Goal: Task Accomplishment & Management: Manage account settings

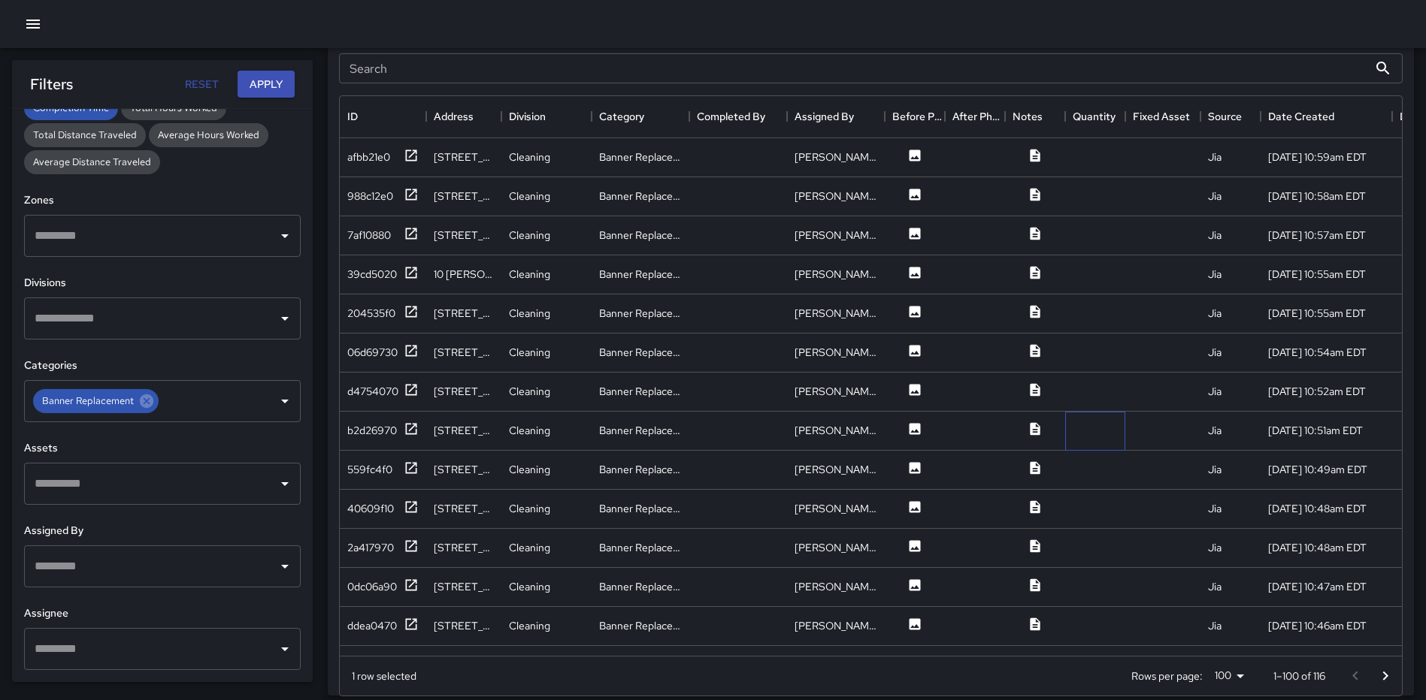
click at [1114, 434] on div at bounding box center [1095, 431] width 60 height 39
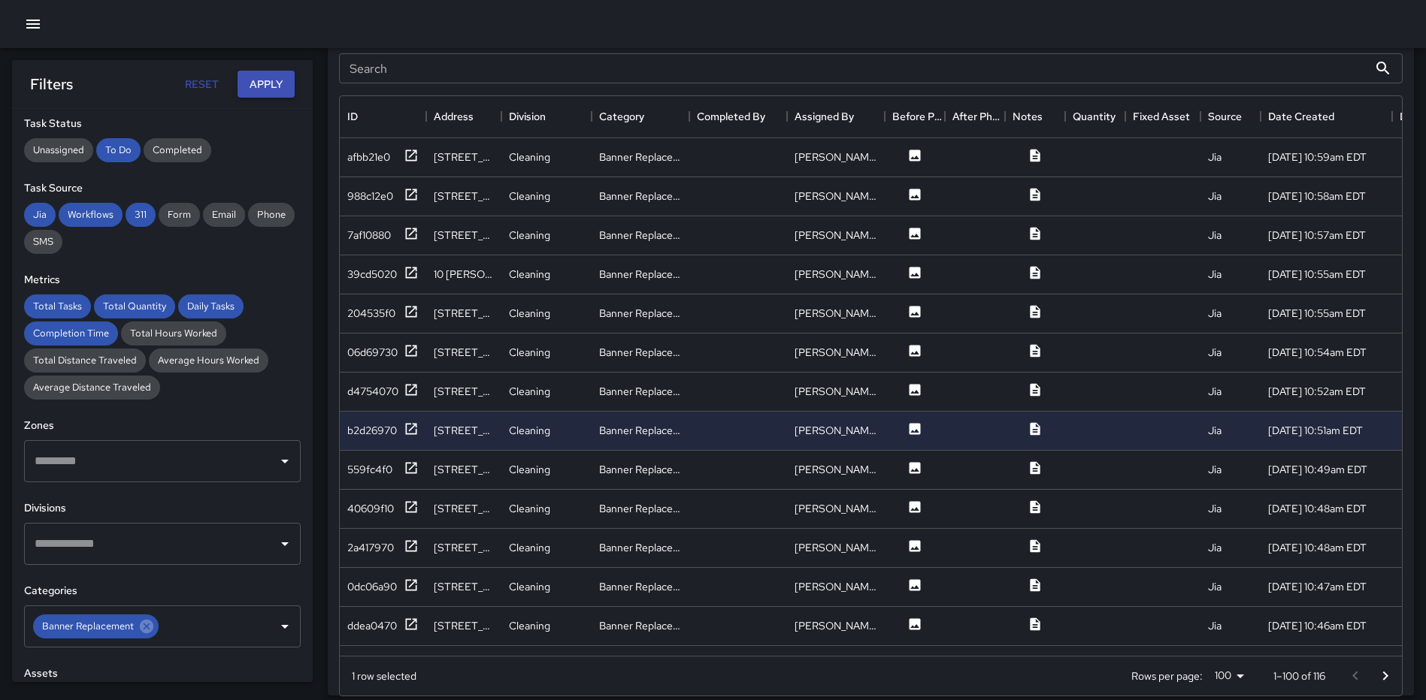
click at [274, 85] on button "Apply" at bounding box center [265, 85] width 57 height 28
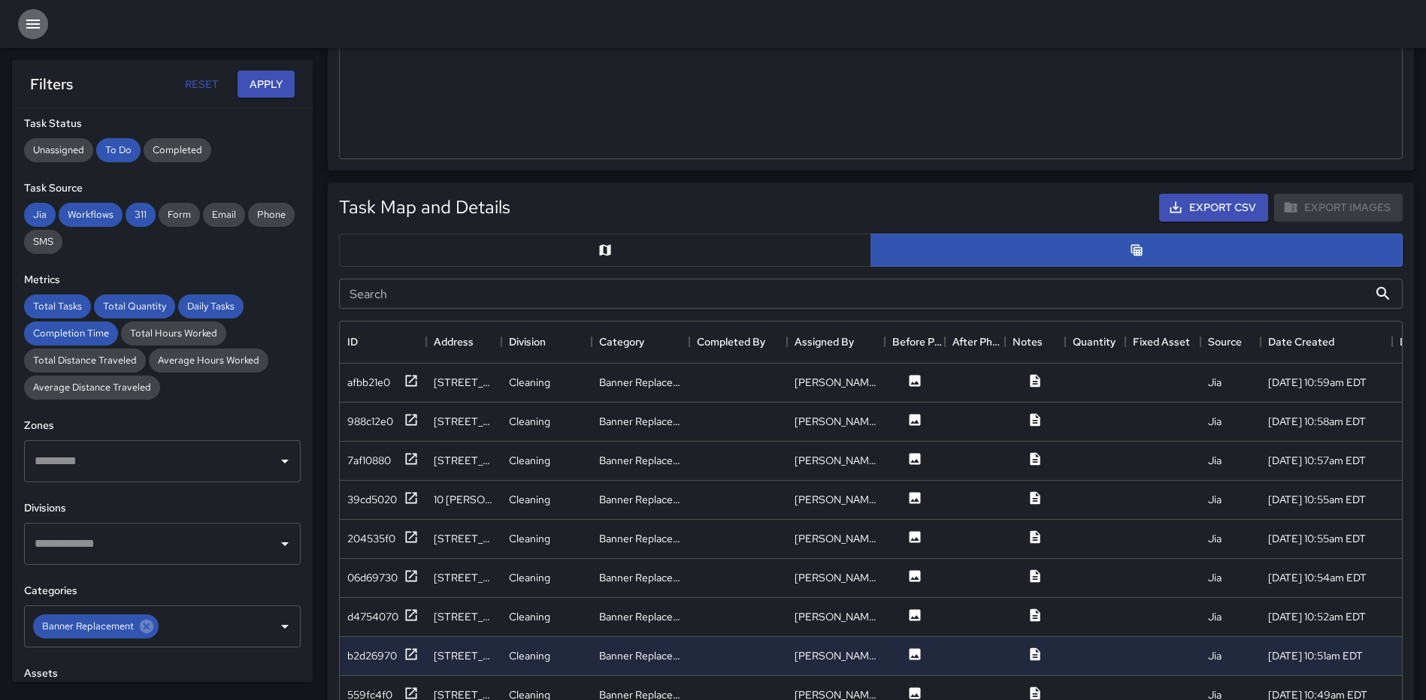
click at [32, 26] on icon "button" at bounding box center [33, 24] width 18 height 18
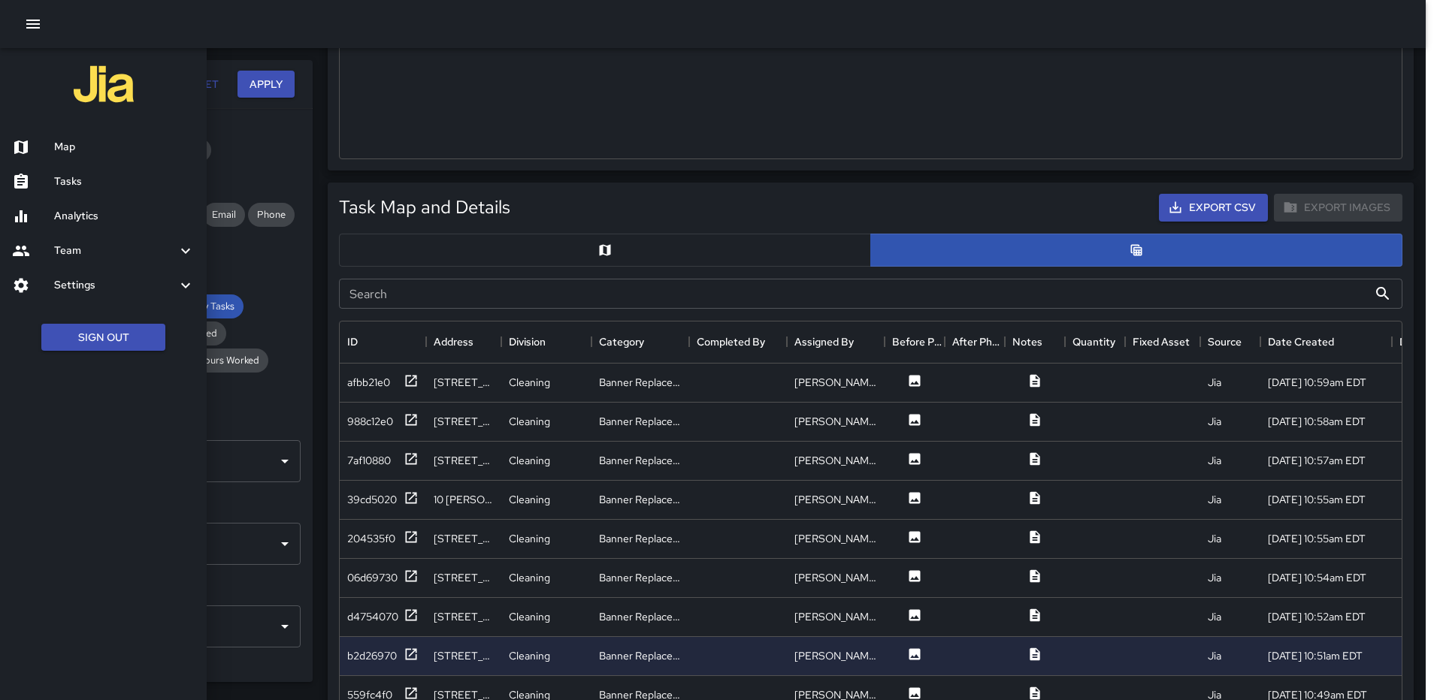
click at [79, 186] on h6 "Tasks" at bounding box center [124, 182] width 141 height 17
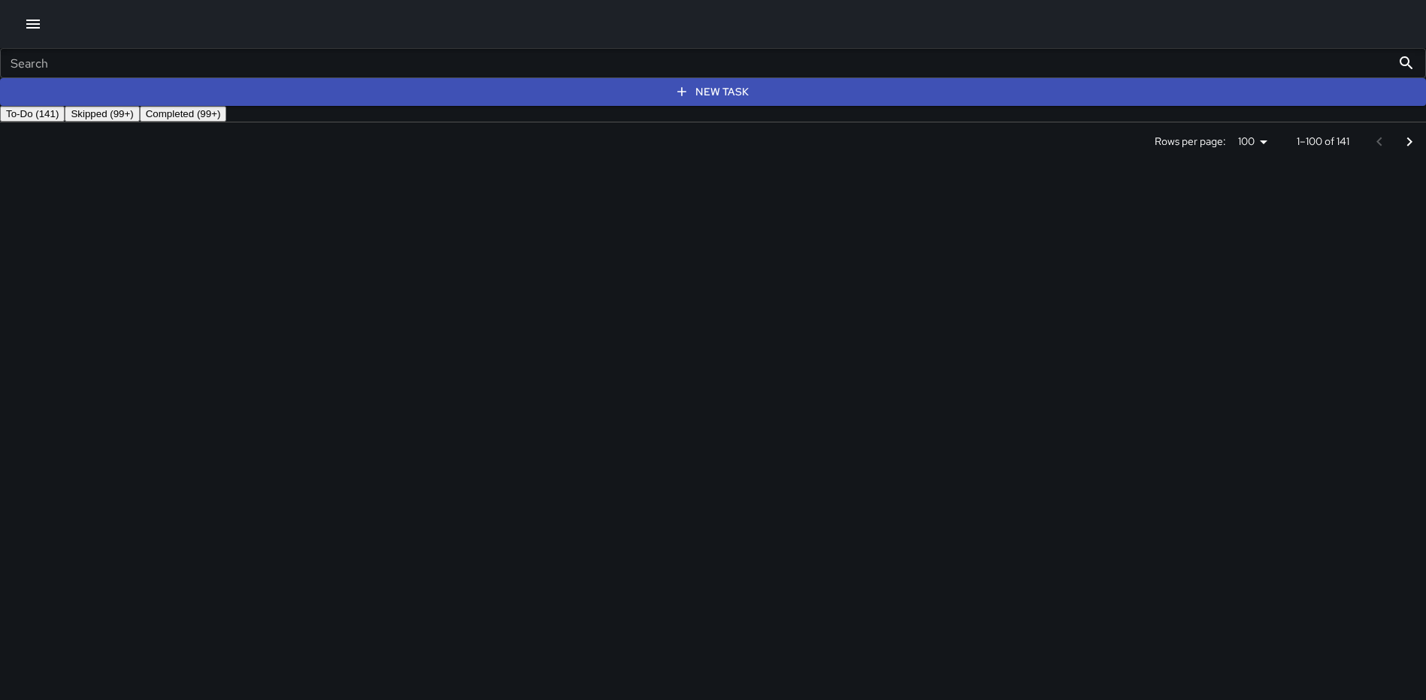
click at [14, 192] on icon at bounding box center [7, 186] width 11 height 11
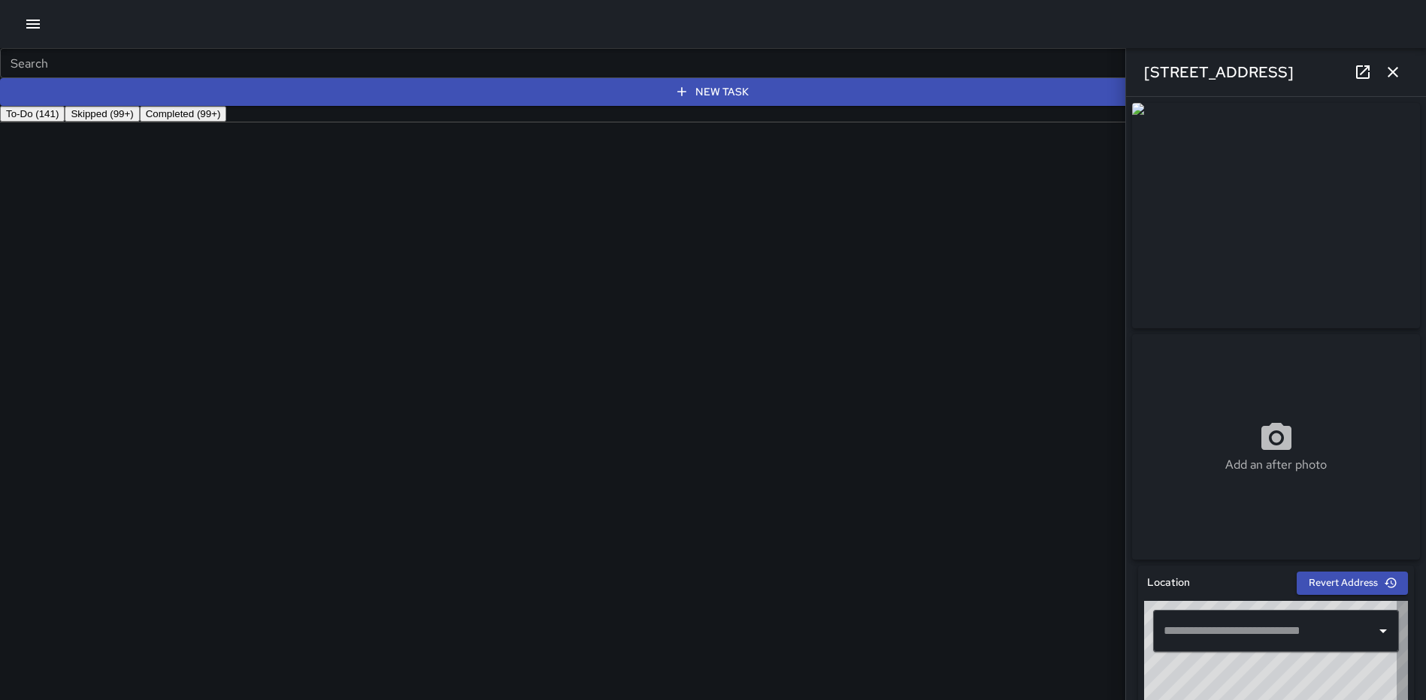
type input "**********"
click at [1390, 79] on icon "button" at bounding box center [1393, 72] width 18 height 18
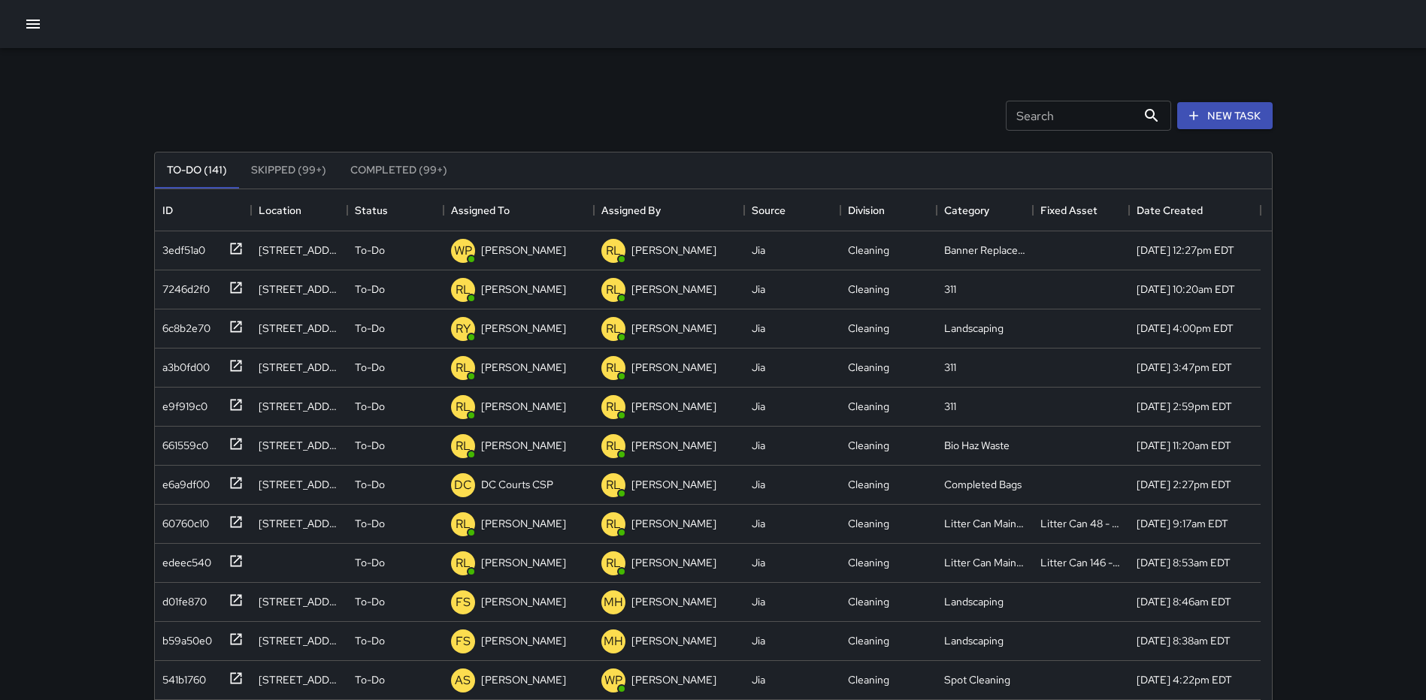
scroll to position [802, 0]
click at [231, 245] on icon at bounding box center [235, 248] width 15 height 15
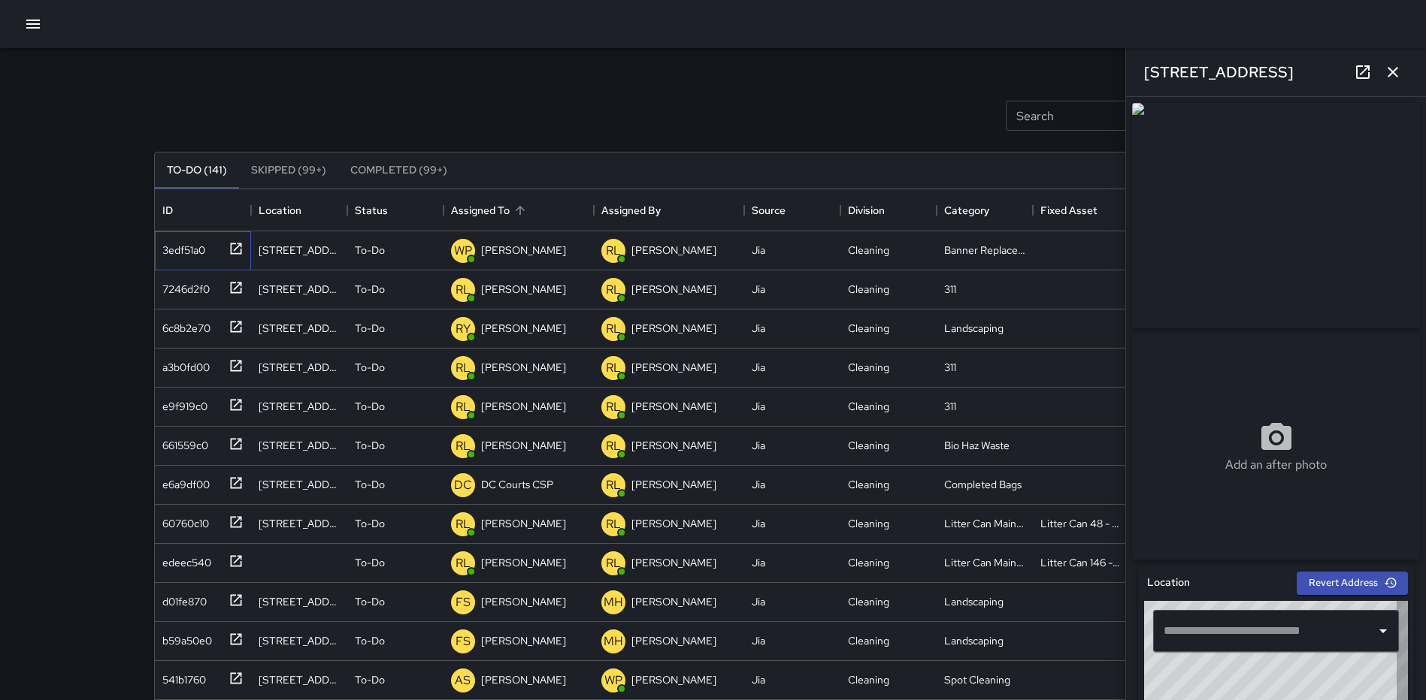
type input "**********"
click at [1264, 450] on icon at bounding box center [1276, 436] width 30 height 27
type input "**********"
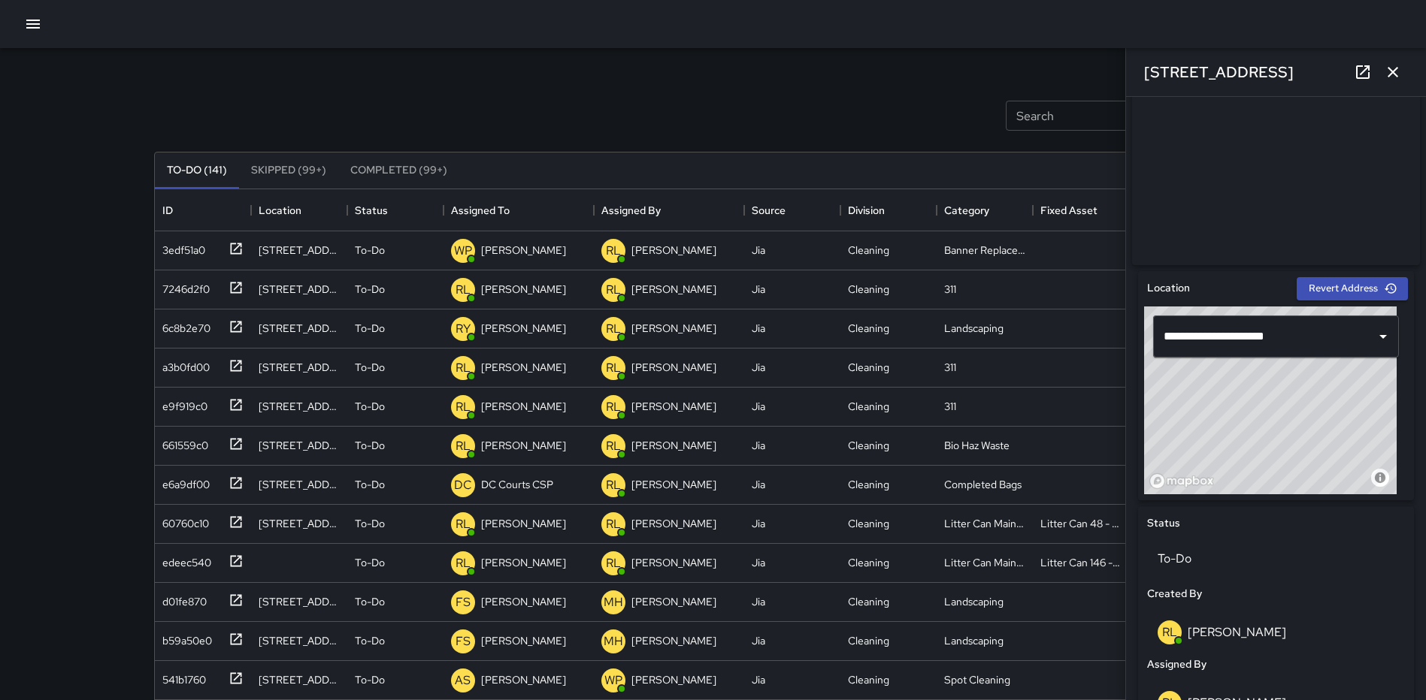
scroll to position [291, 0]
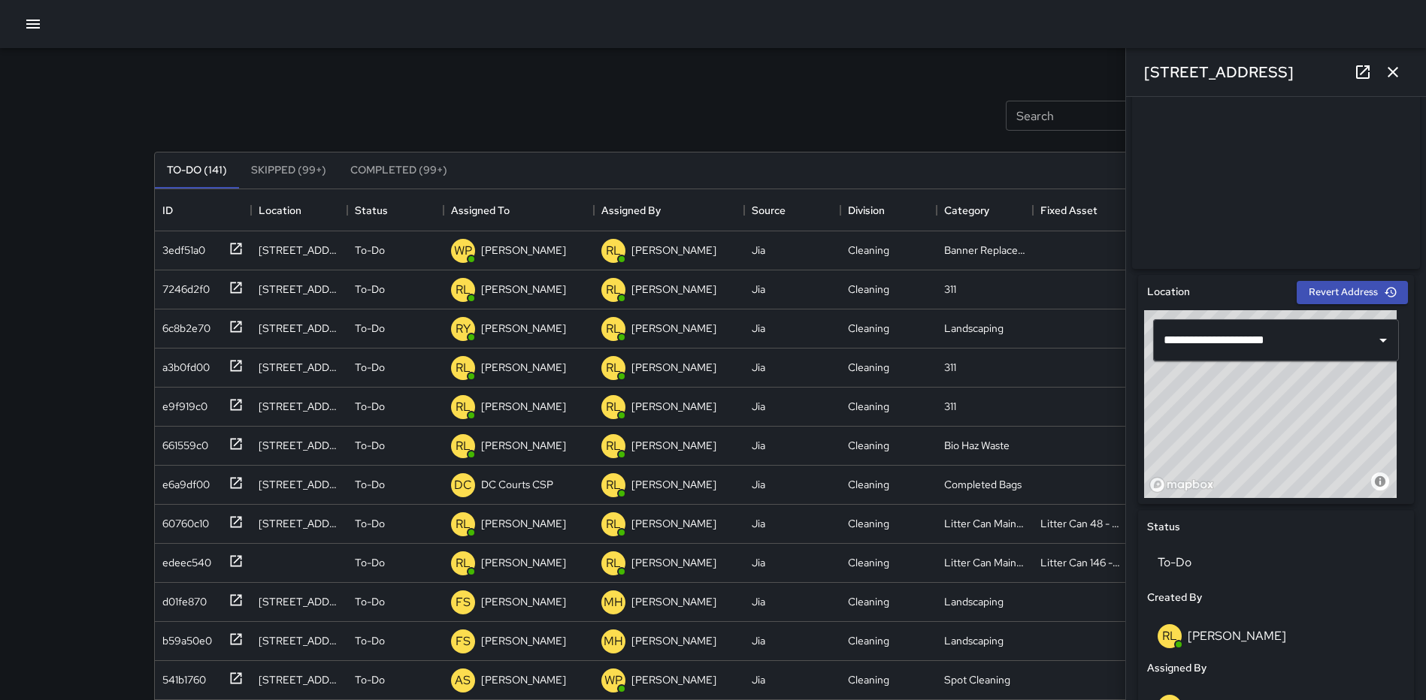
drag, startPoint x: 1266, startPoint y: 421, endPoint x: 1266, endPoint y: 429, distance: 8.3
click at [1266, 429] on div "© Mapbox © OpenStreetMap Improve this map" at bounding box center [1270, 404] width 253 height 188
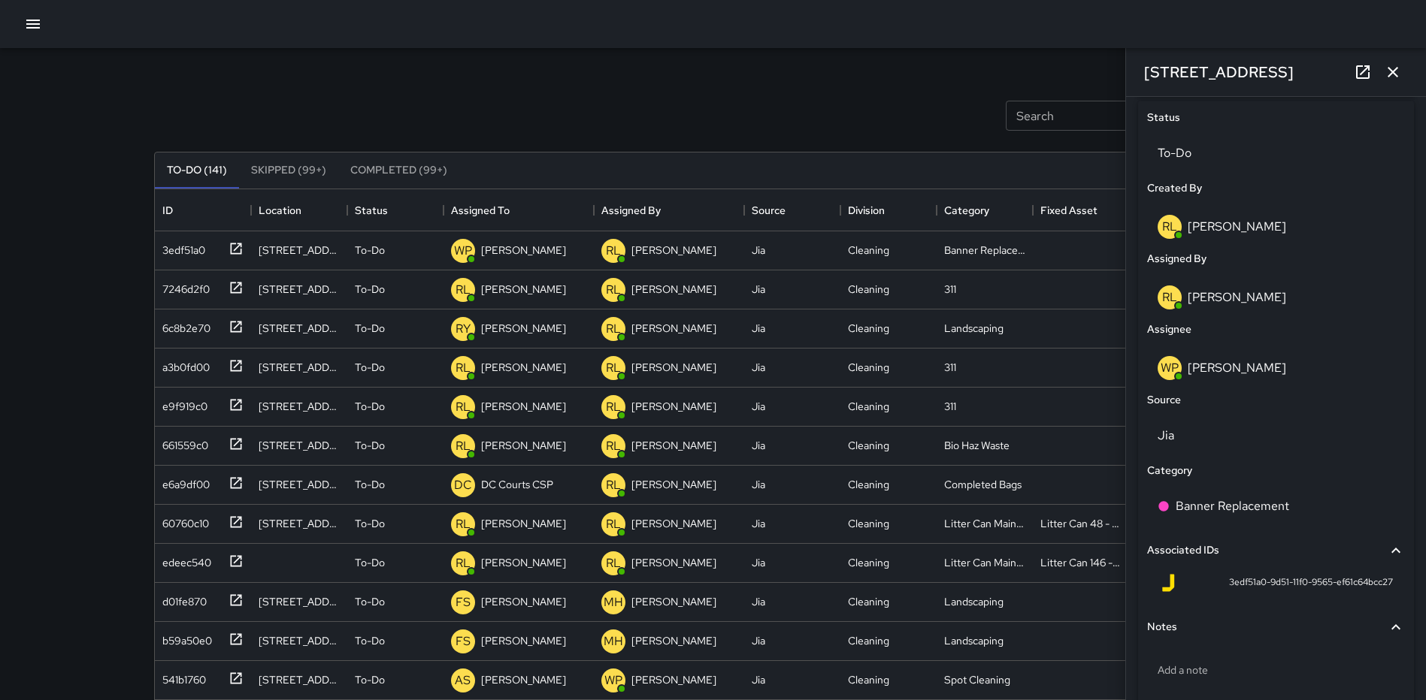
scroll to position [703, 0]
click at [1210, 160] on p "To-Do" at bounding box center [1275, 151] width 237 height 18
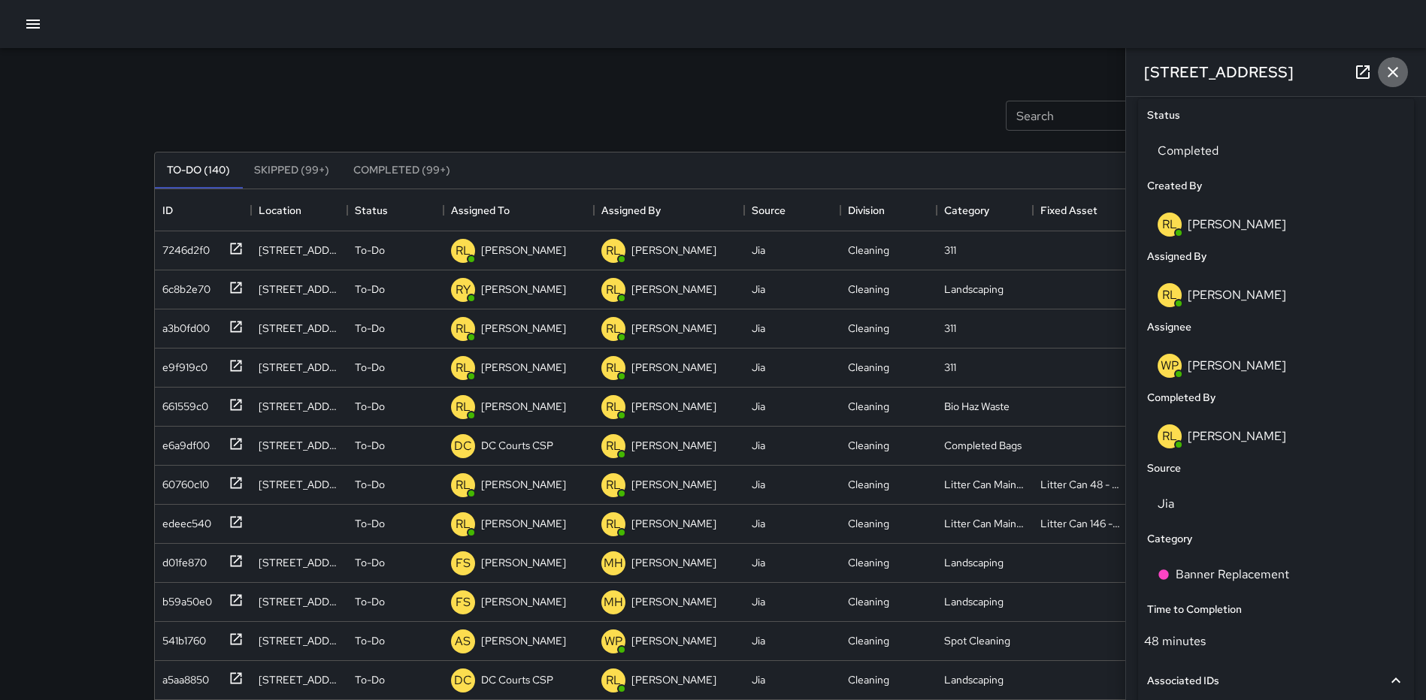
click at [1390, 61] on button "button" at bounding box center [1393, 72] width 30 height 30
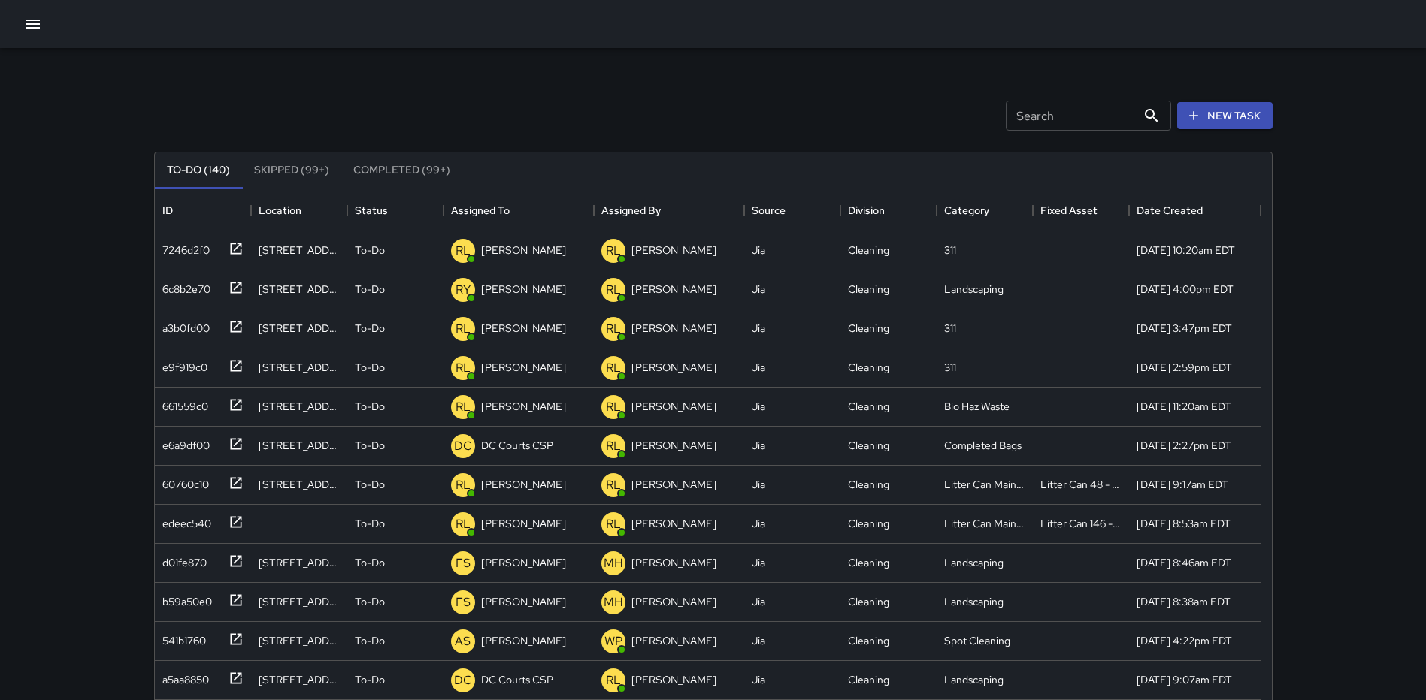
click at [384, 166] on button "Completed (99+)" at bounding box center [401, 171] width 121 height 36
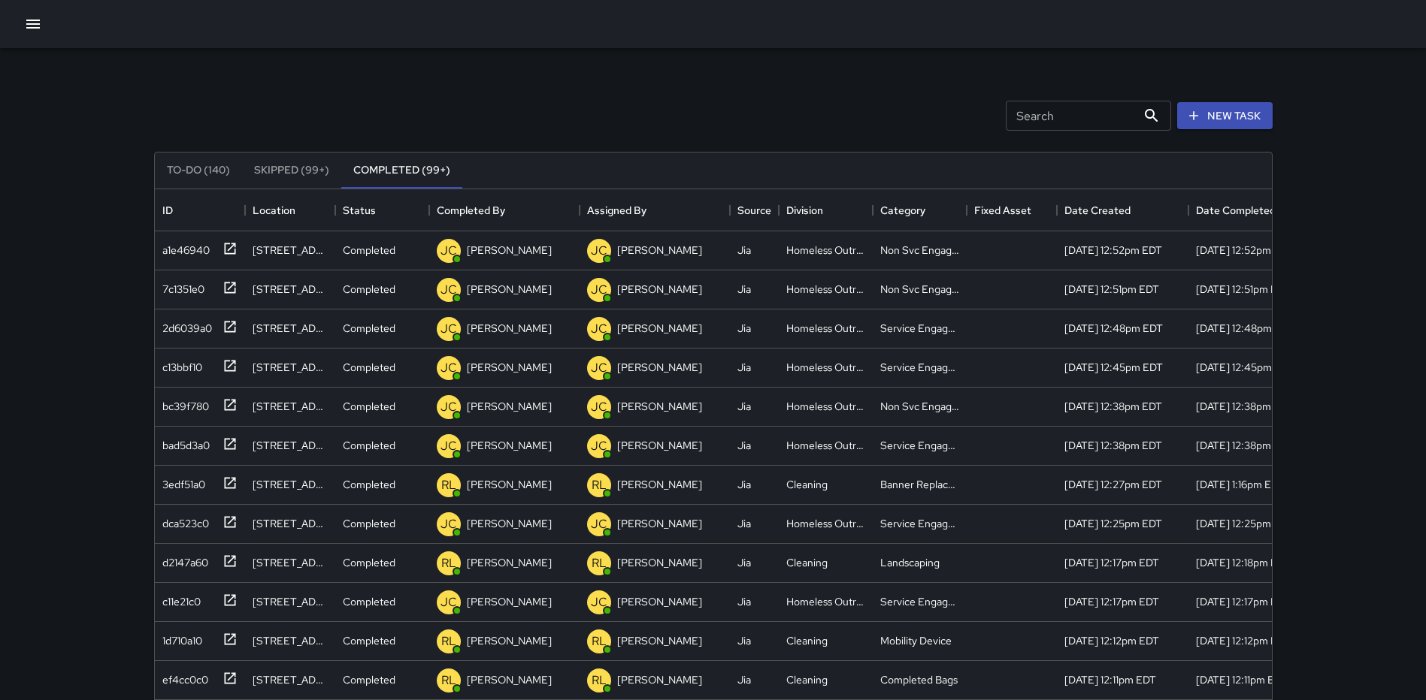
scroll to position [526, 0]
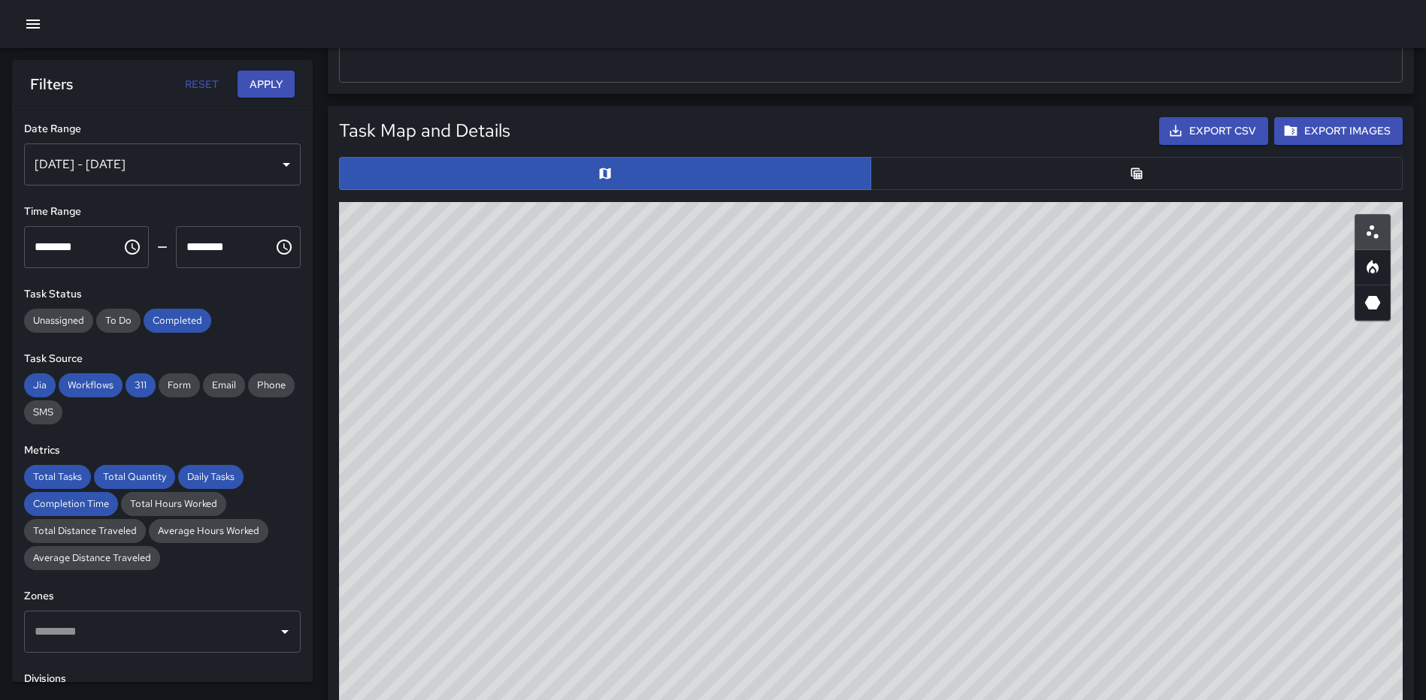
scroll to position [150, 0]
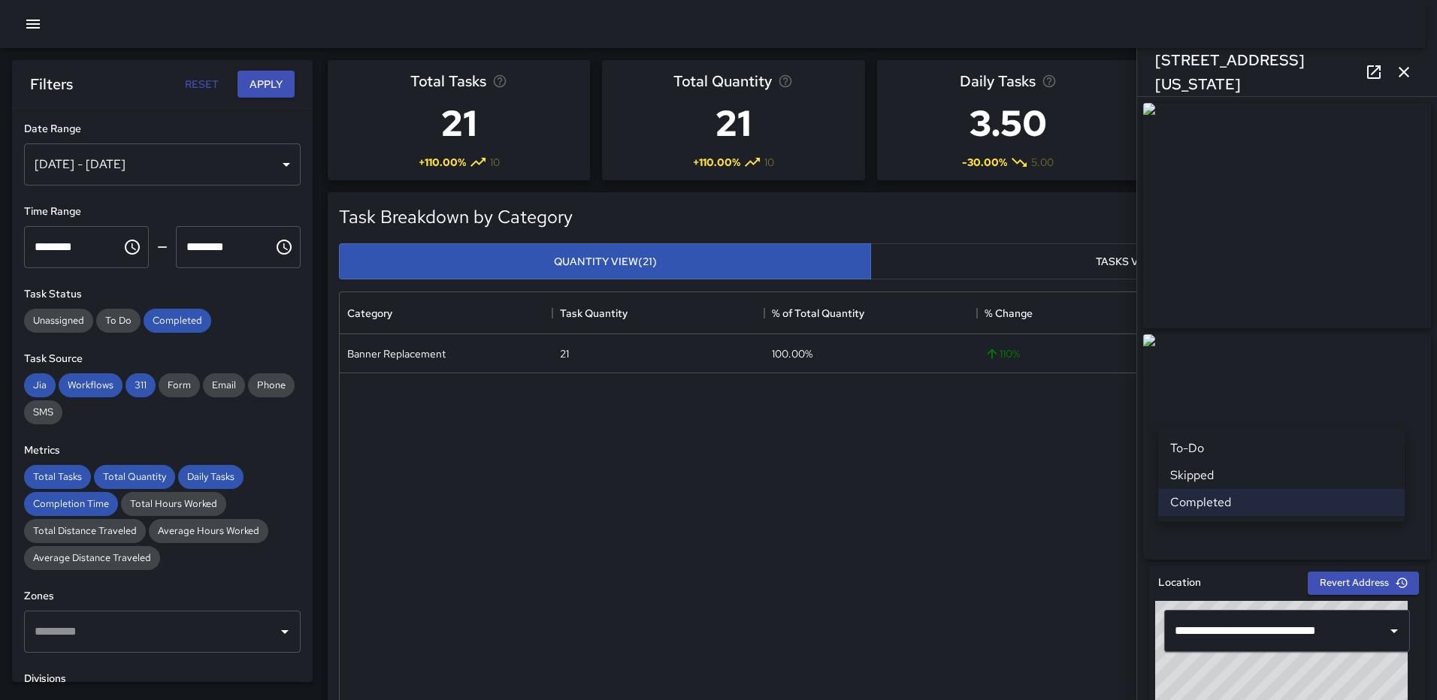
scroll to position [1060, 0]
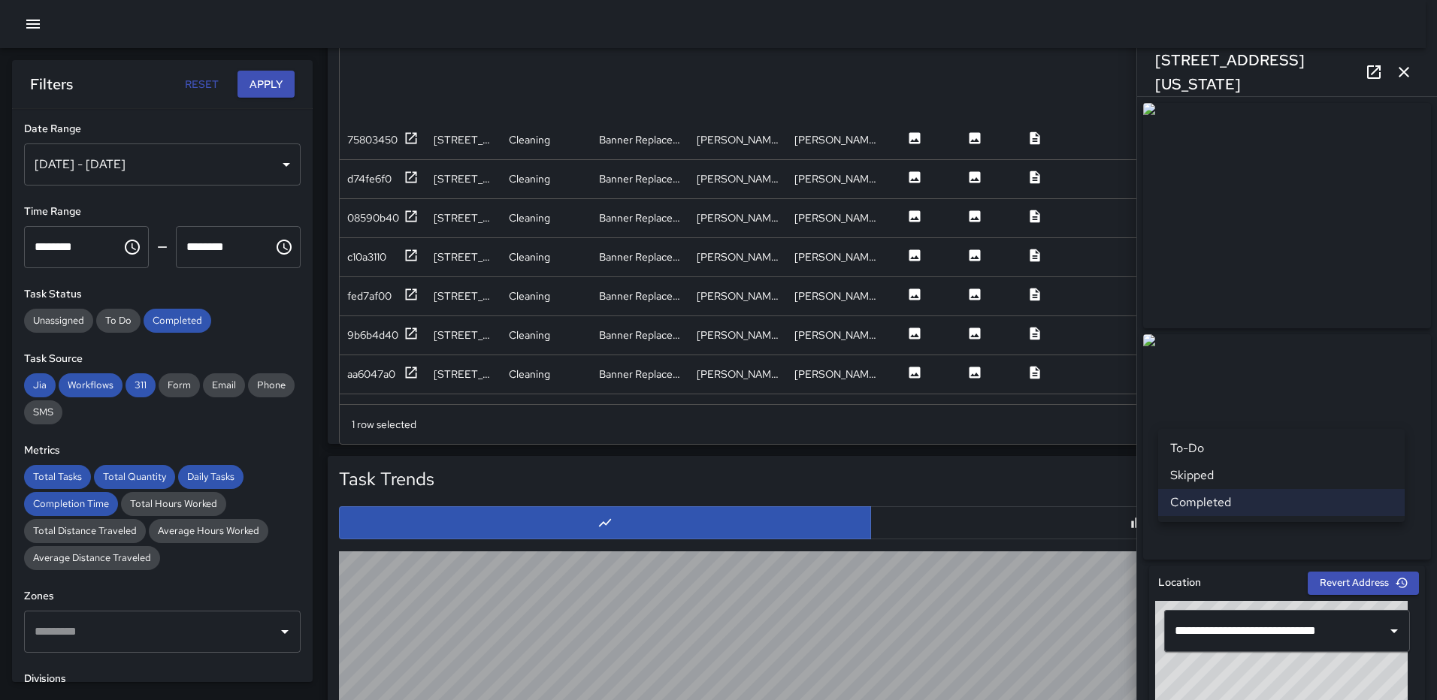
click at [1236, 448] on li "To-Do" at bounding box center [1281, 448] width 247 height 27
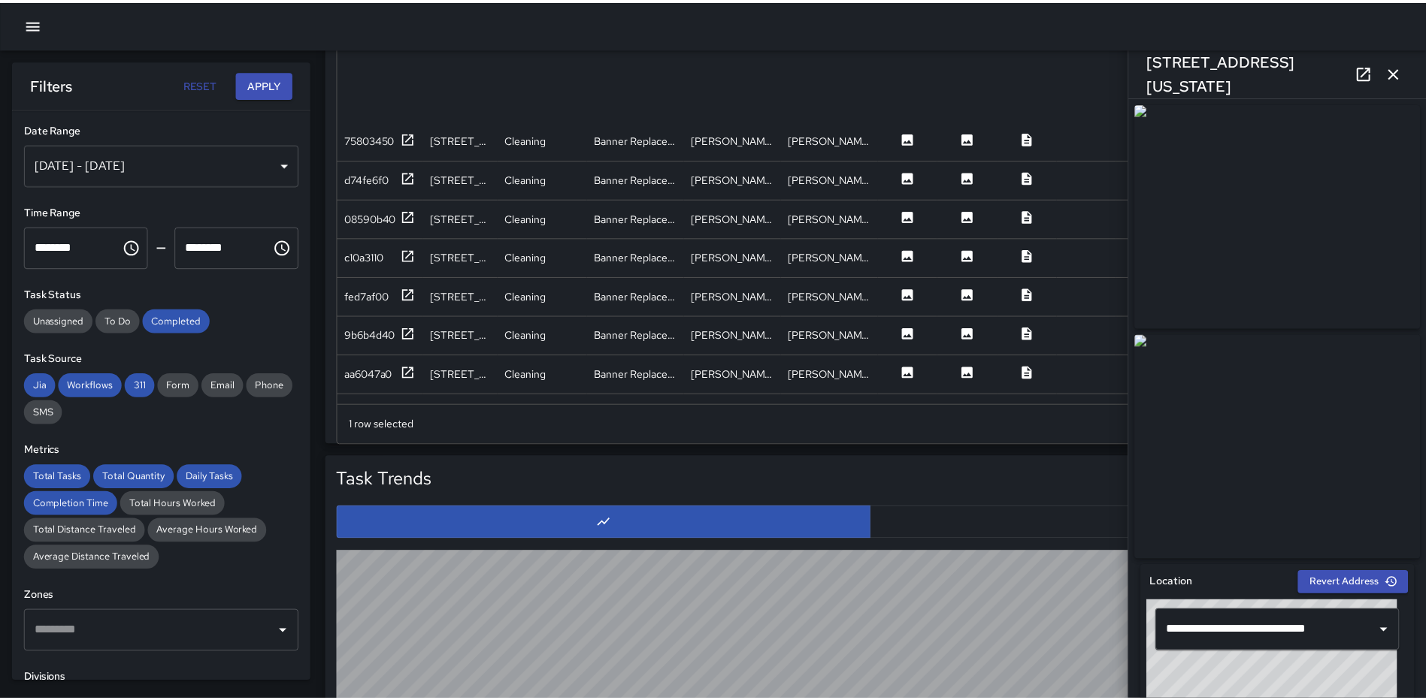
scroll to position [0, 0]
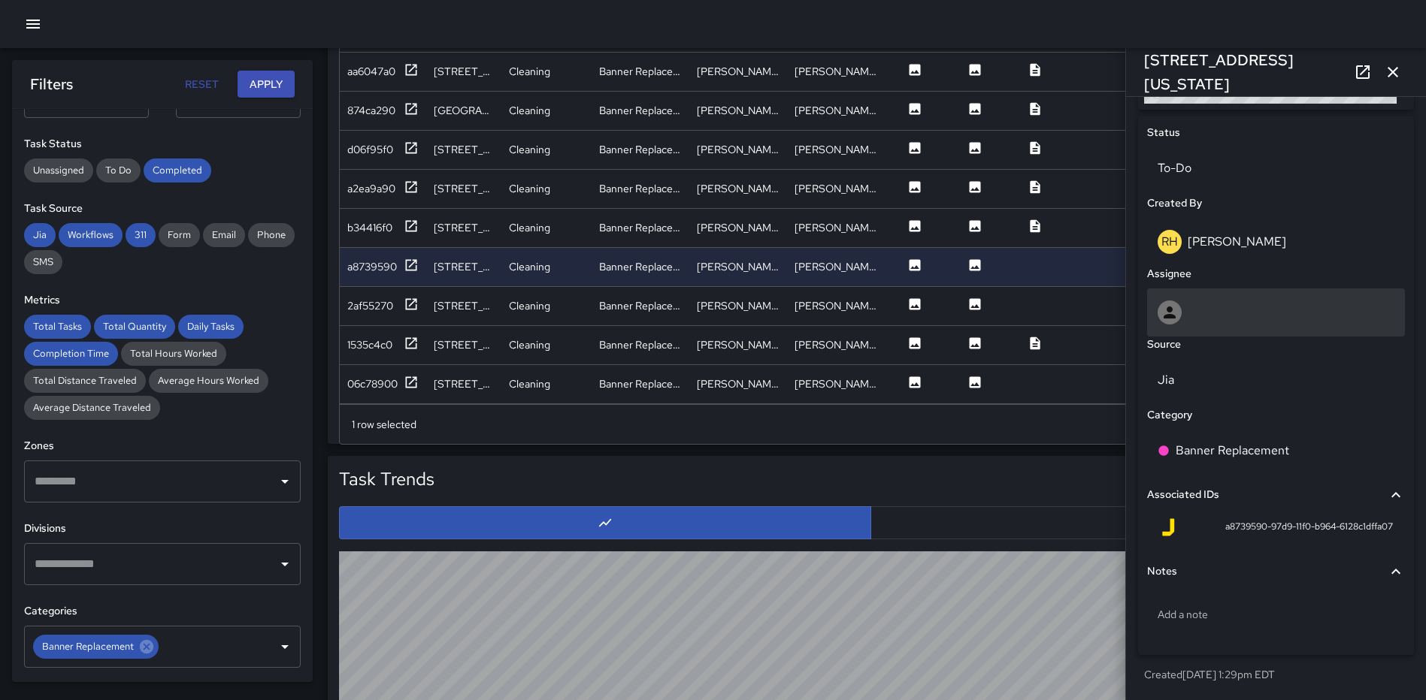
click at [1251, 307] on div at bounding box center [1275, 313] width 237 height 24
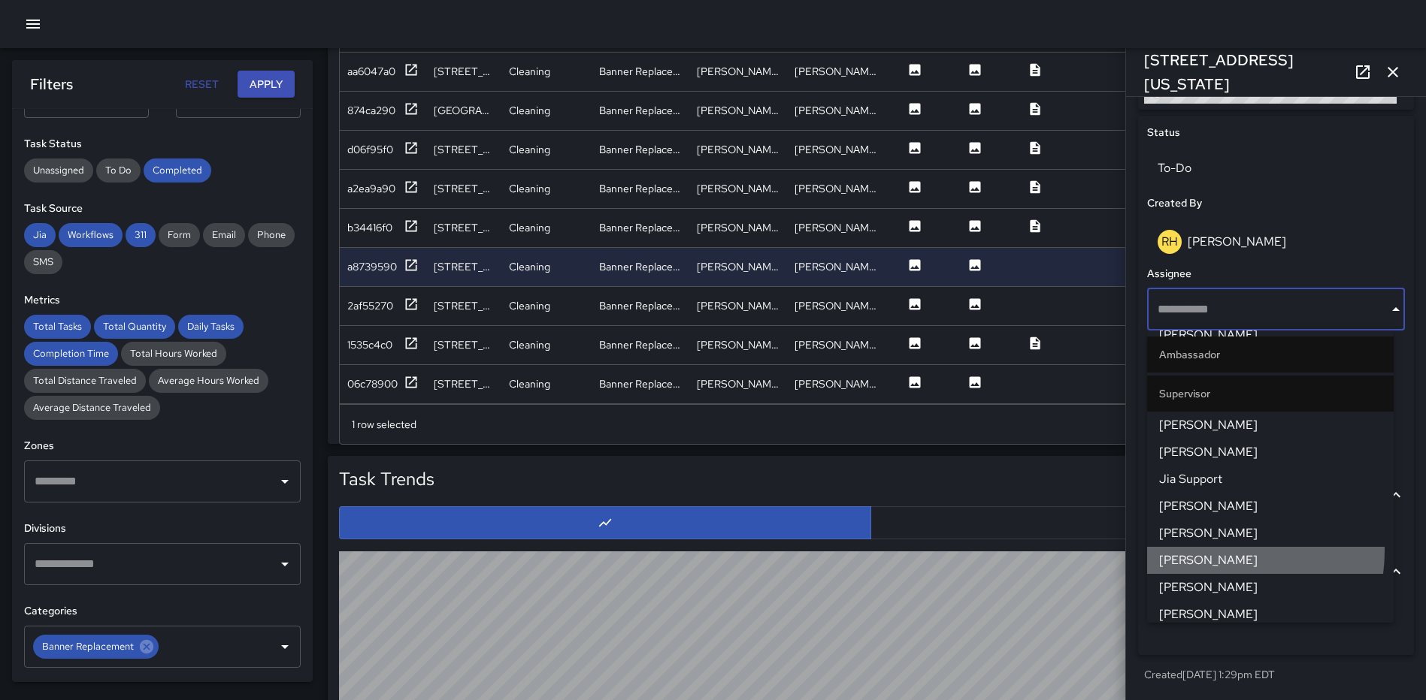
click at [1215, 552] on span "[PERSON_NAME]" at bounding box center [1270, 561] width 222 height 18
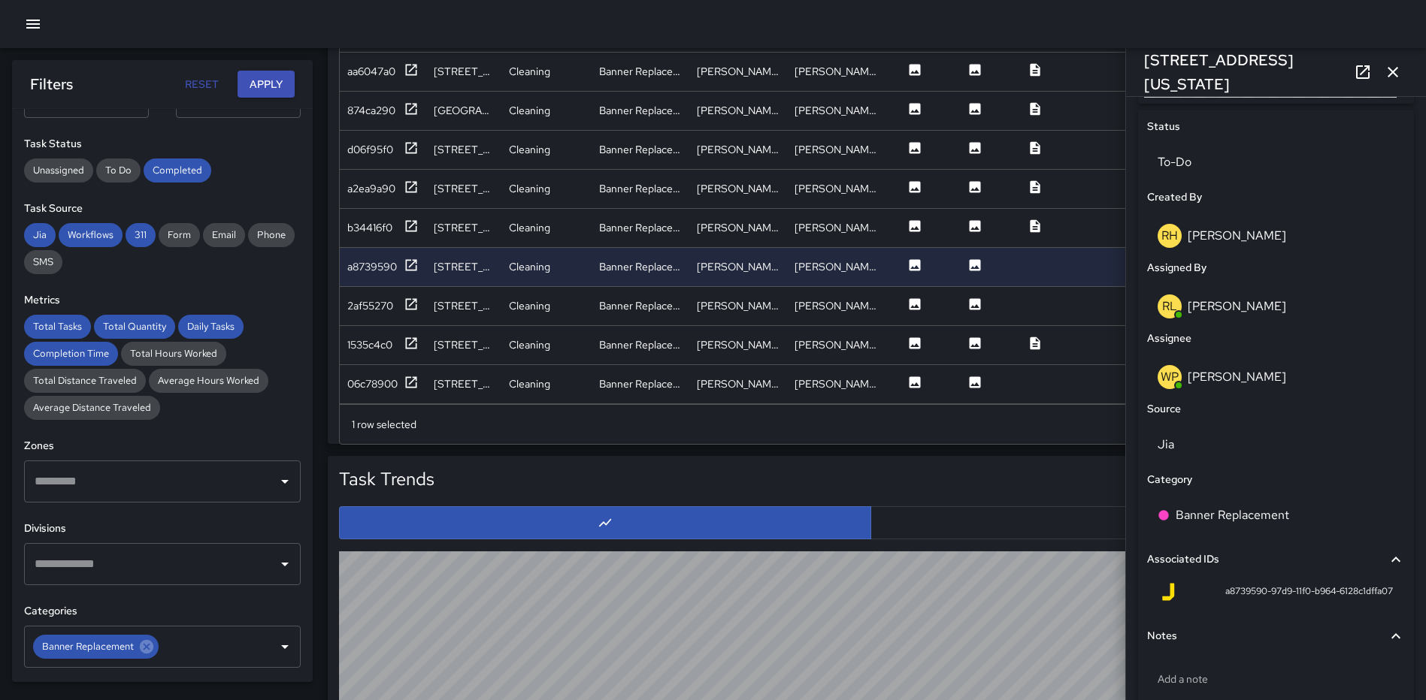
click at [1397, 68] on icon "button" at bounding box center [1392, 72] width 11 height 11
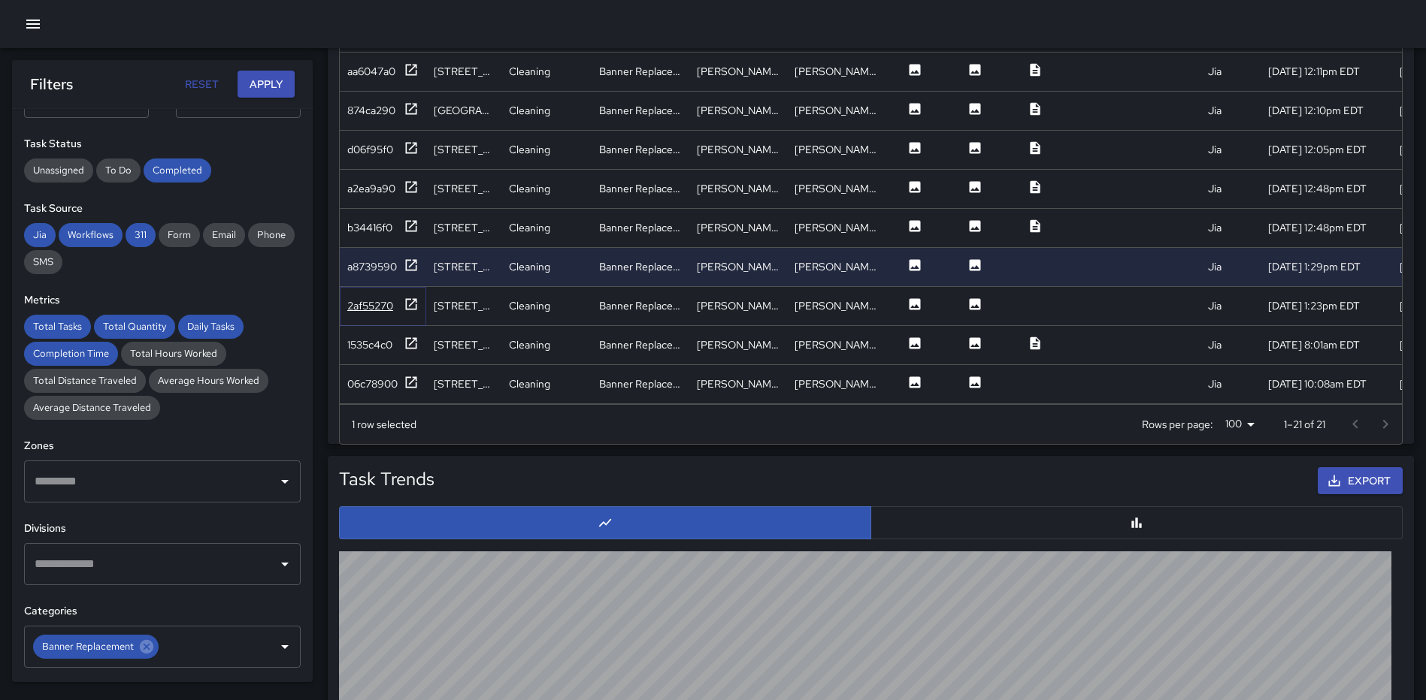
click at [404, 297] on icon at bounding box center [411, 304] width 15 height 15
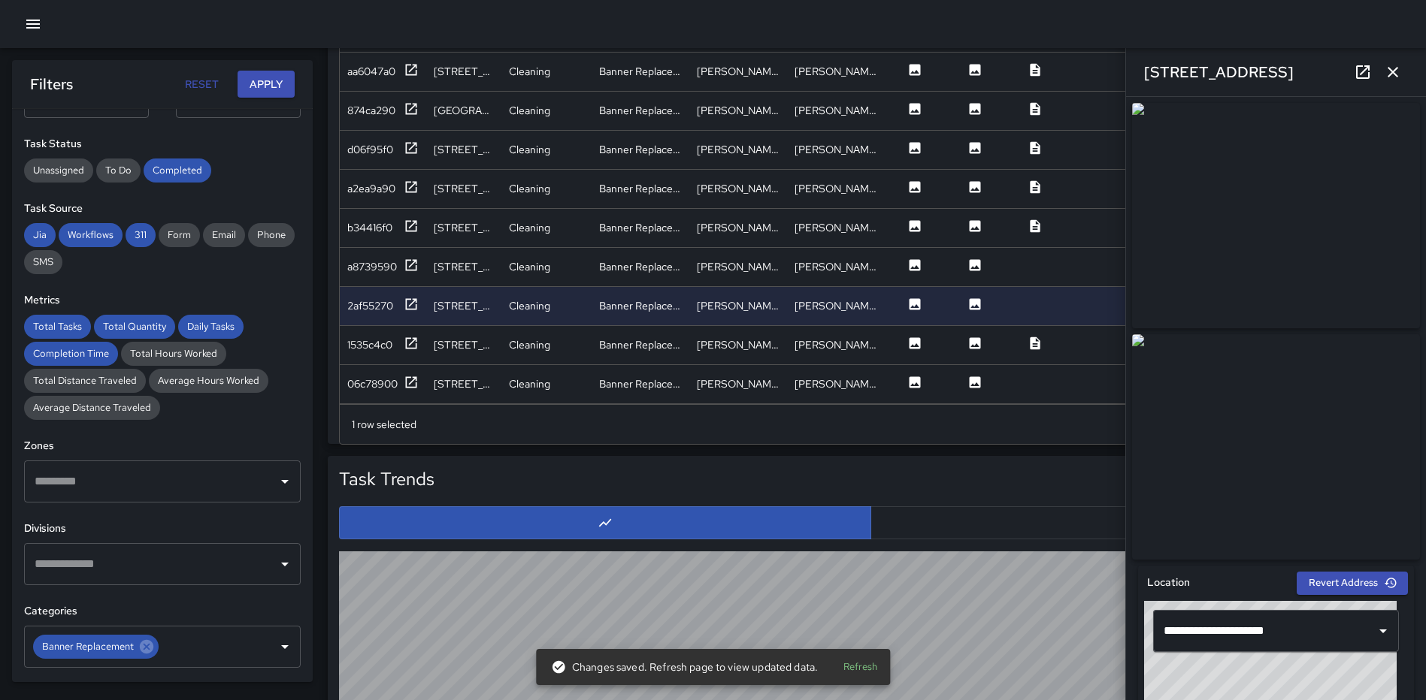
click at [1399, 71] on icon "button" at bounding box center [1393, 72] width 18 height 18
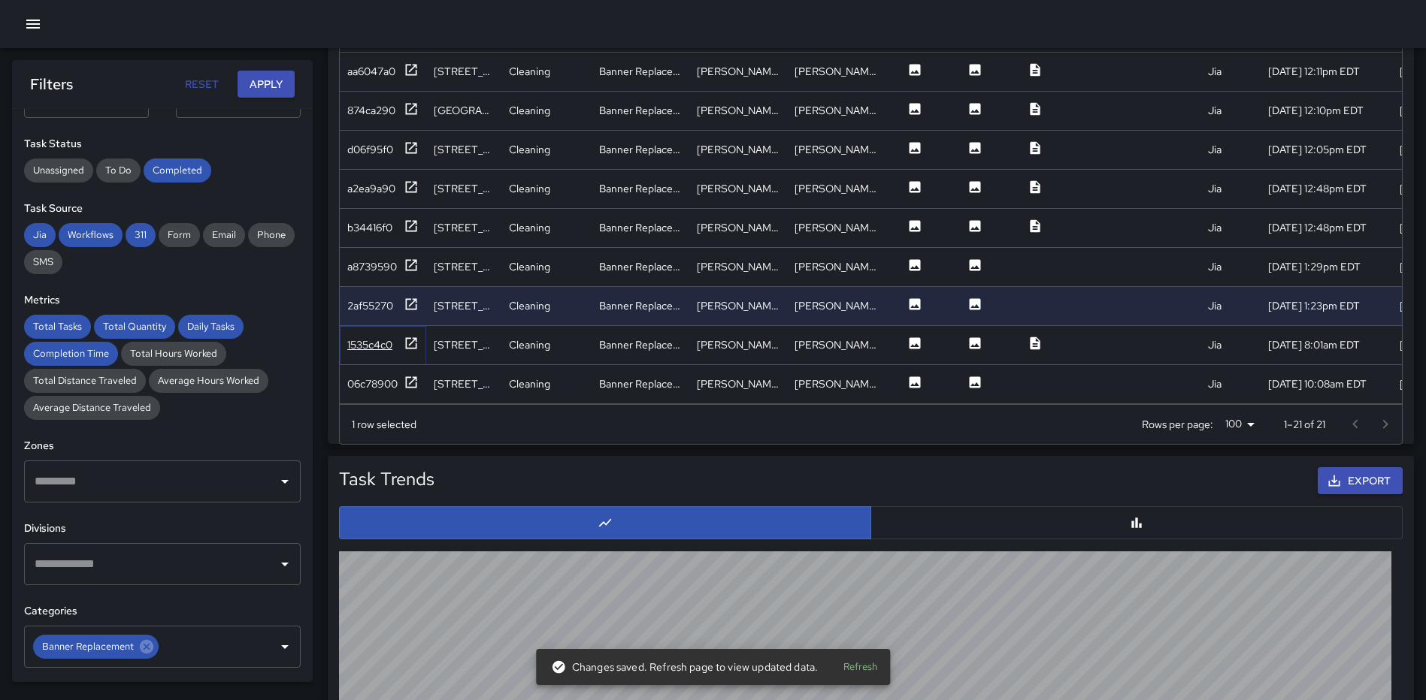
click at [416, 336] on icon at bounding box center [411, 343] width 15 height 15
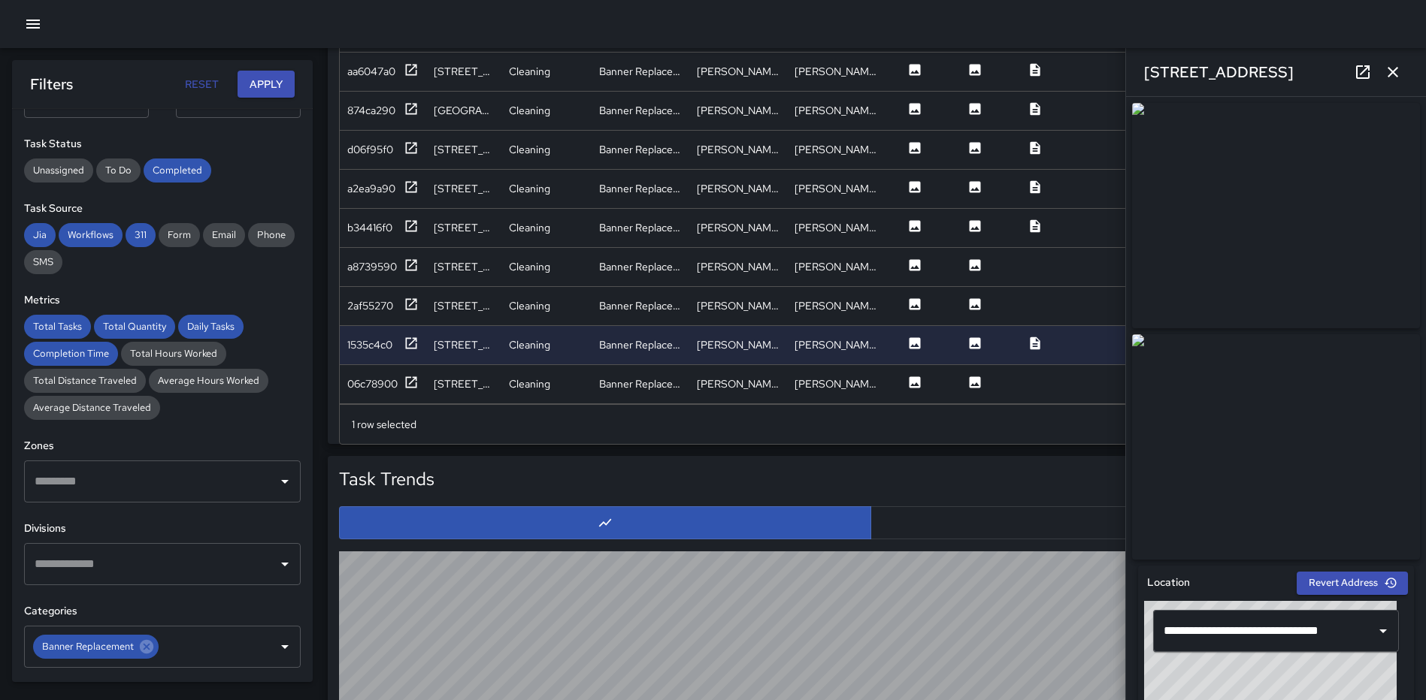
click at [1388, 76] on icon "button" at bounding box center [1392, 72] width 11 height 11
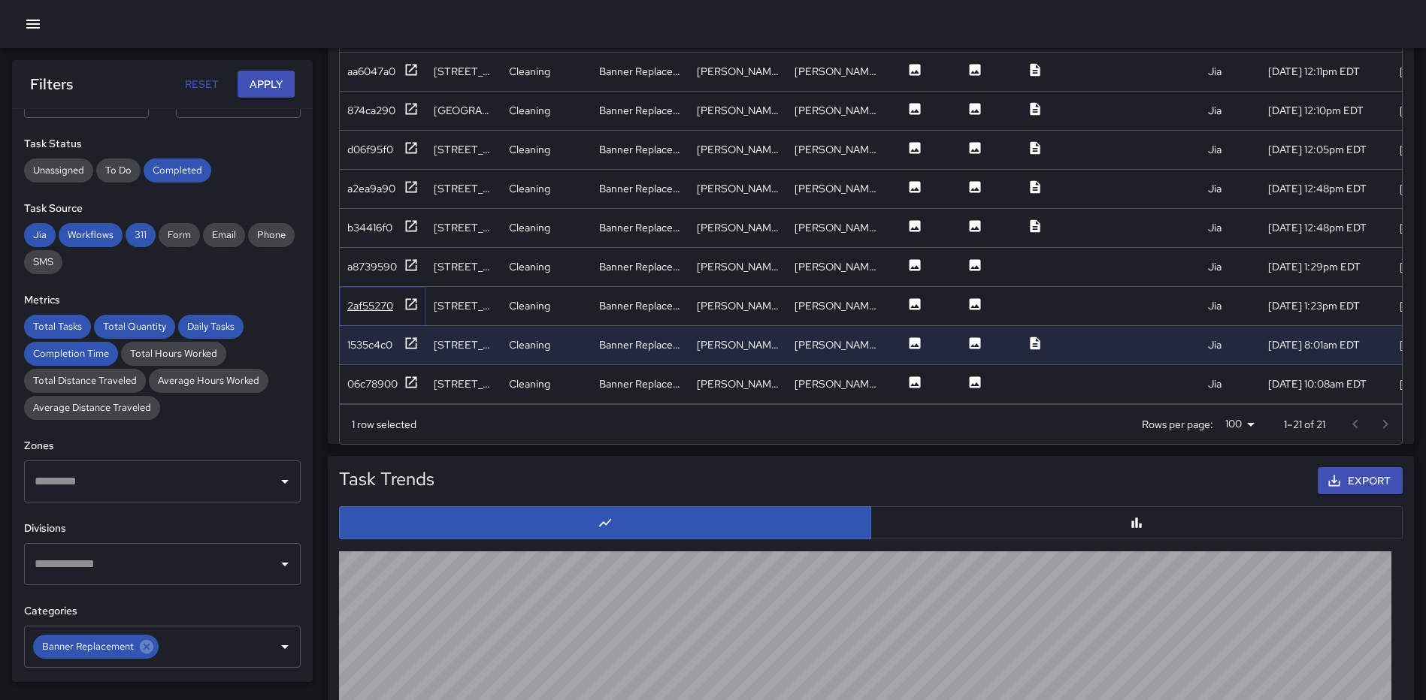
click at [404, 297] on icon at bounding box center [411, 304] width 15 height 15
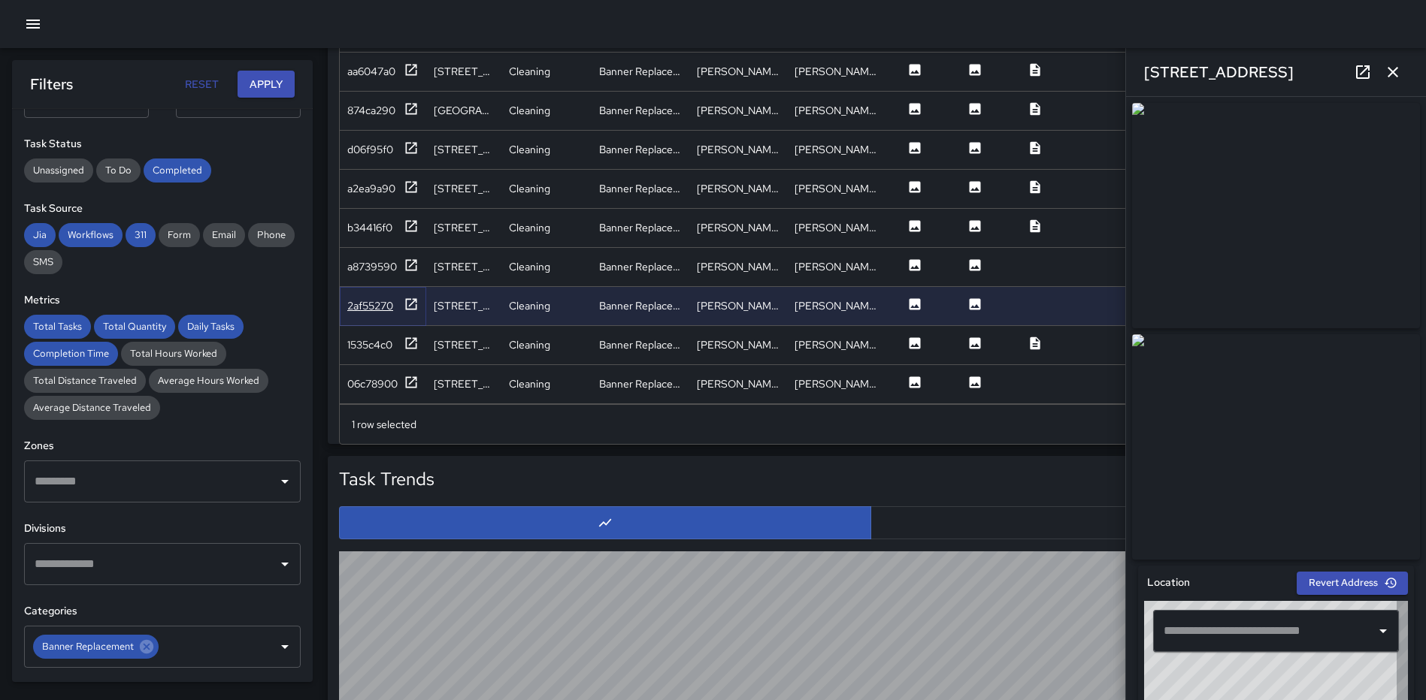
type input "**********"
drag, startPoint x: 1393, startPoint y: 69, endPoint x: 1388, endPoint y: 76, distance: 8.6
click at [1394, 69] on icon "button" at bounding box center [1393, 72] width 18 height 18
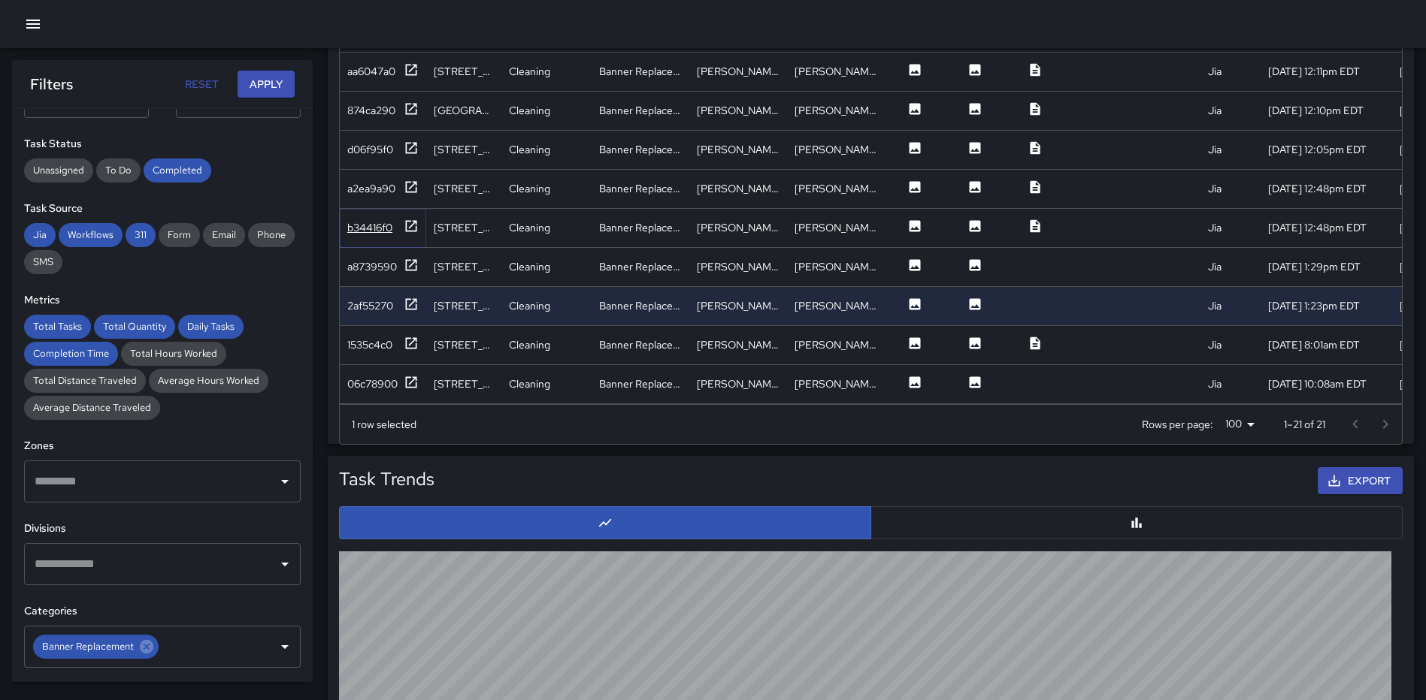
click at [416, 219] on icon at bounding box center [411, 226] width 15 height 15
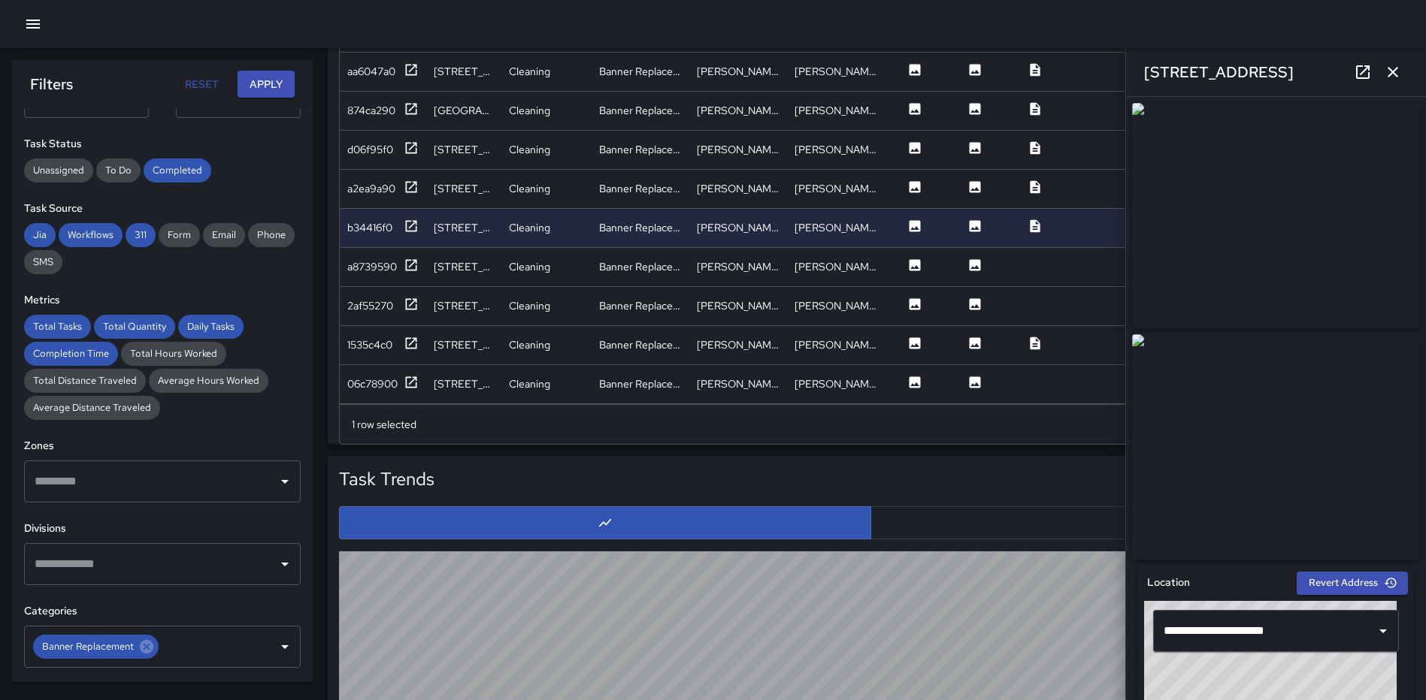
click at [1384, 65] on icon "button" at bounding box center [1393, 72] width 18 height 18
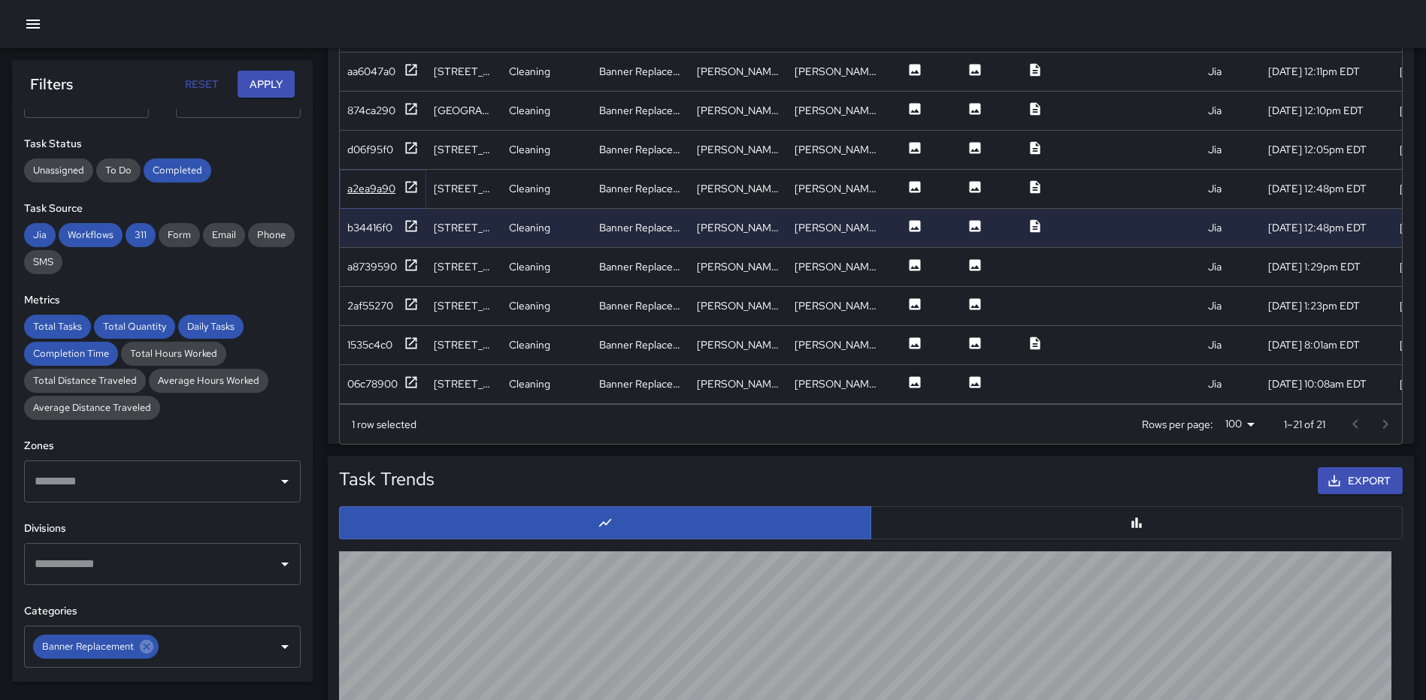
click at [411, 181] on icon at bounding box center [411, 186] width 11 height 11
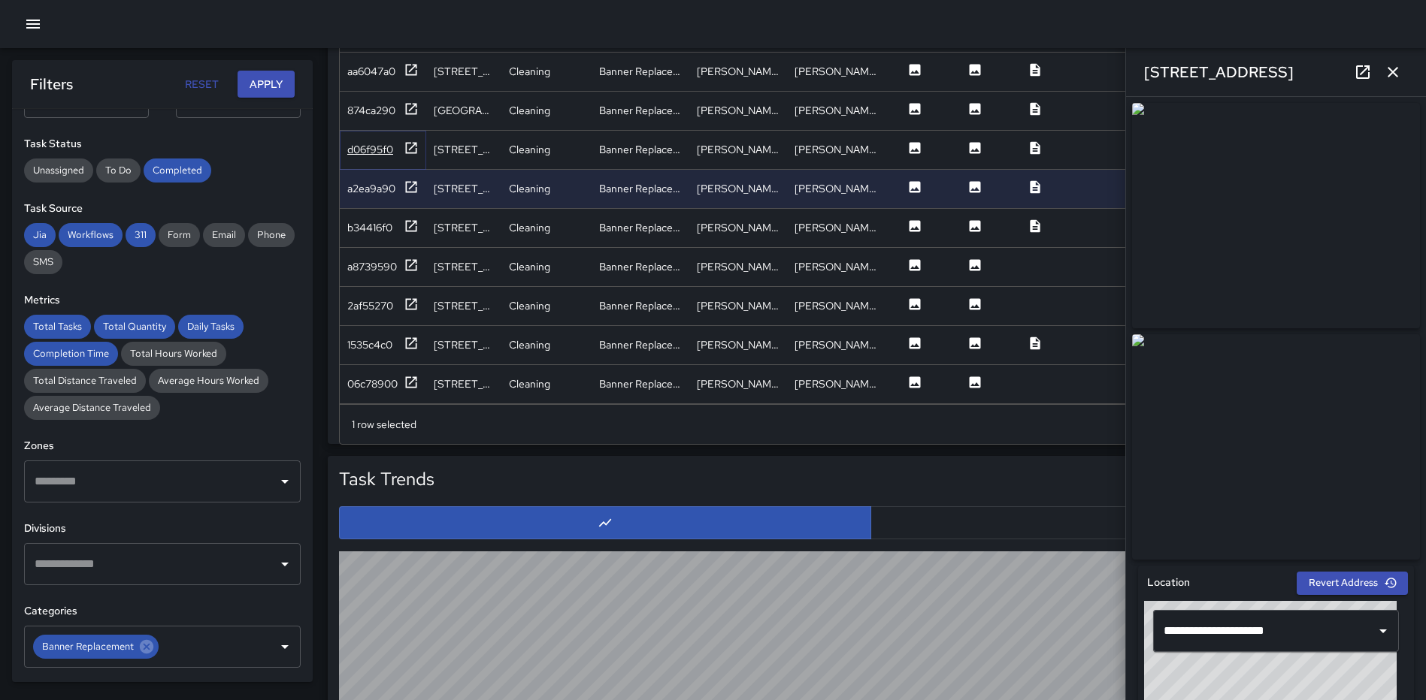
click at [410, 141] on icon at bounding box center [411, 148] width 15 height 15
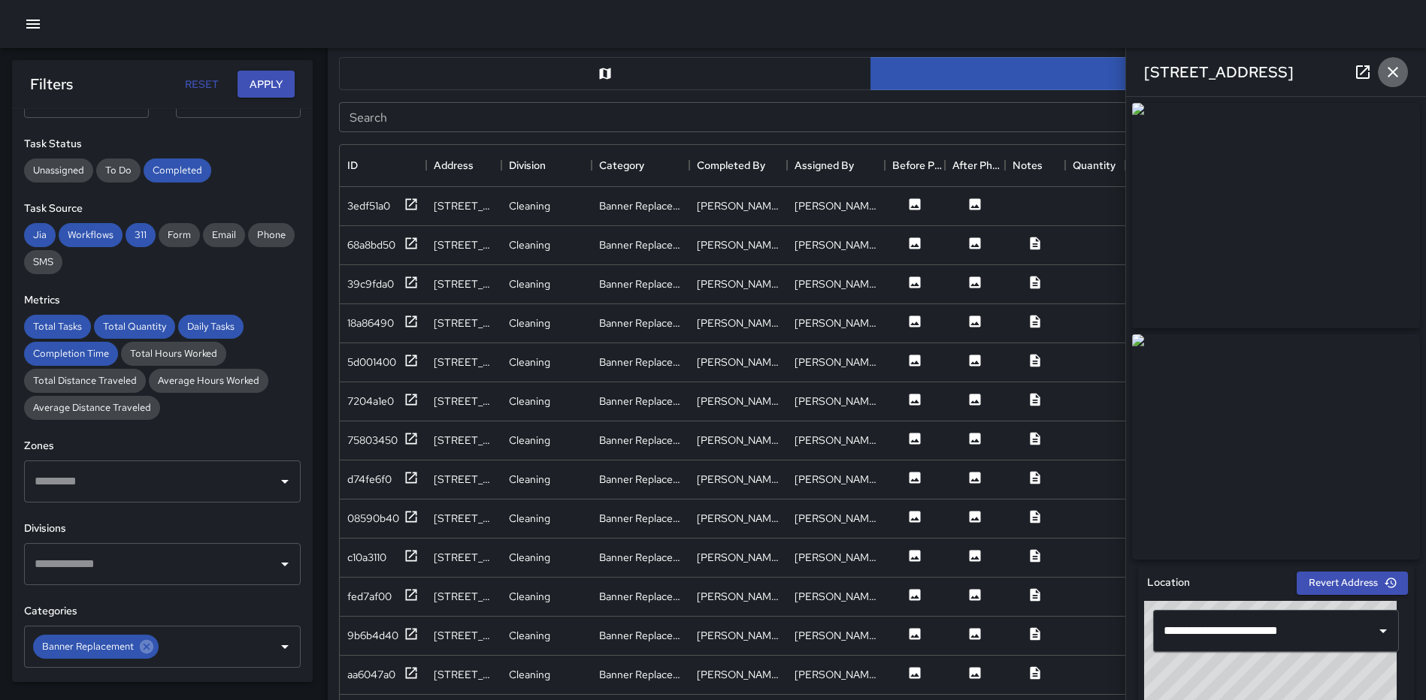
click at [1388, 76] on icon "button" at bounding box center [1392, 72] width 11 height 11
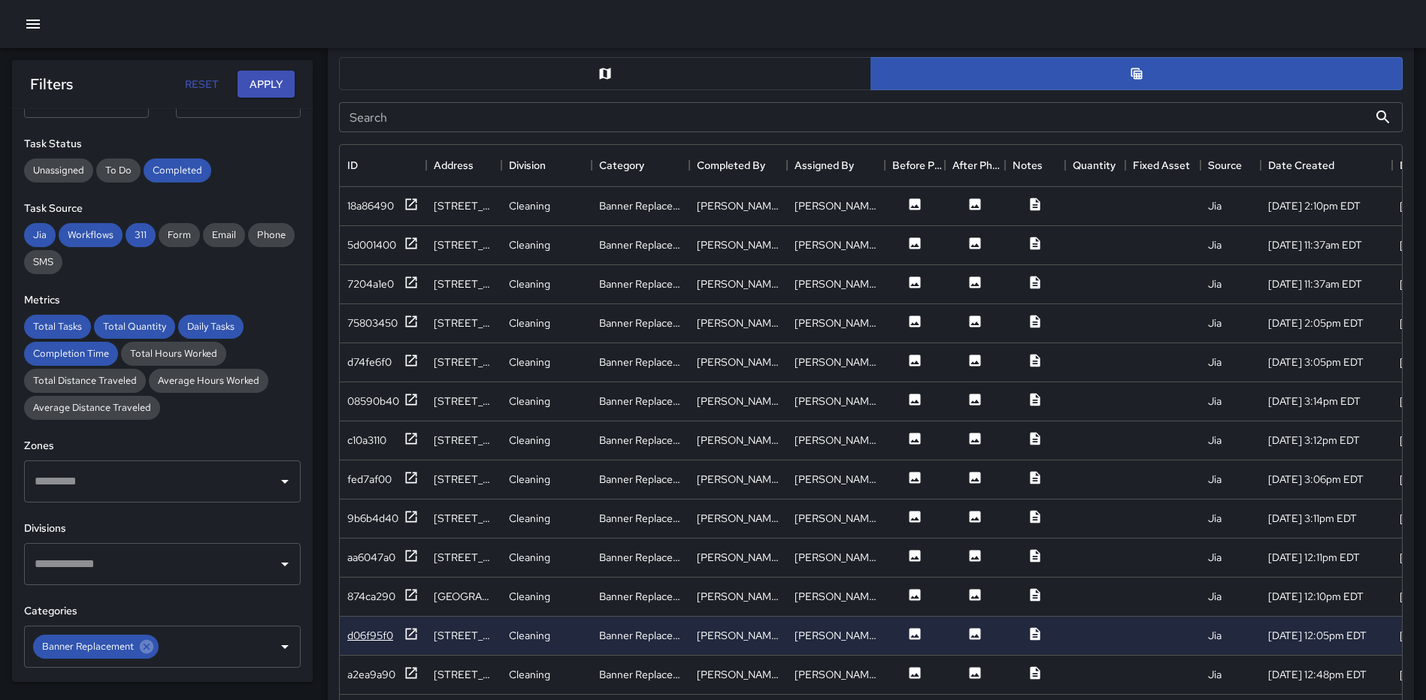
scroll to position [150, 0]
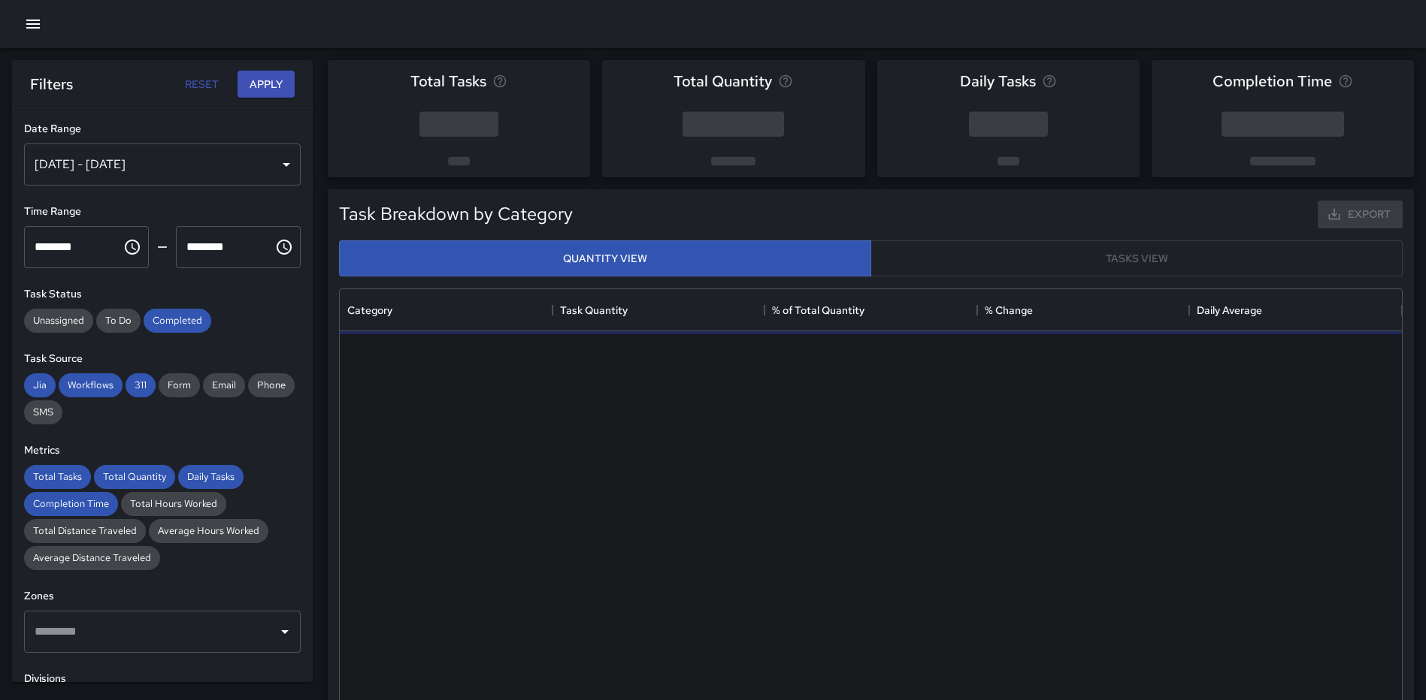
scroll to position [438, 1051]
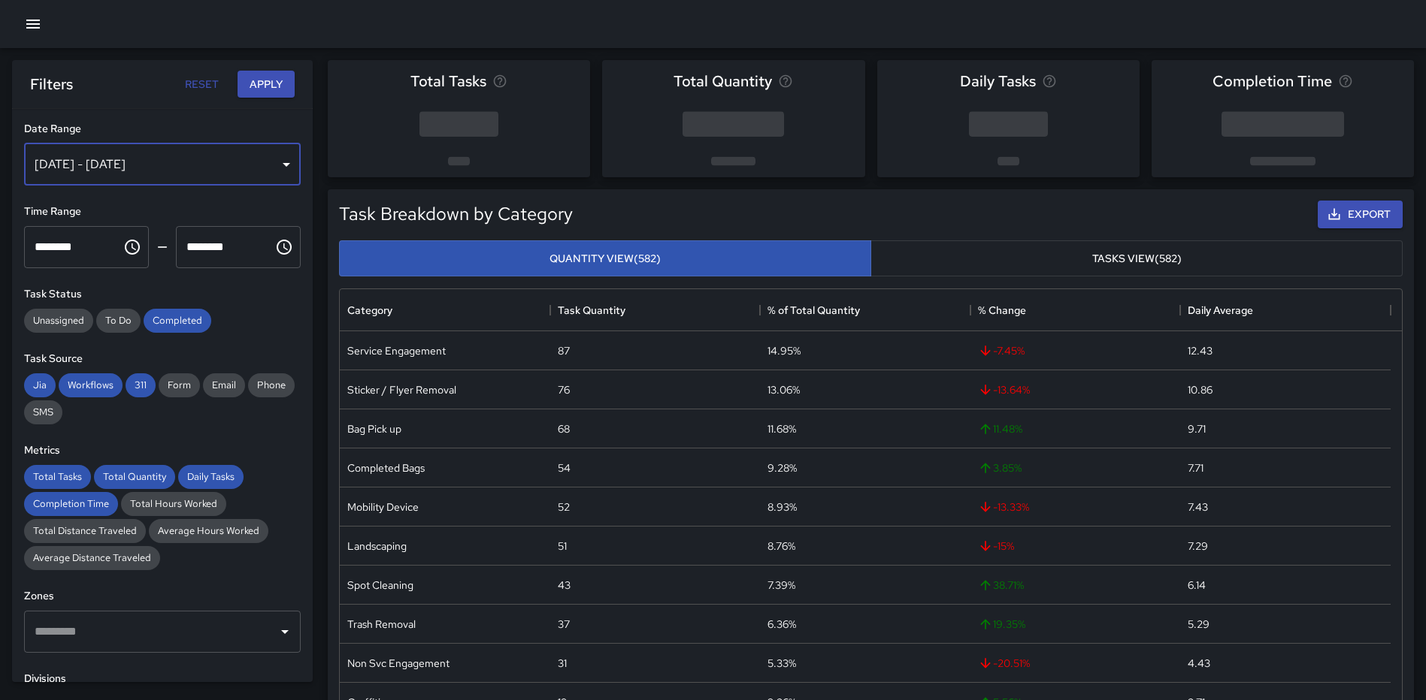
click at [268, 166] on div "[DATE] - [DATE]" at bounding box center [162, 165] width 277 height 42
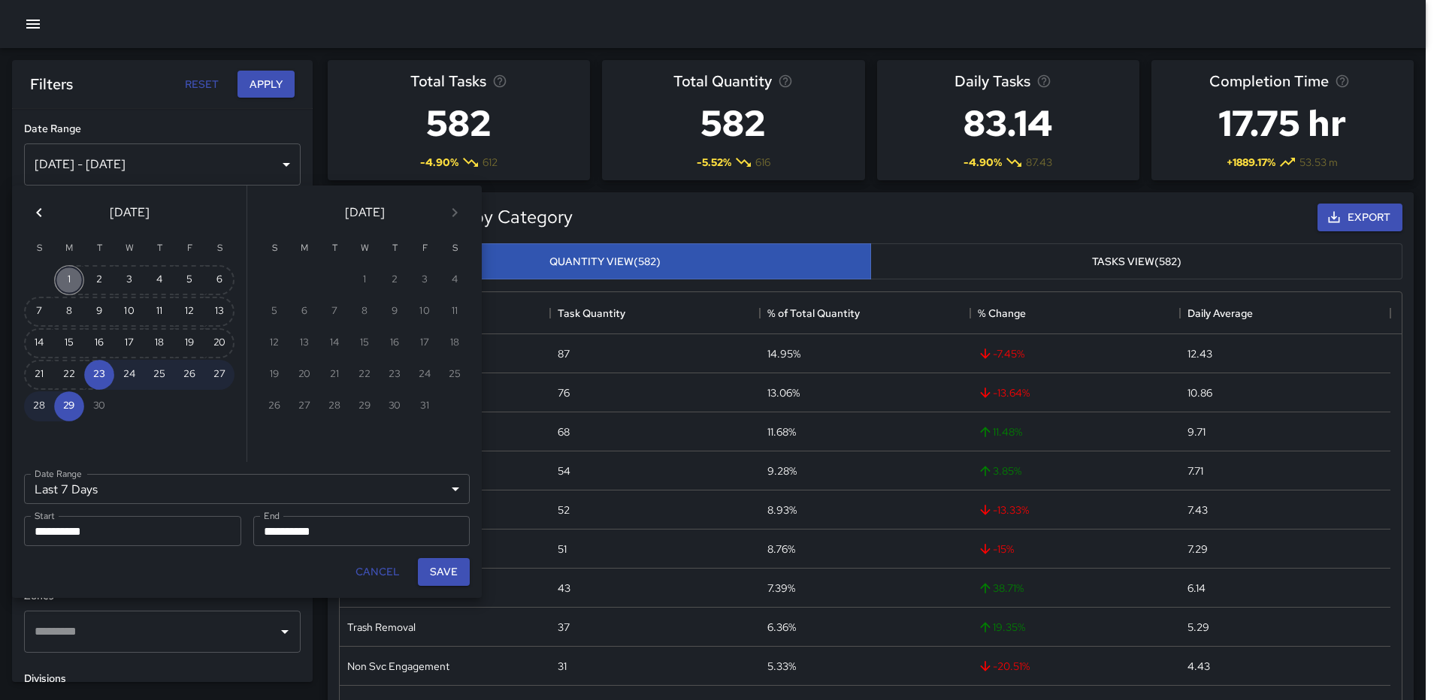
click at [75, 280] on button "1" at bounding box center [69, 280] width 30 height 30
type input "******"
type input "**********"
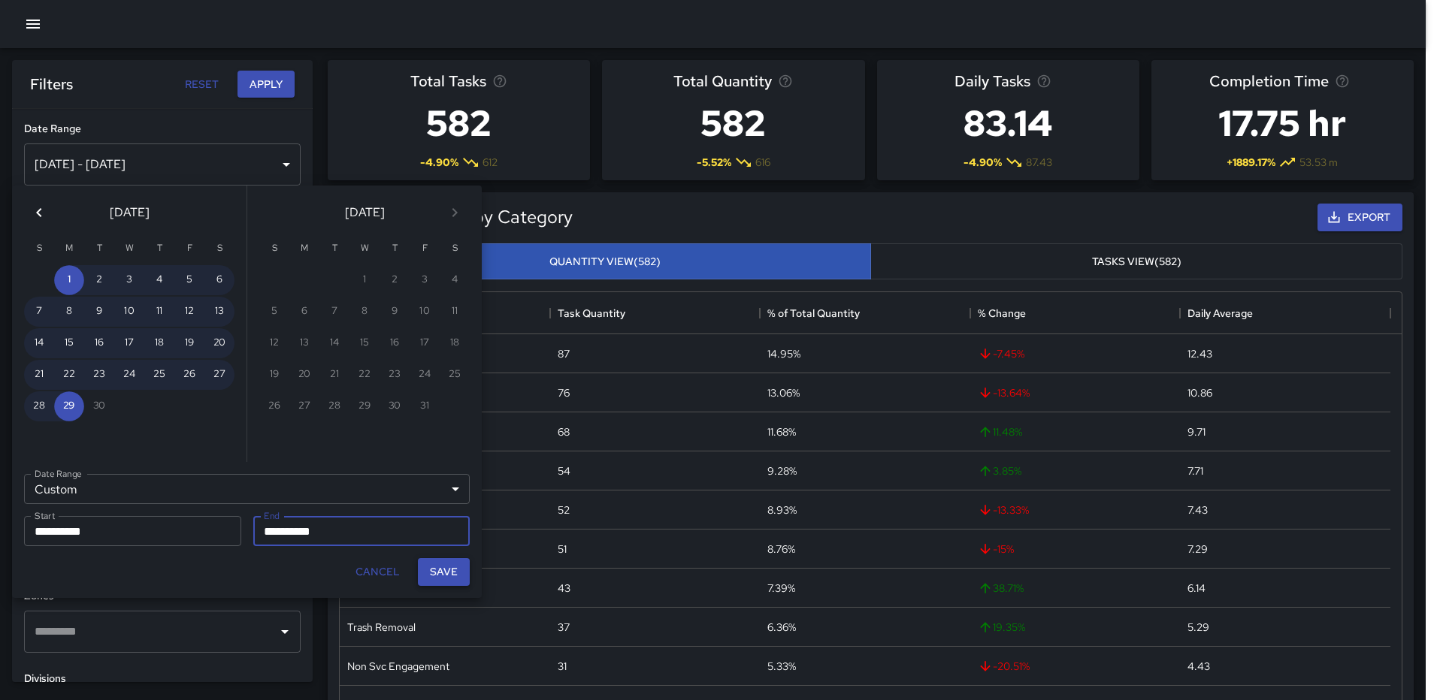
click at [441, 571] on button "Save" at bounding box center [444, 572] width 52 height 28
type input "**********"
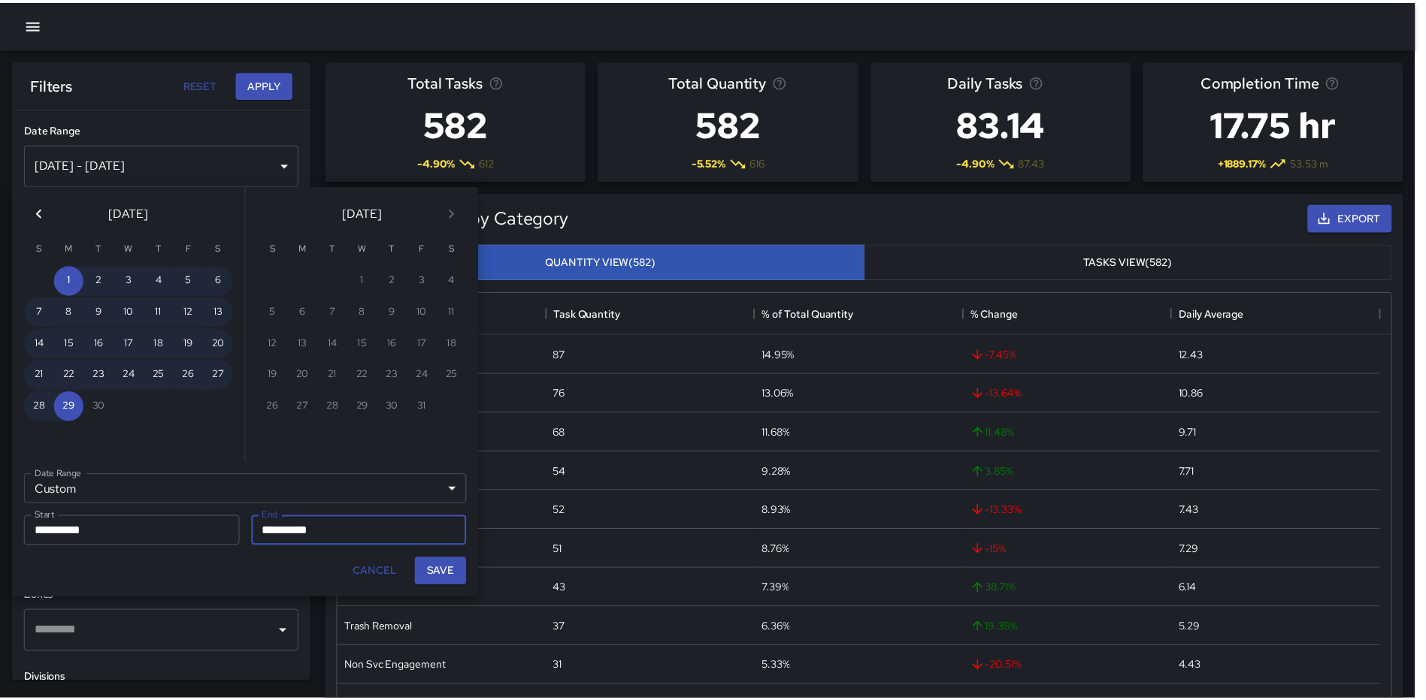
scroll to position [12, 12]
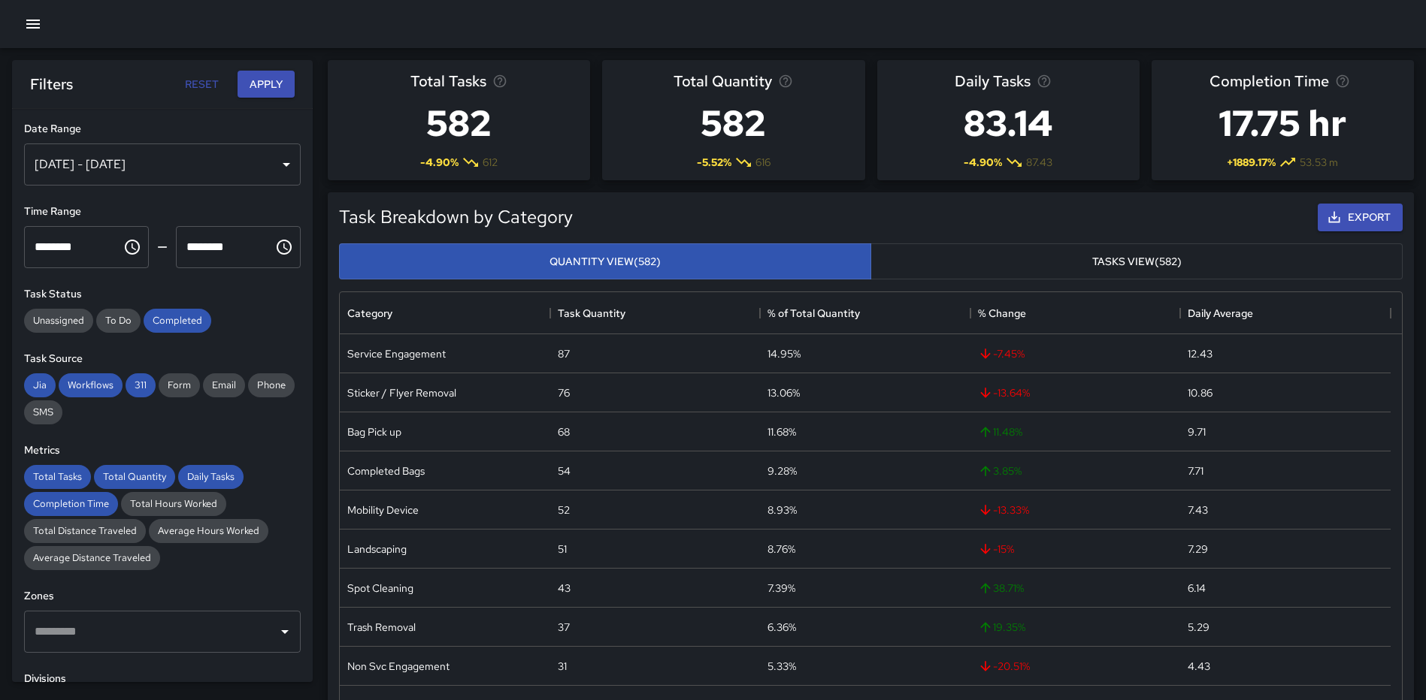
click at [120, 619] on input "text" at bounding box center [151, 632] width 241 height 29
click at [113, 324] on span "To Do" at bounding box center [118, 320] width 44 height 13
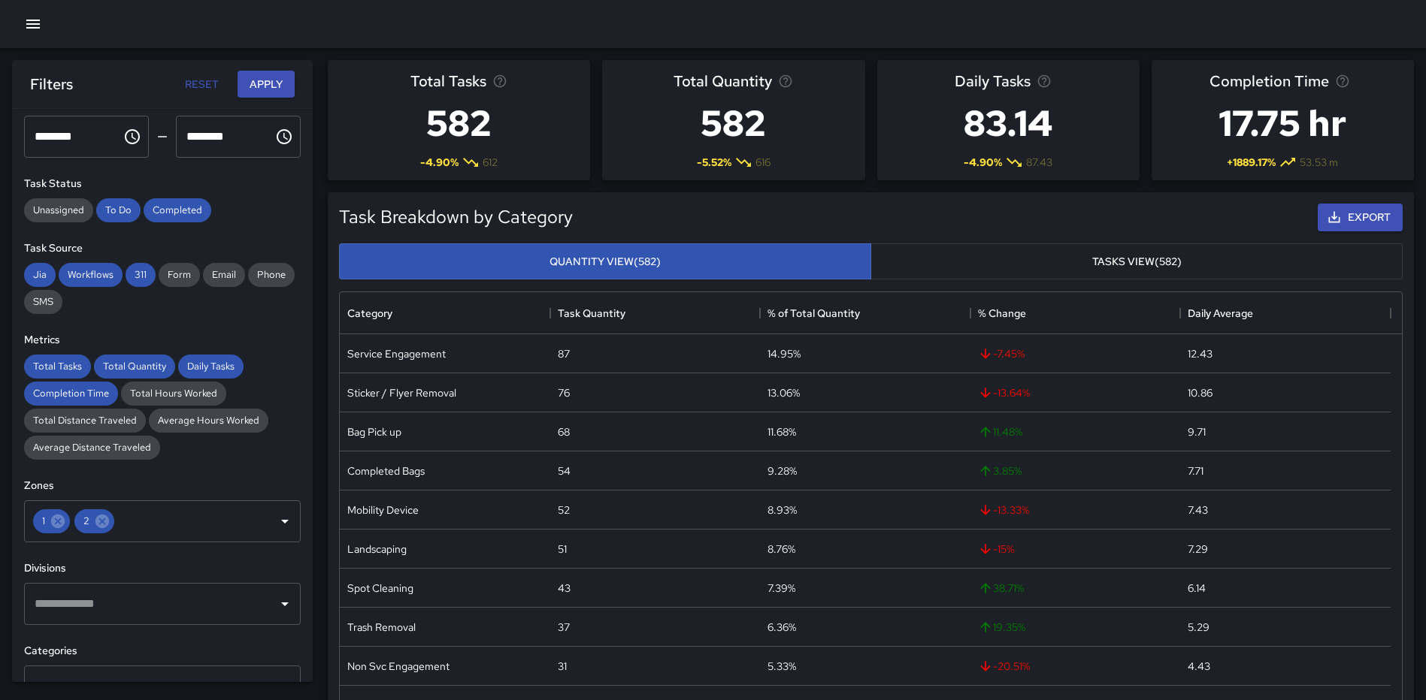
scroll to position [150, 0]
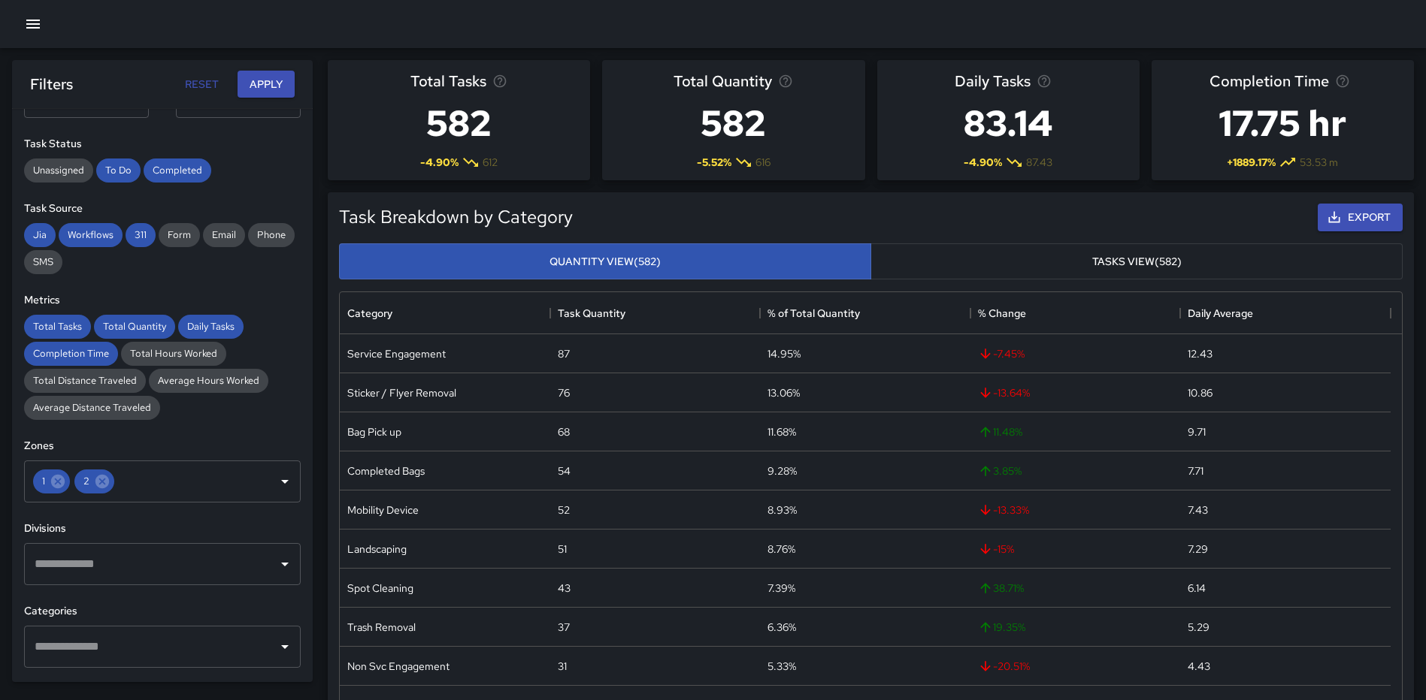
click at [181, 641] on input "text" at bounding box center [151, 647] width 241 height 29
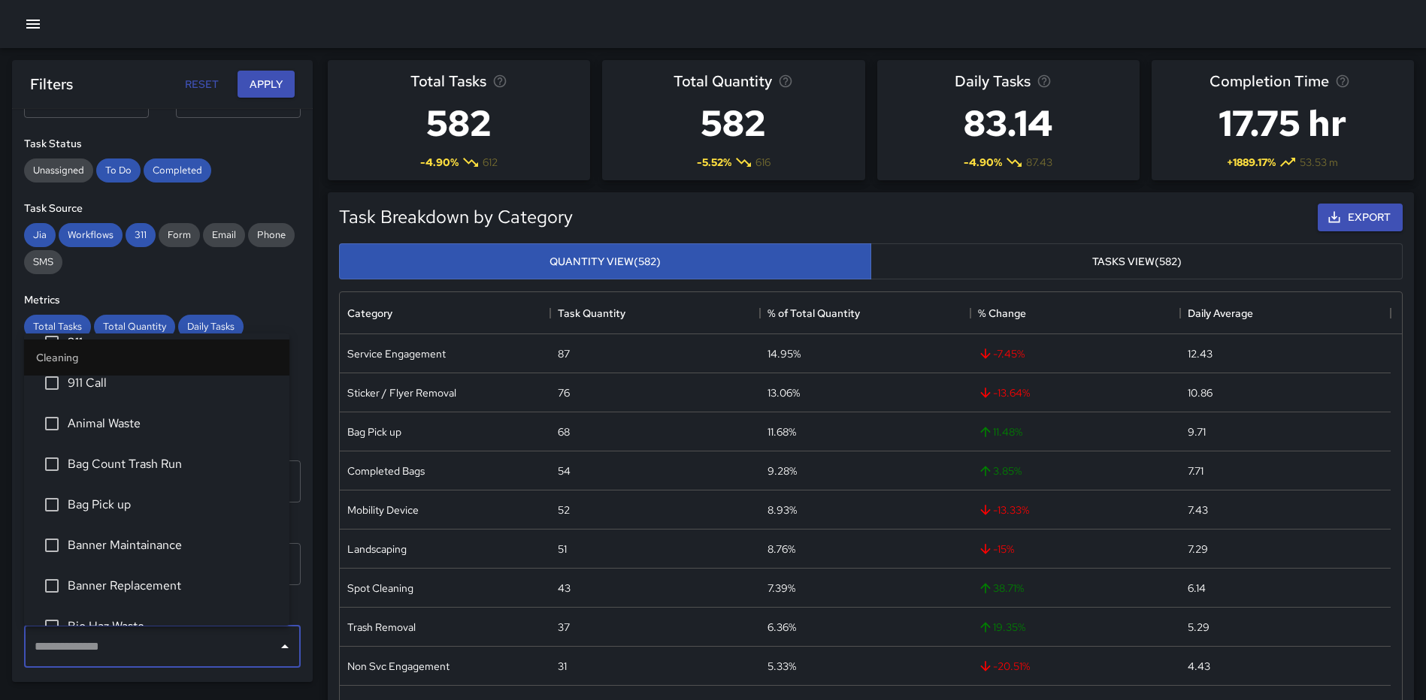
scroll to position [75, 0]
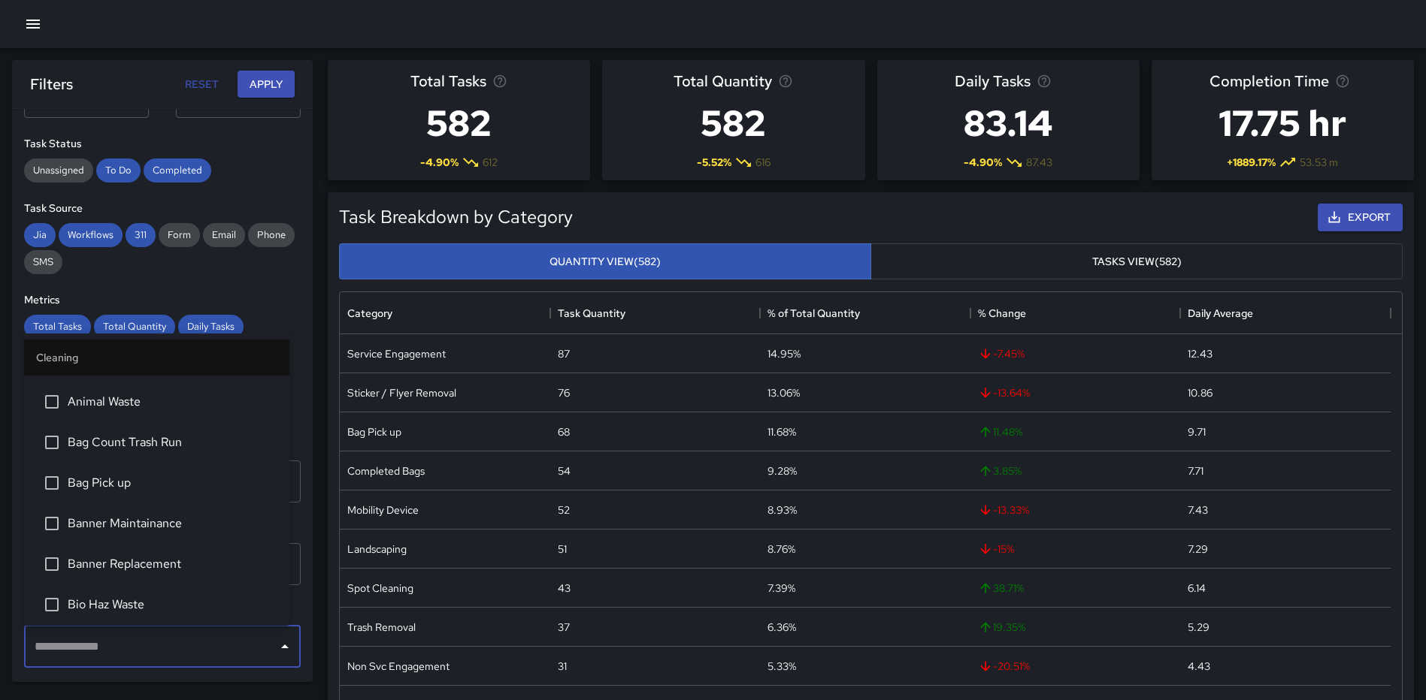
click at [138, 554] on li "Banner Replacement" at bounding box center [156, 564] width 265 height 41
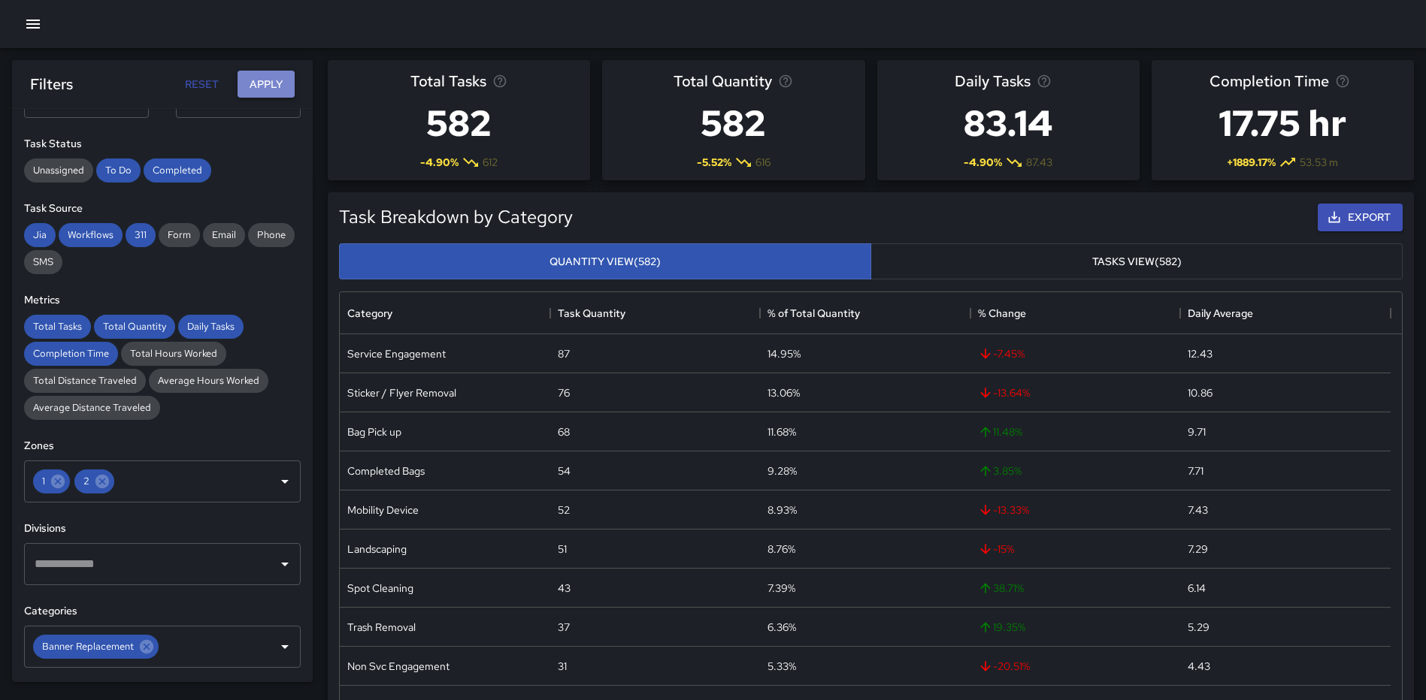
click at [279, 77] on button "Apply" at bounding box center [265, 85] width 57 height 28
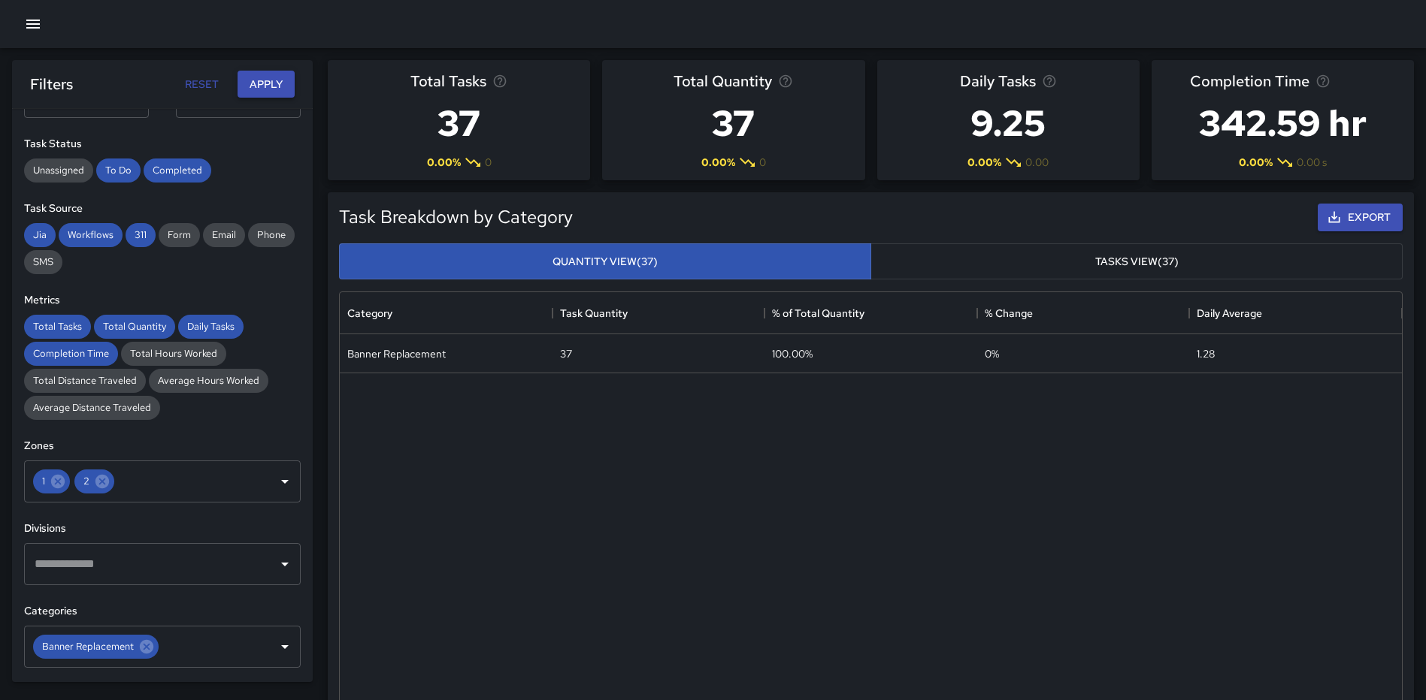
click at [266, 82] on button "Apply" at bounding box center [265, 85] width 57 height 28
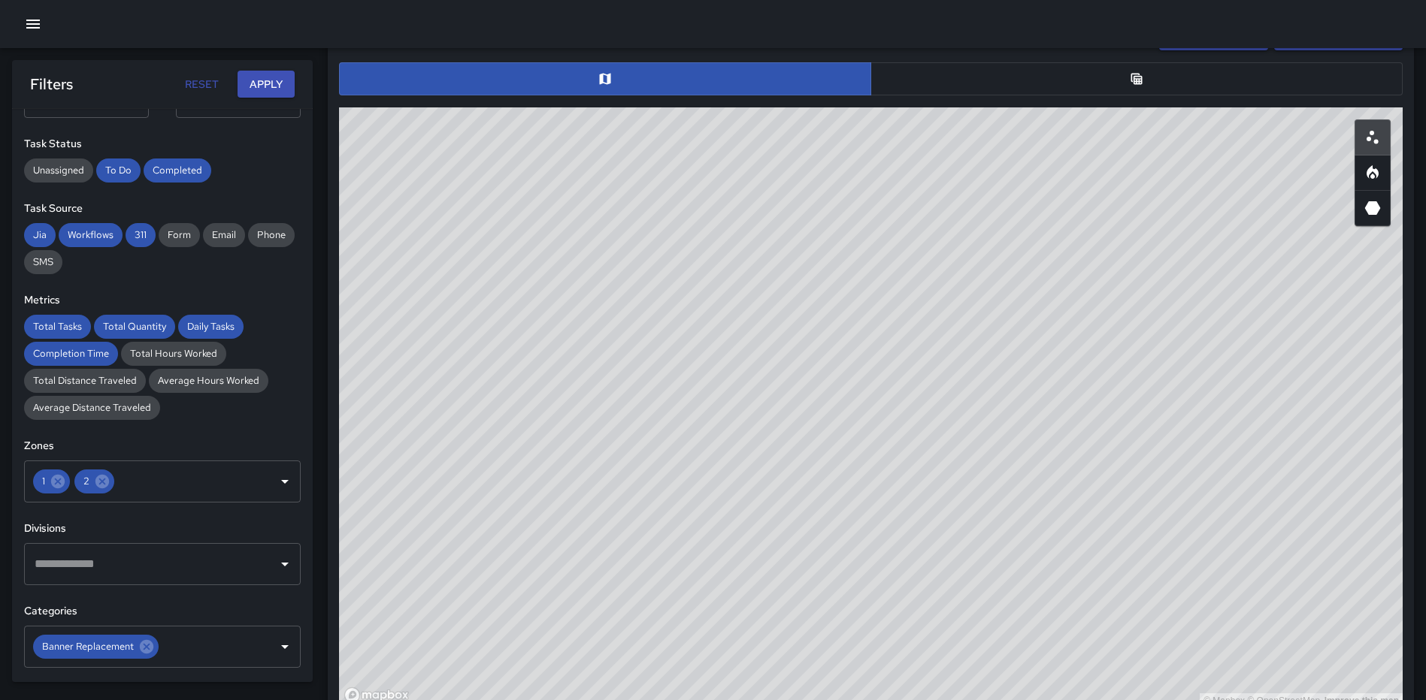
scroll to position [757, 0]
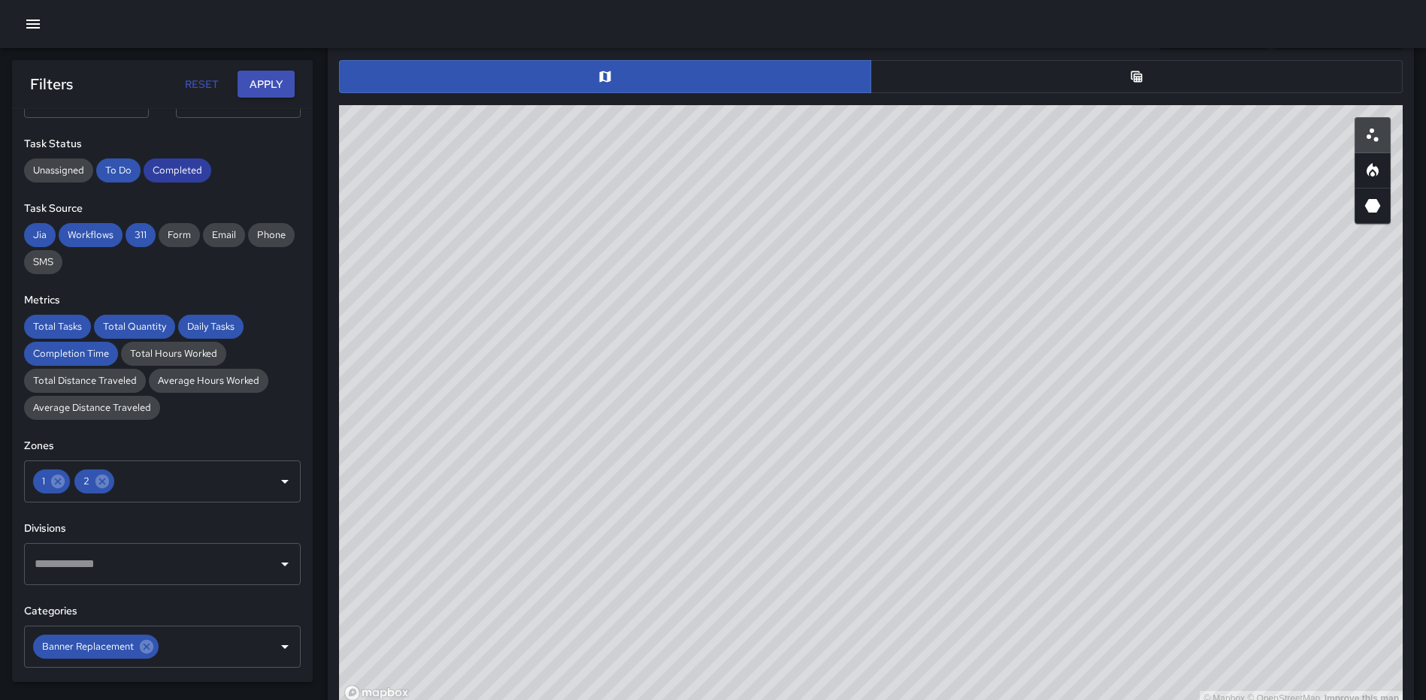
click at [189, 169] on span "Completed" at bounding box center [178, 170] width 68 height 13
click at [280, 82] on button "Apply" at bounding box center [265, 85] width 57 height 28
click at [1013, 74] on button "button" at bounding box center [1136, 76] width 532 height 33
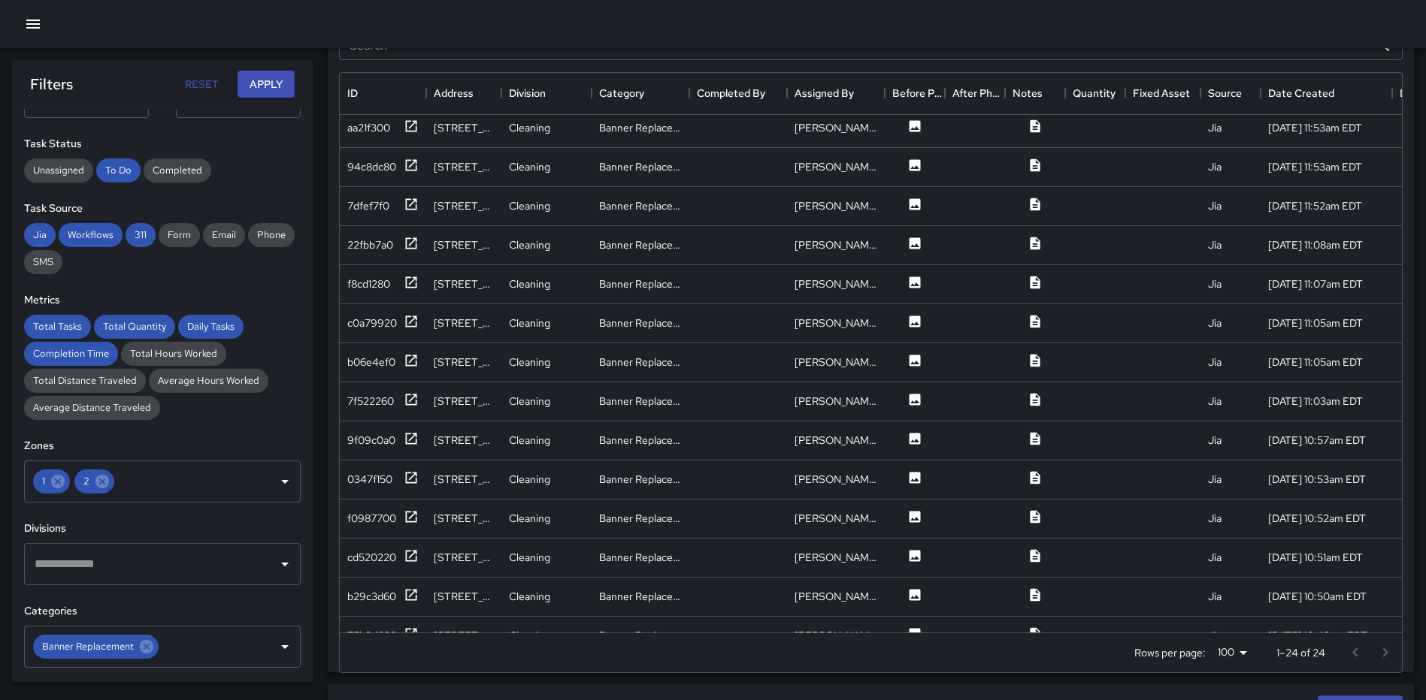
scroll to position [0, 0]
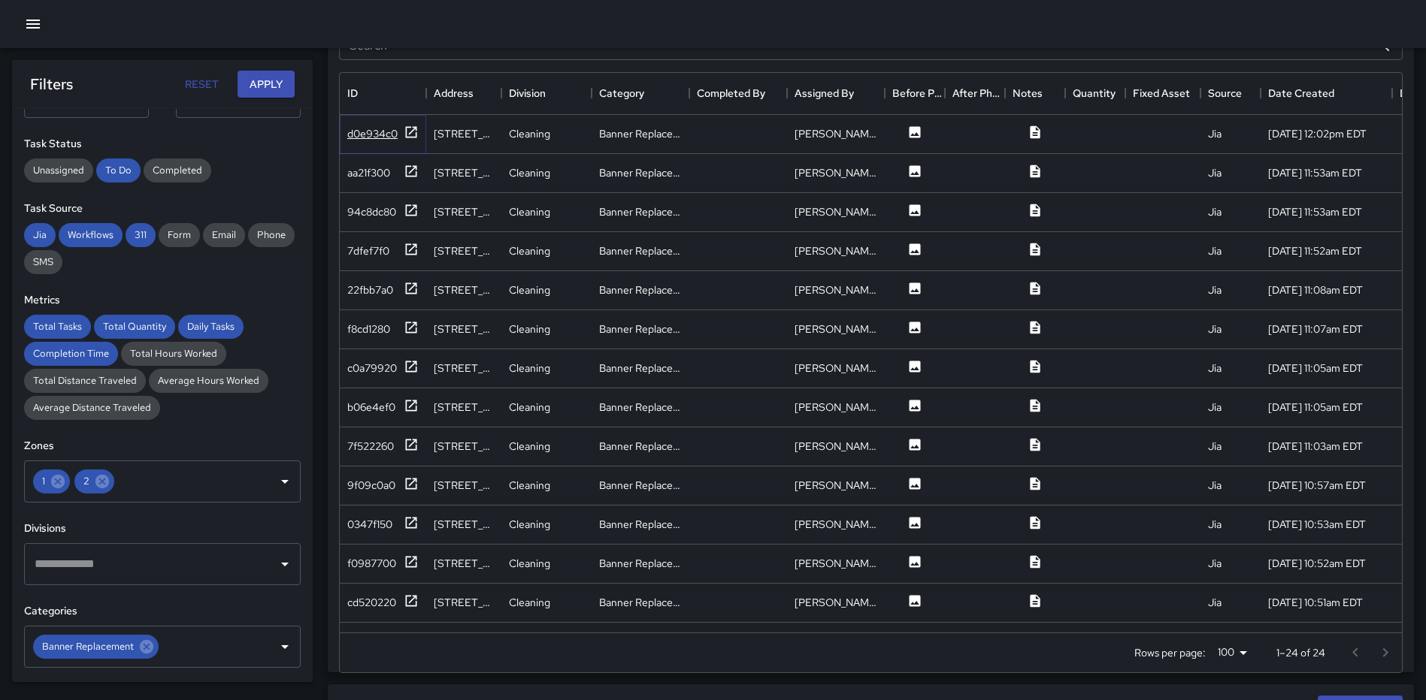
click at [408, 132] on icon at bounding box center [411, 132] width 15 height 15
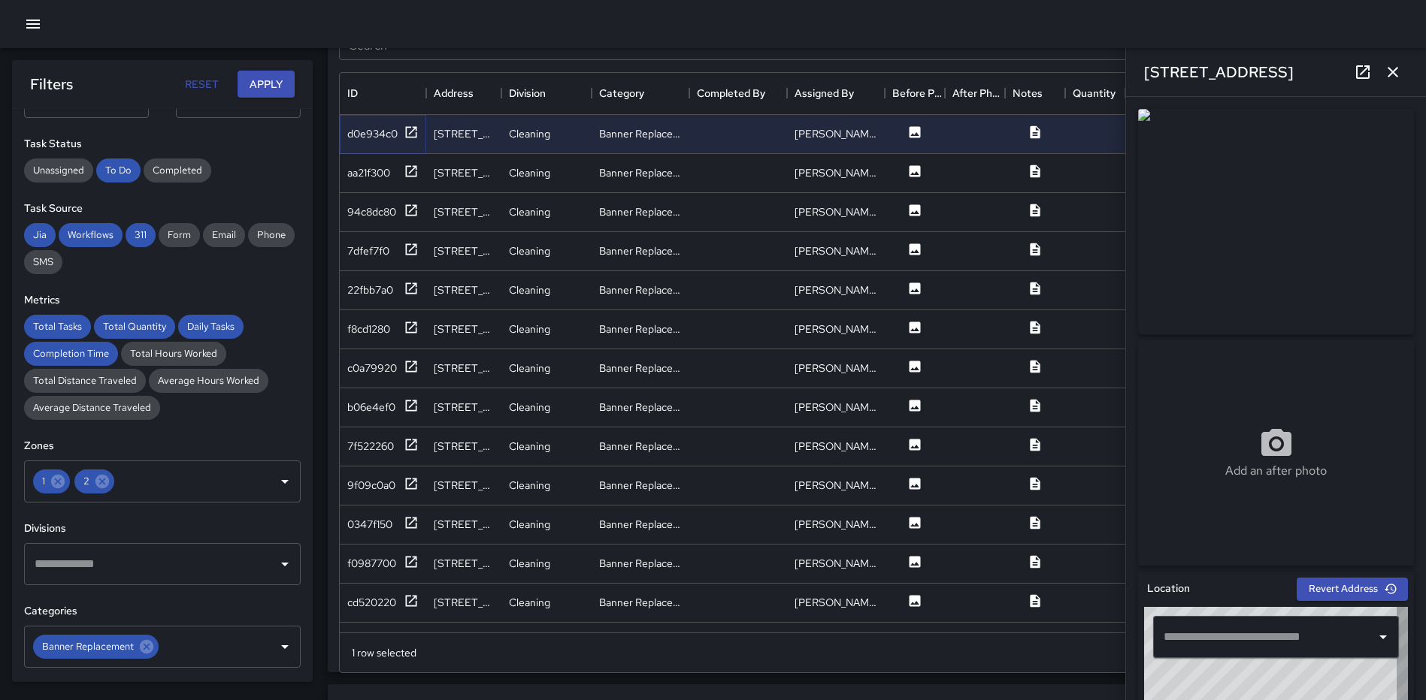
type input "**********"
click at [1392, 77] on icon "button" at bounding box center [1393, 72] width 18 height 18
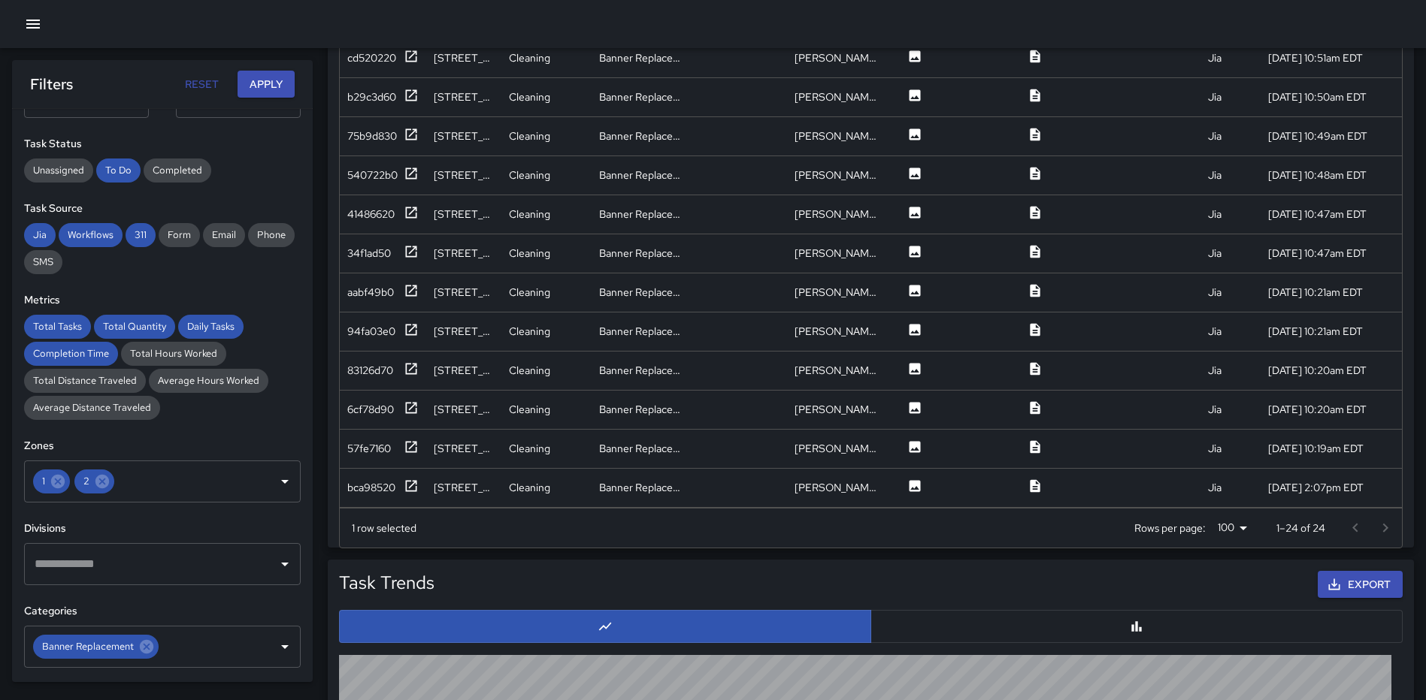
scroll to position [982, 0]
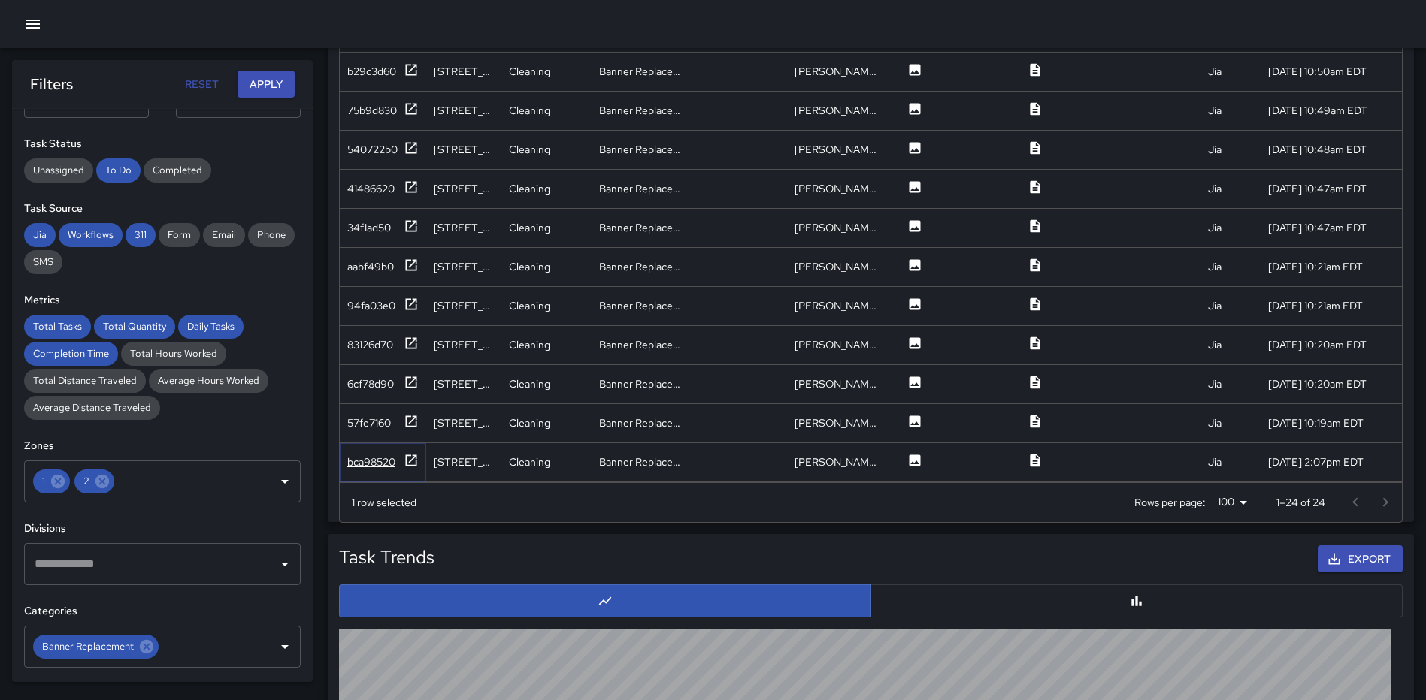
click at [406, 453] on icon at bounding box center [411, 460] width 15 height 15
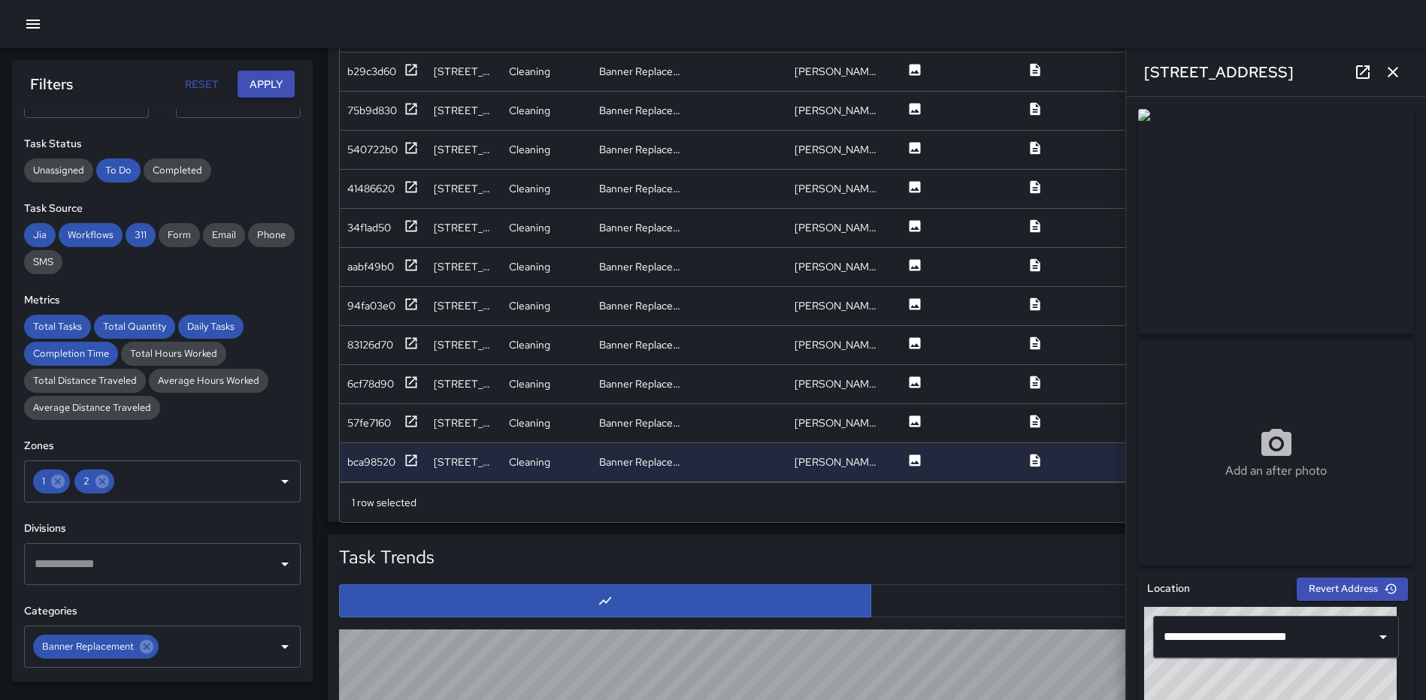
click at [1390, 73] on icon "button" at bounding box center [1393, 72] width 18 height 18
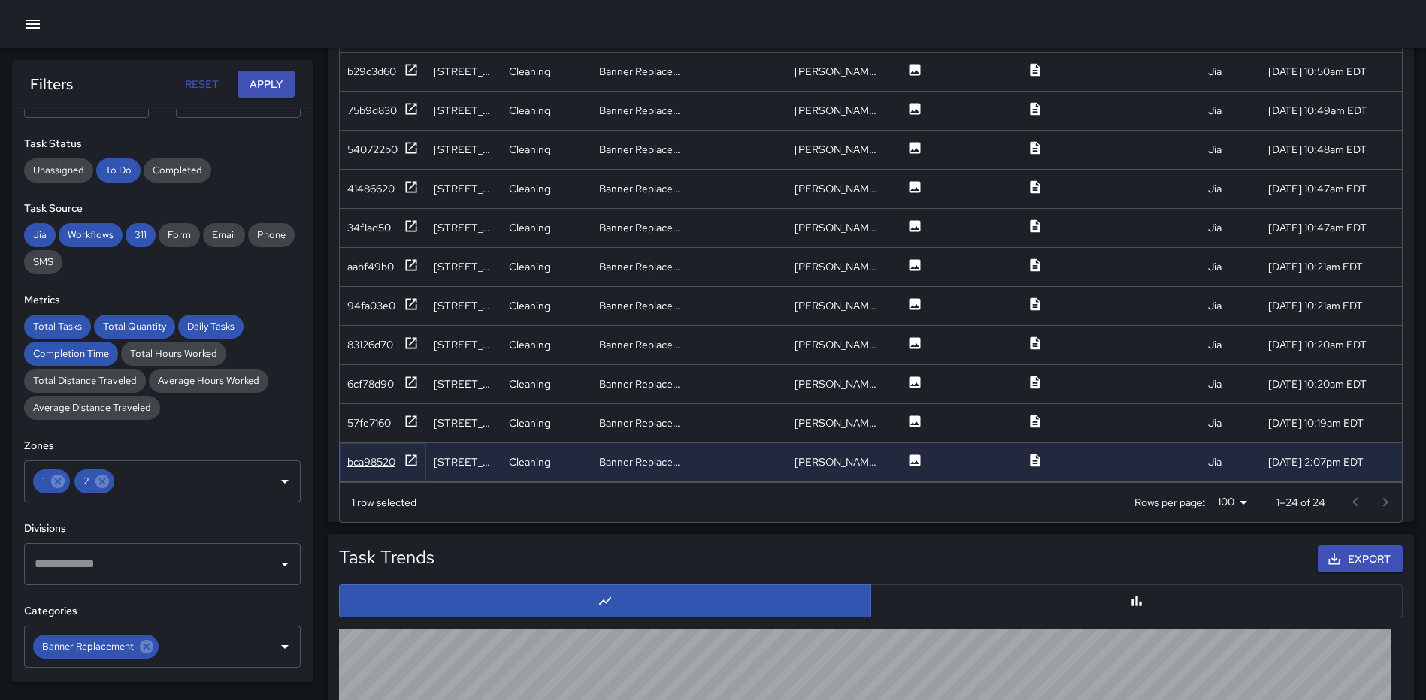
click at [413, 453] on icon at bounding box center [411, 460] width 15 height 15
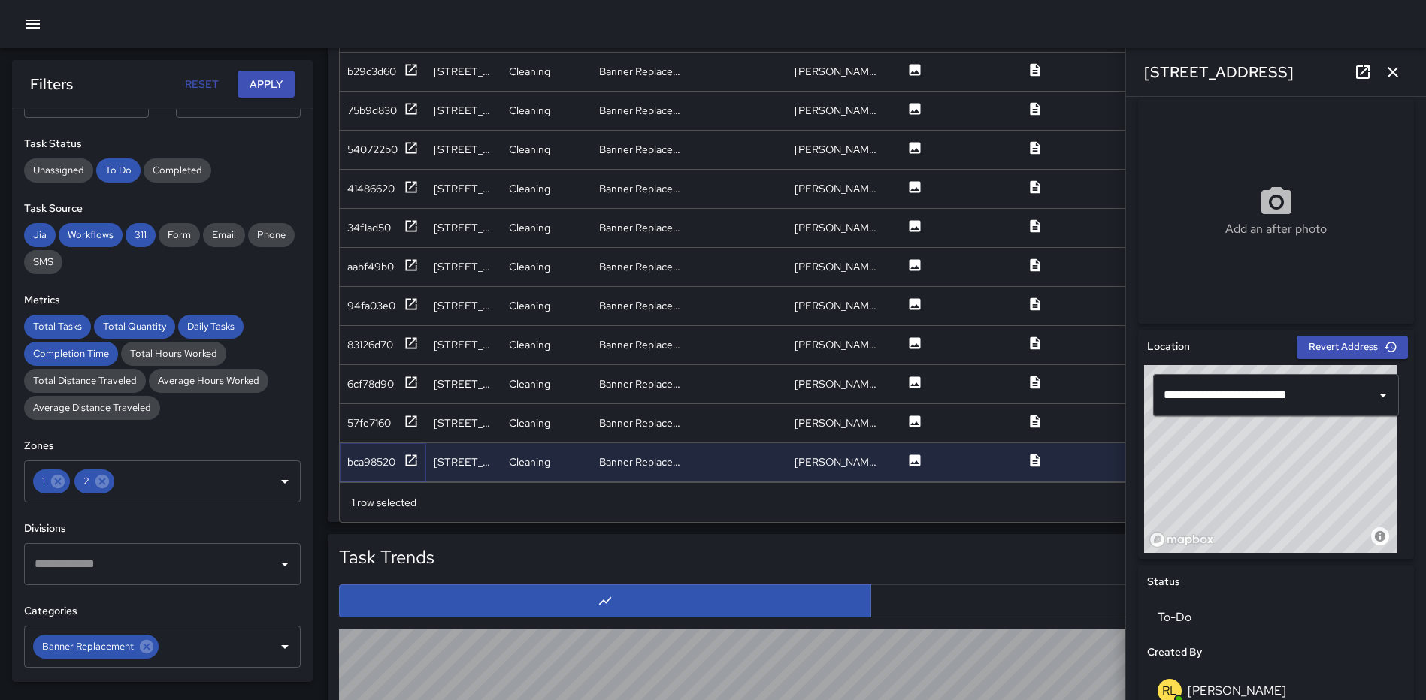
scroll to position [395, 0]
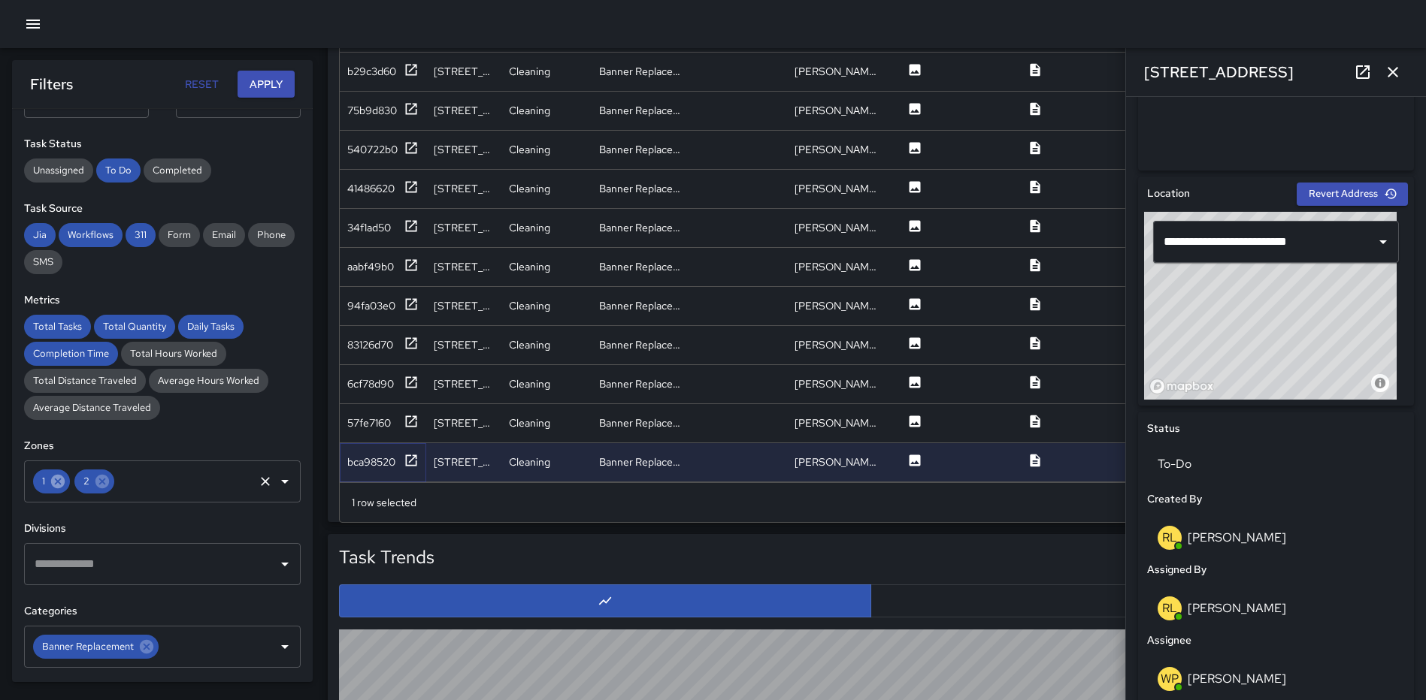
click at [56, 476] on icon at bounding box center [58, 482] width 14 height 14
click at [192, 167] on span "Completed" at bounding box center [178, 170] width 68 height 13
click at [123, 174] on span "To Do" at bounding box center [118, 170] width 44 height 13
click at [276, 77] on button "Apply" at bounding box center [265, 85] width 57 height 28
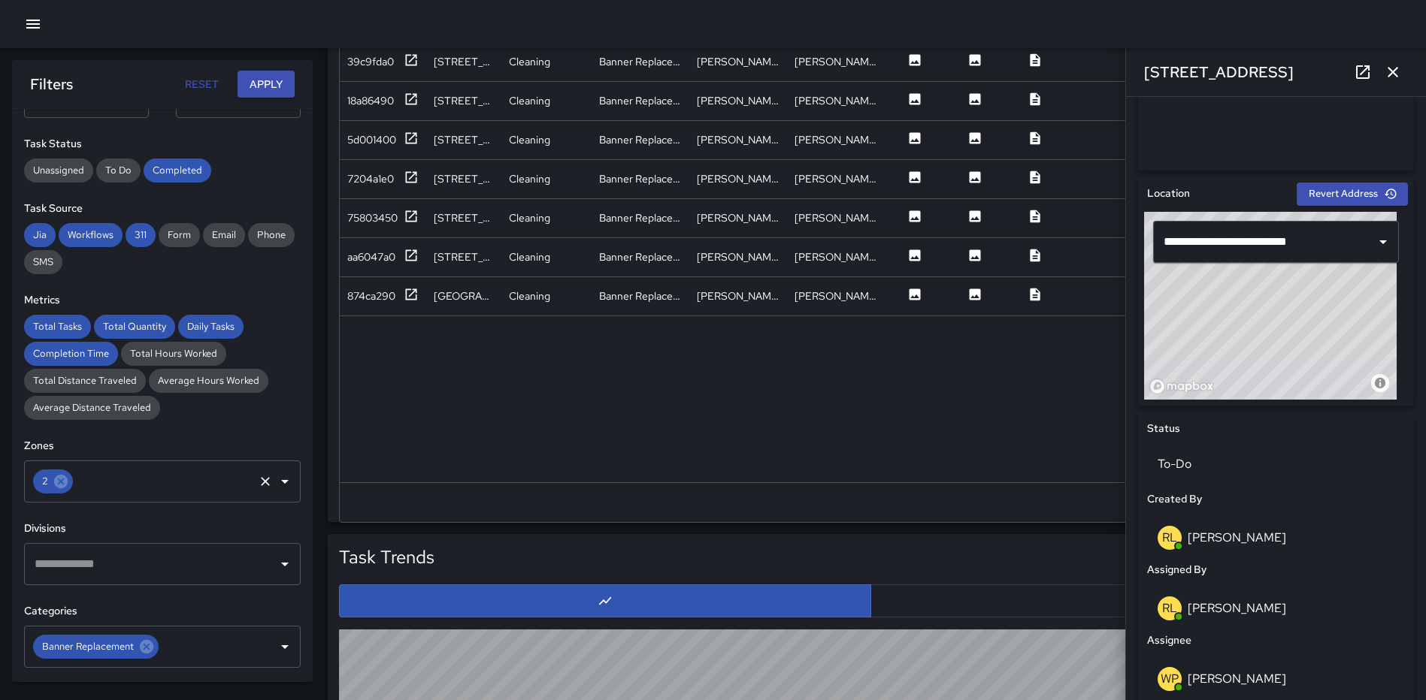
scroll to position [982, 0]
click at [1389, 71] on icon "button" at bounding box center [1393, 72] width 18 height 18
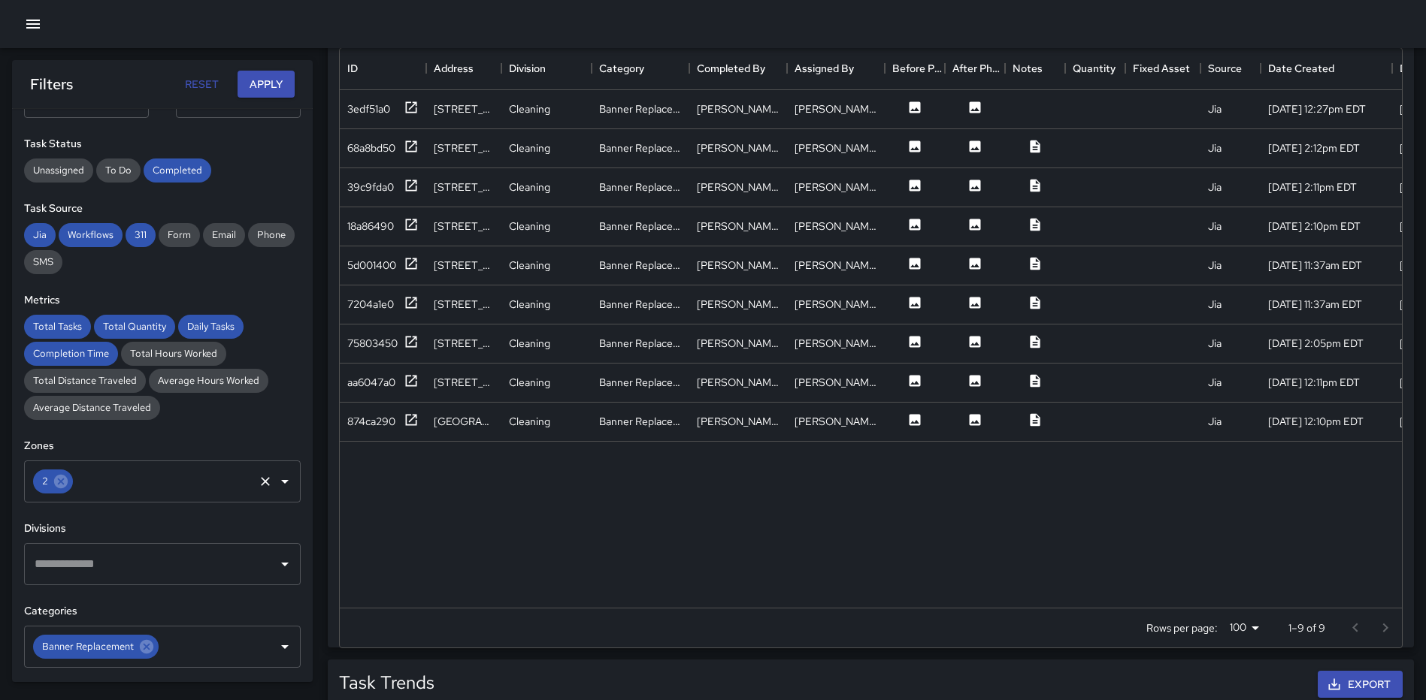
scroll to position [757, 0]
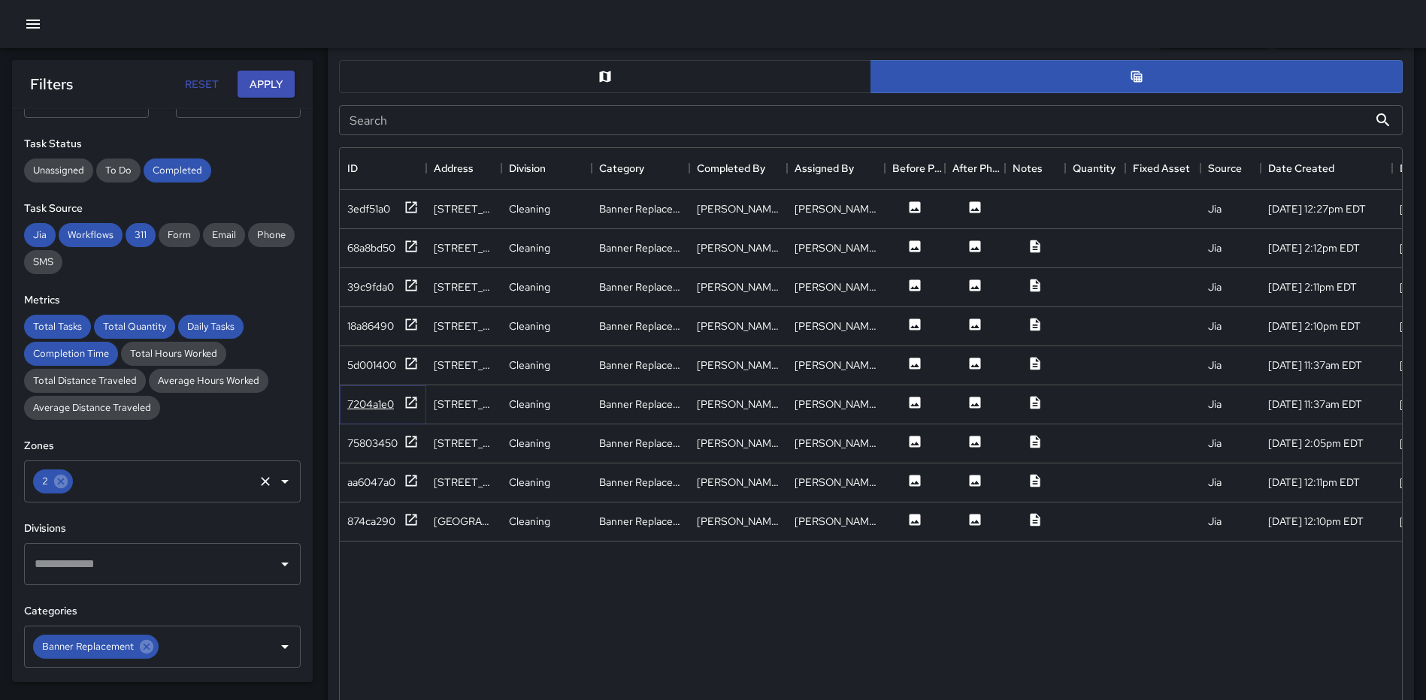
click at [410, 399] on icon at bounding box center [411, 402] width 15 height 15
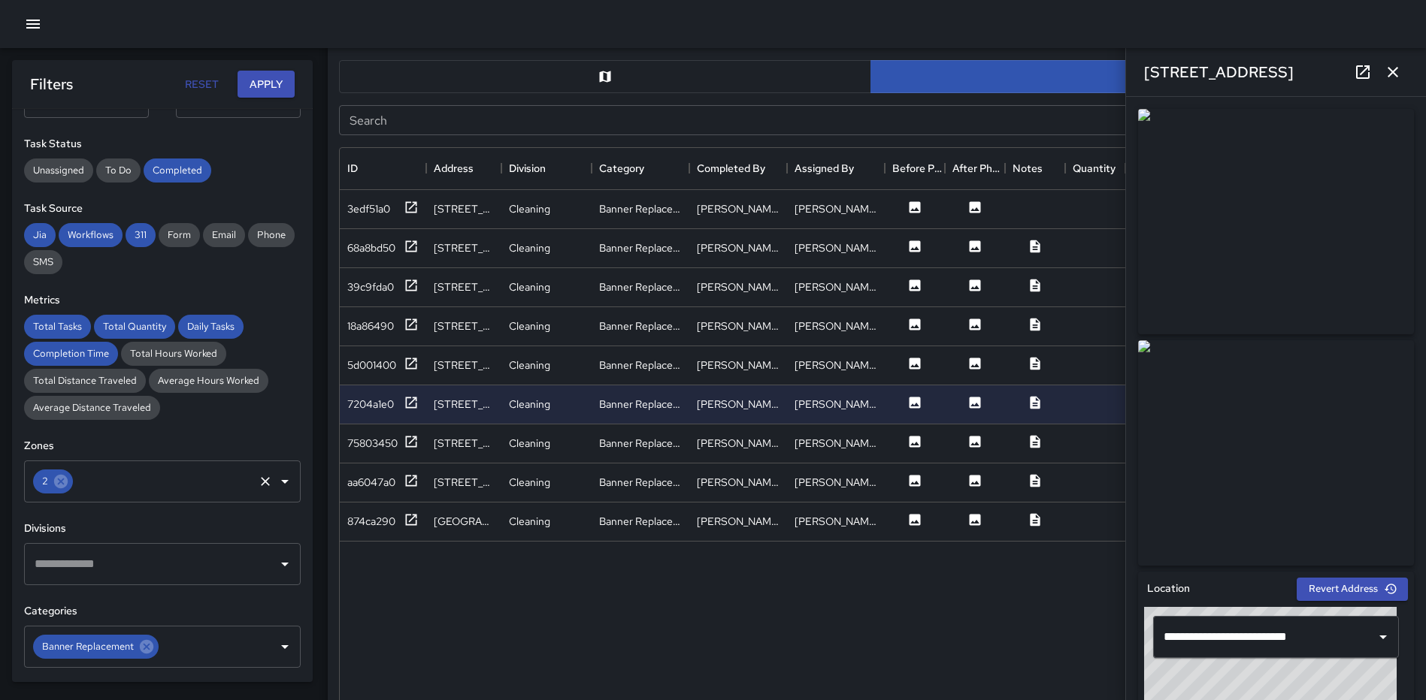
click at [1387, 75] on icon "button" at bounding box center [1393, 72] width 18 height 18
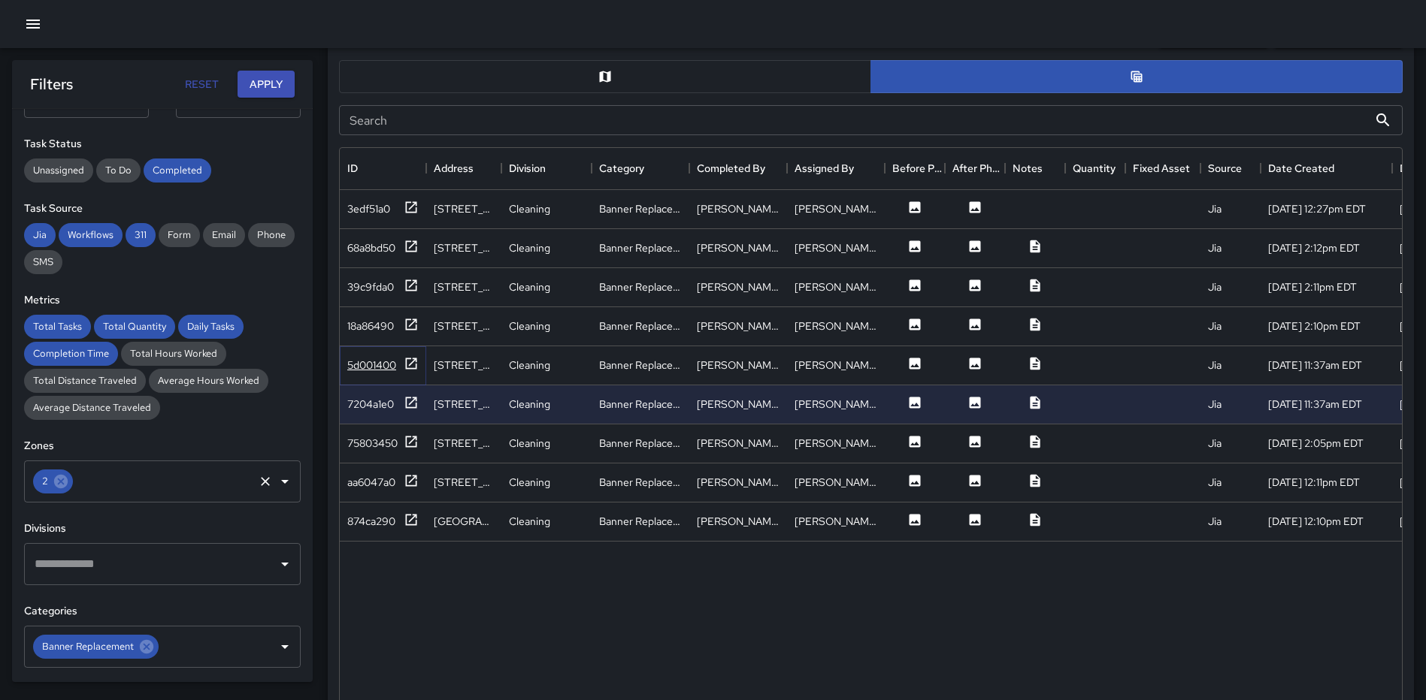
click at [412, 365] on icon at bounding box center [411, 363] width 15 height 15
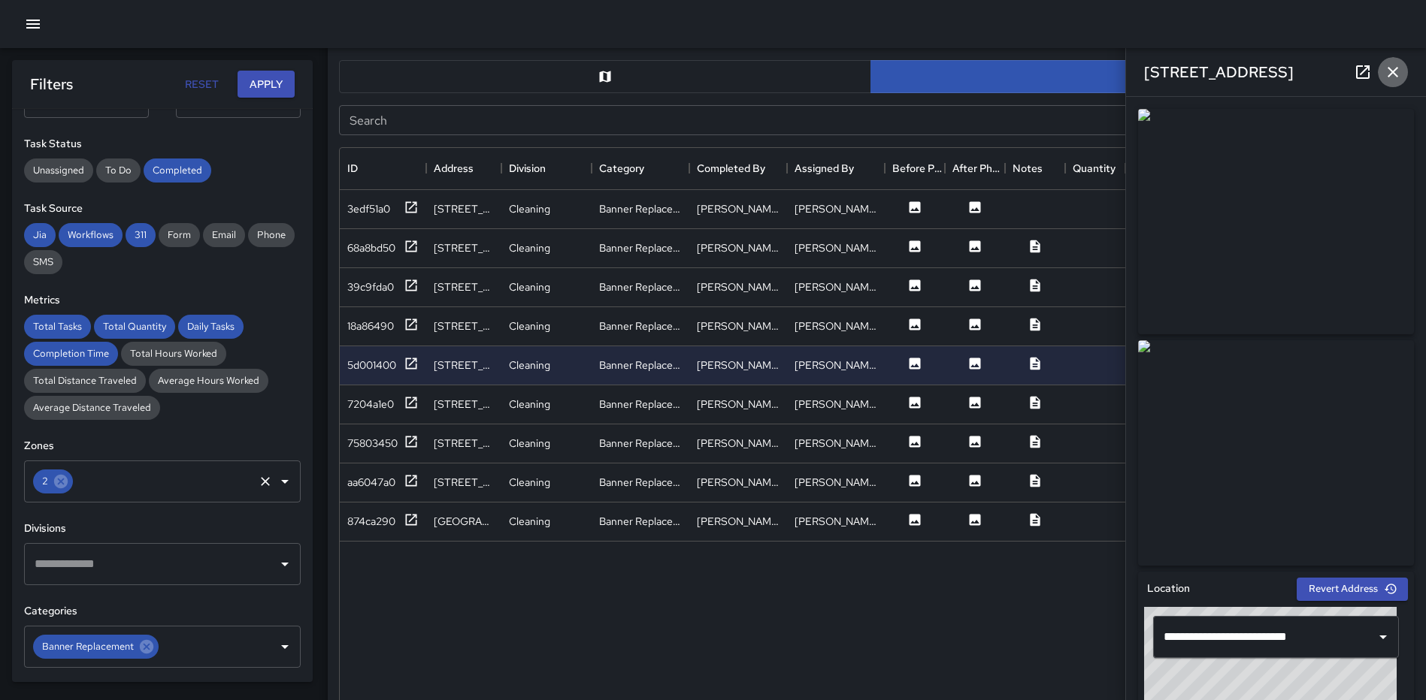
click at [1389, 74] on icon "button" at bounding box center [1393, 72] width 18 height 18
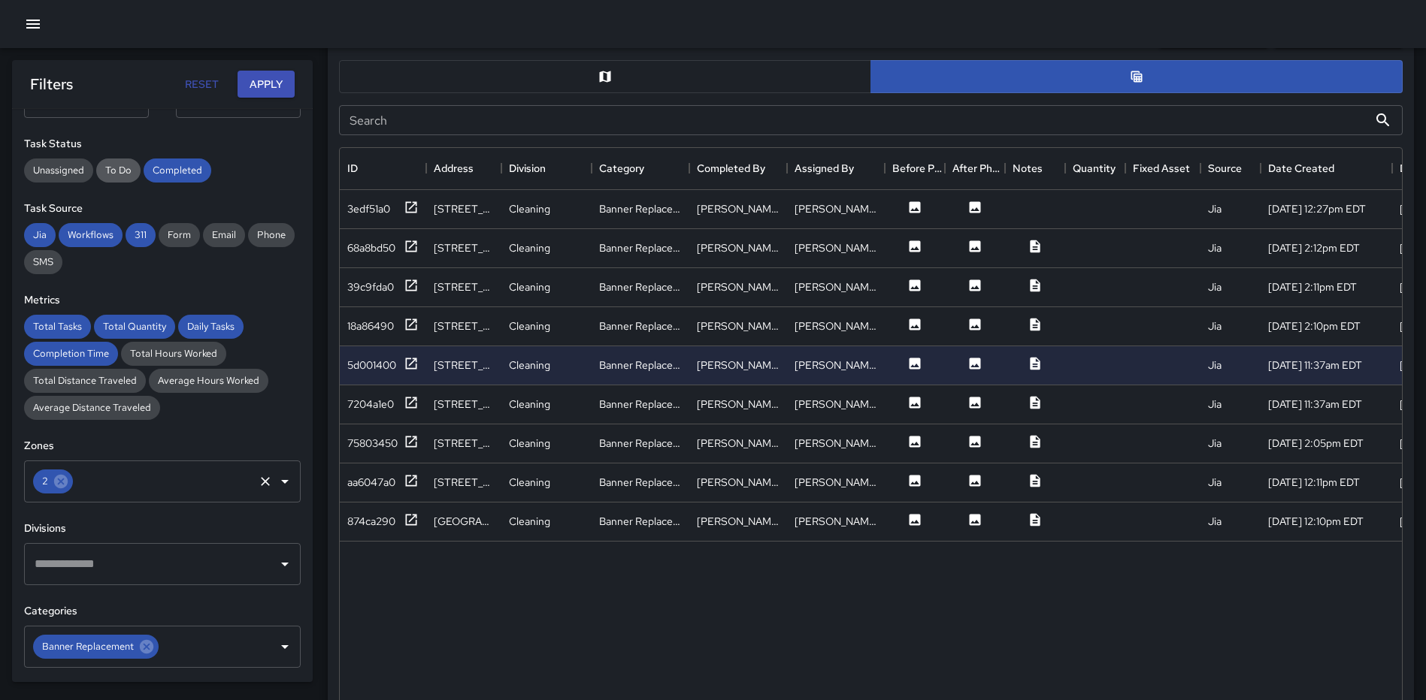
click at [135, 165] on span "To Do" at bounding box center [118, 170] width 44 height 13
click at [173, 165] on span "Completed" at bounding box center [178, 170] width 68 height 13
click at [272, 79] on button "Apply" at bounding box center [265, 85] width 57 height 28
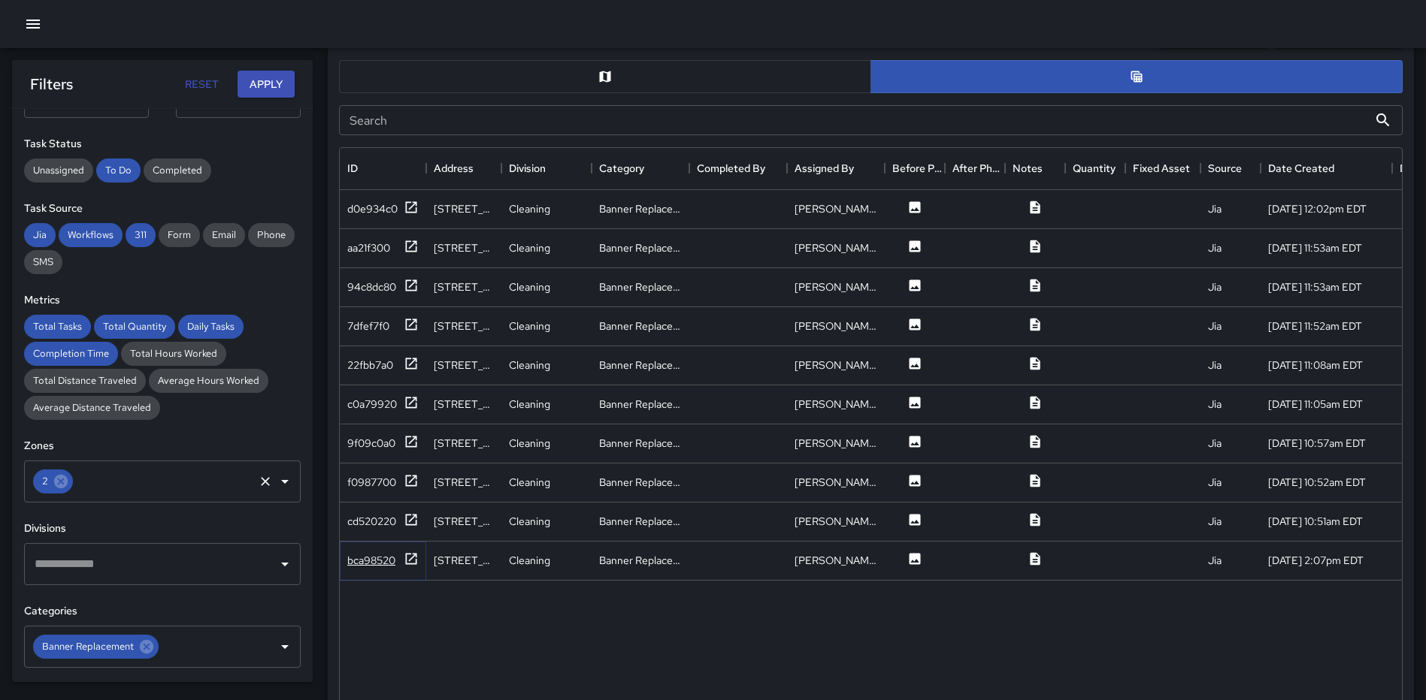
click at [413, 558] on icon at bounding box center [411, 559] width 15 height 15
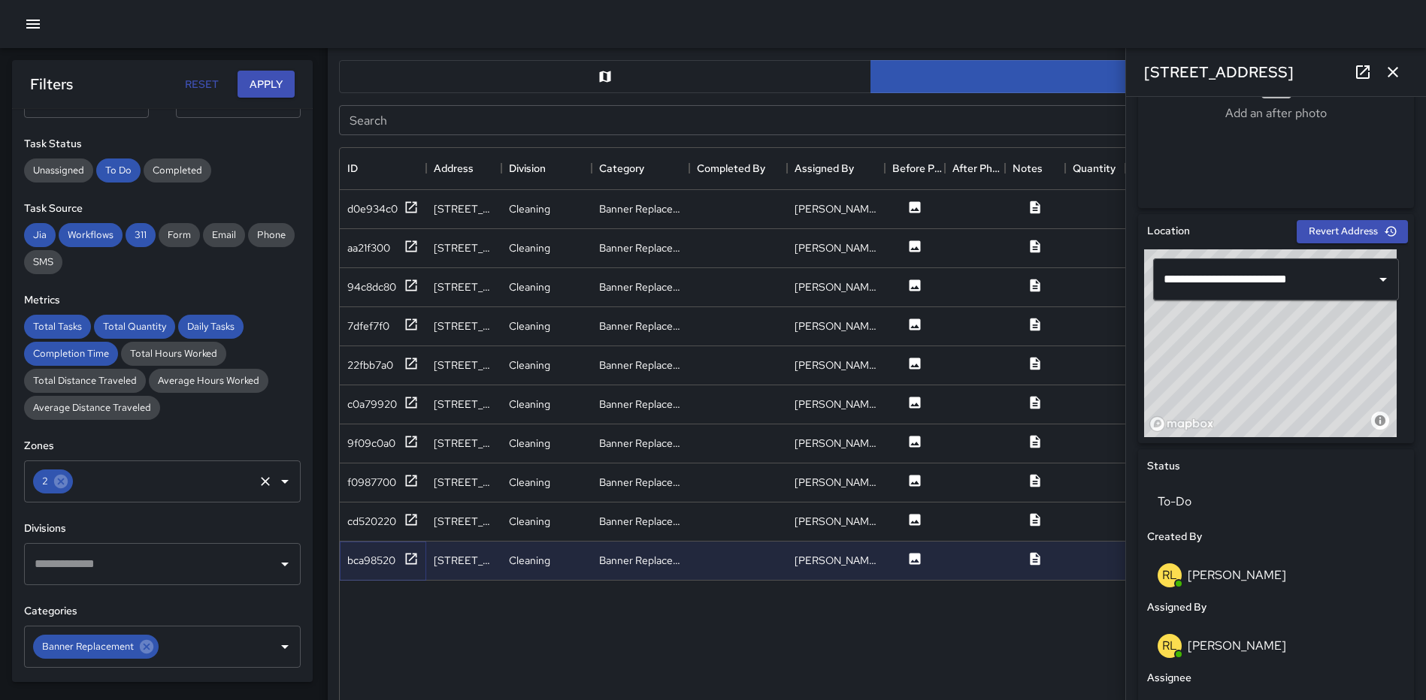
scroll to position [367, 0]
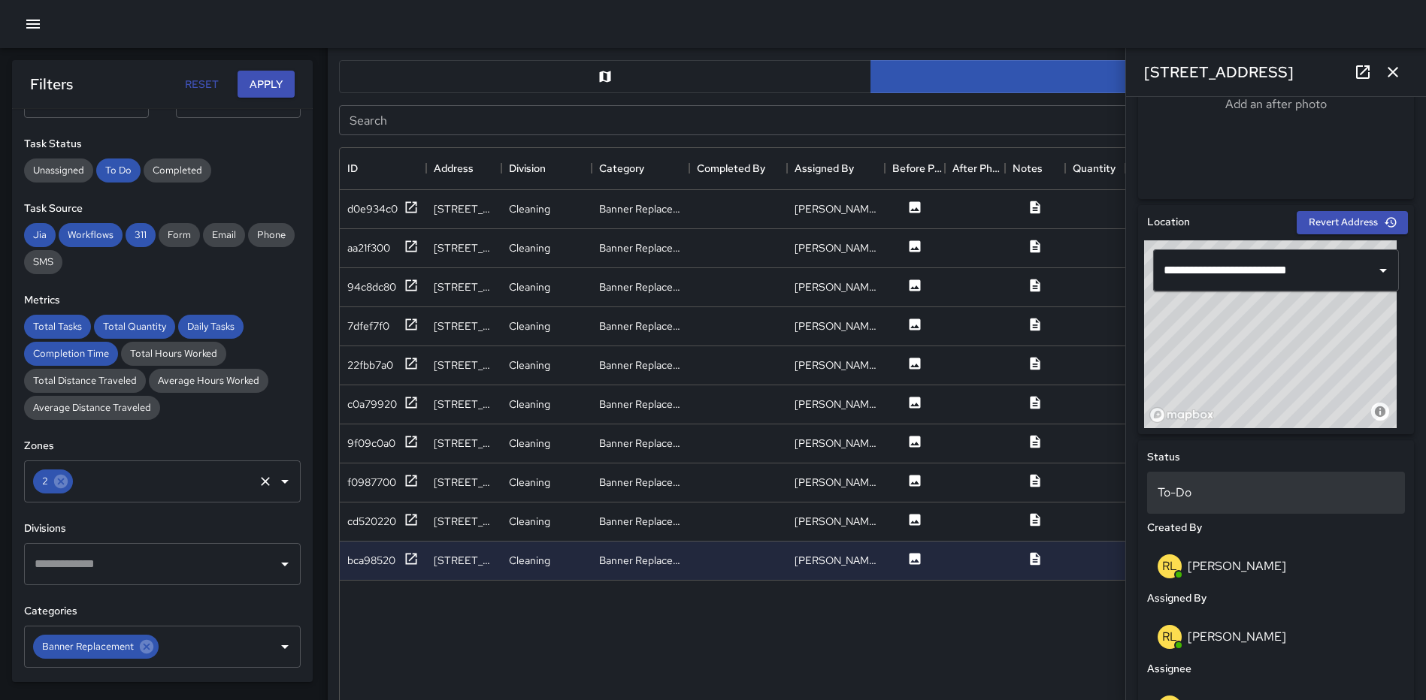
click at [1218, 486] on p "To-Do" at bounding box center [1275, 493] width 237 height 18
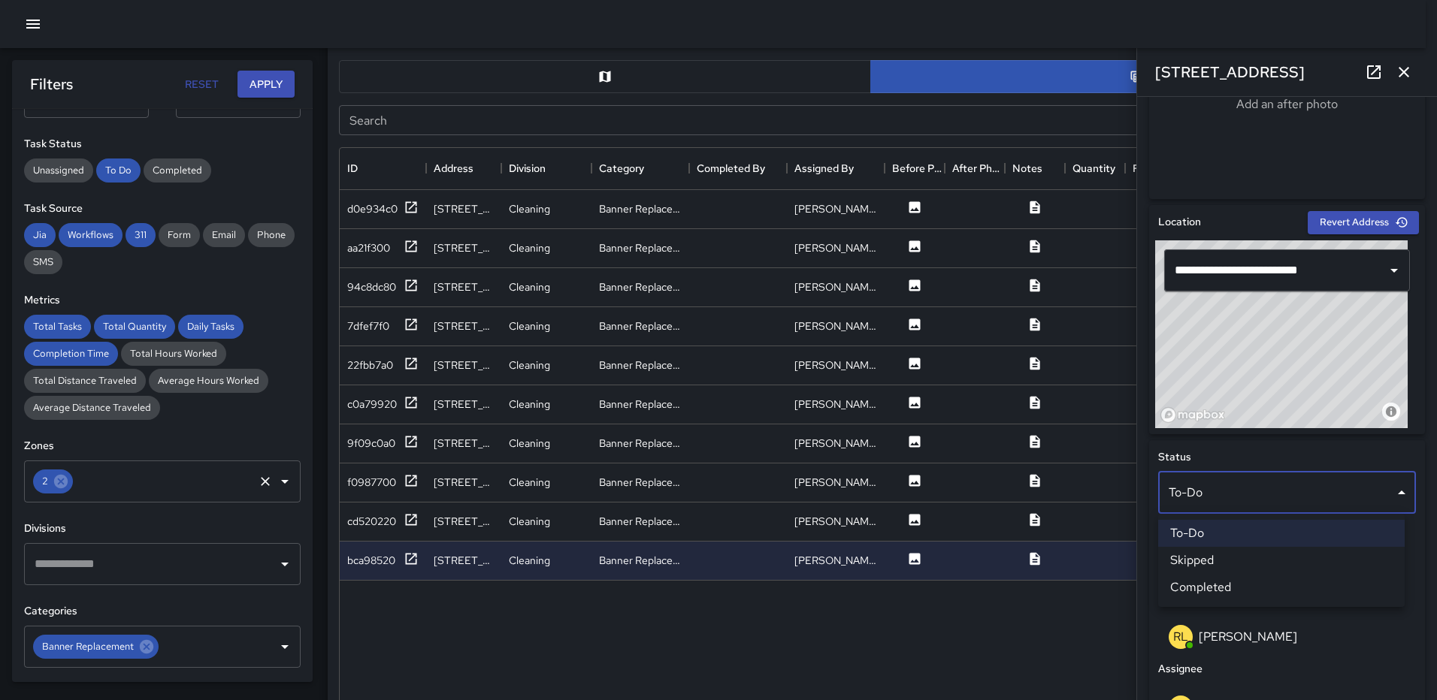
click at [1201, 561] on li "Skipped" at bounding box center [1281, 560] width 247 height 27
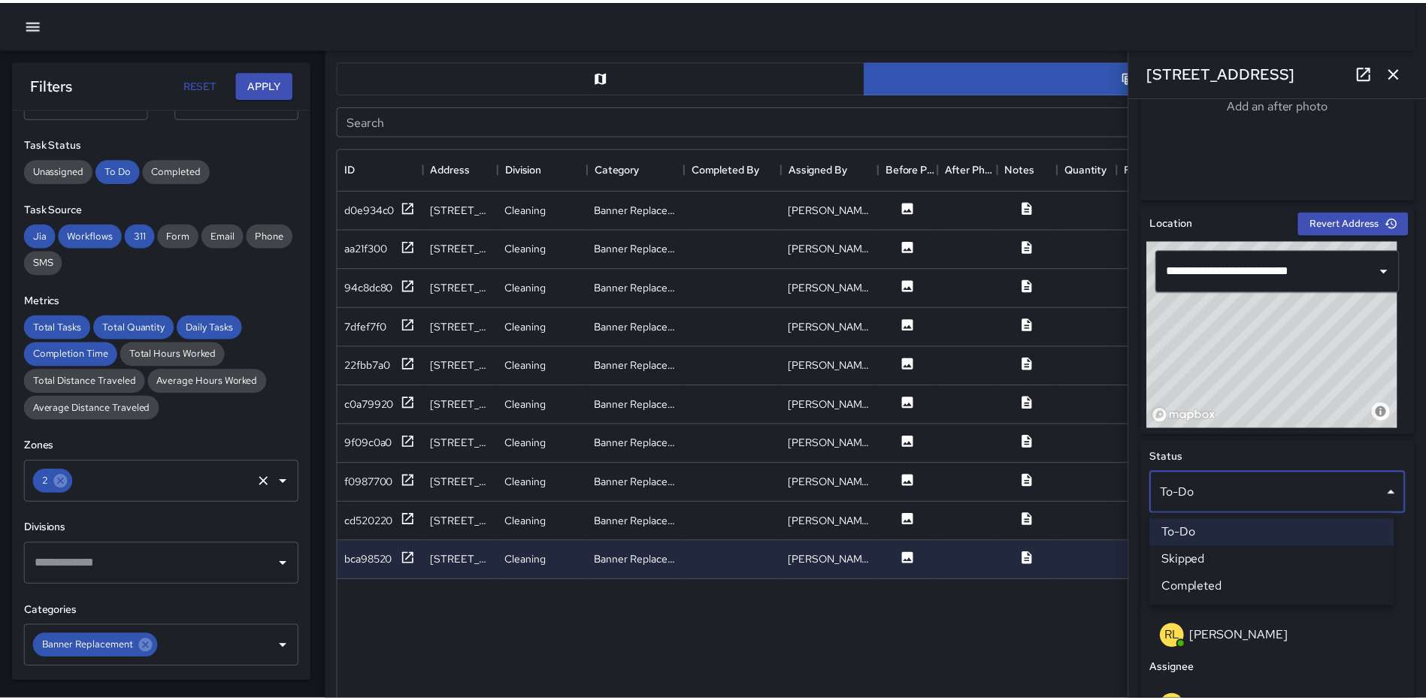
scroll to position [12, 12]
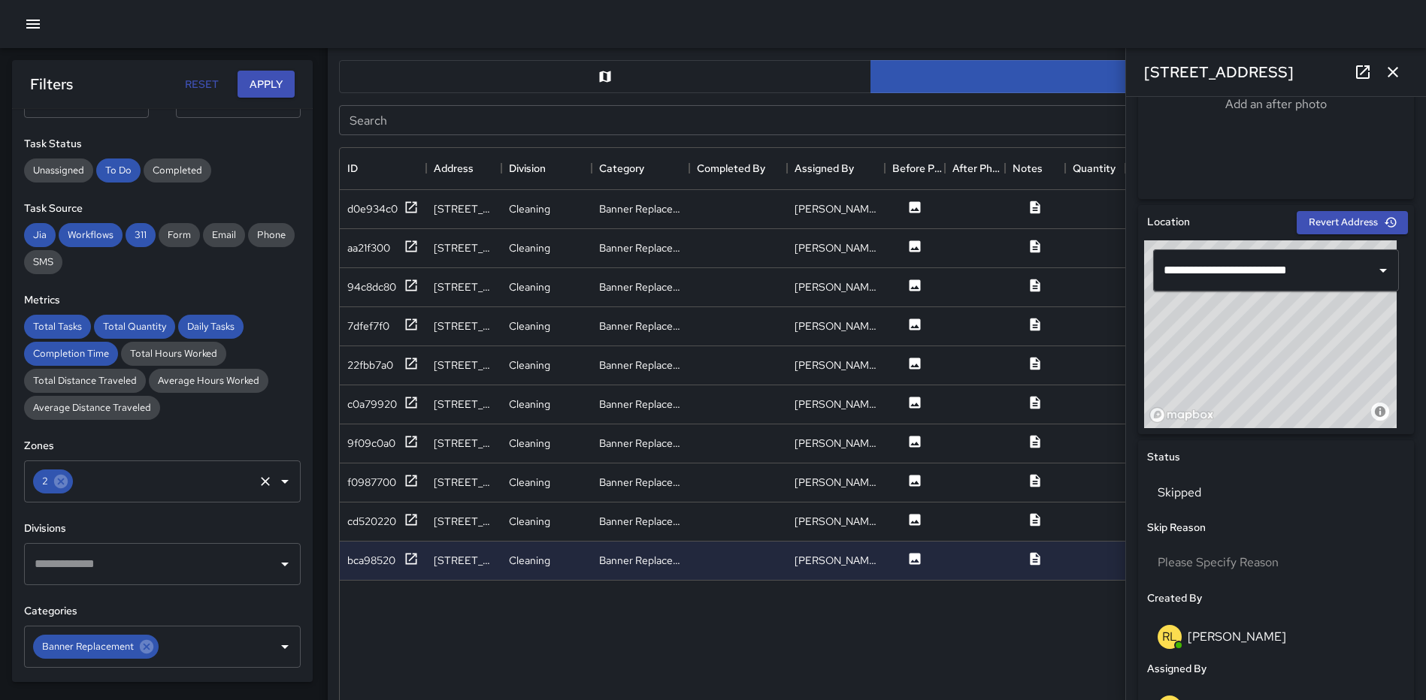
click at [1397, 71] on icon "button" at bounding box center [1393, 72] width 18 height 18
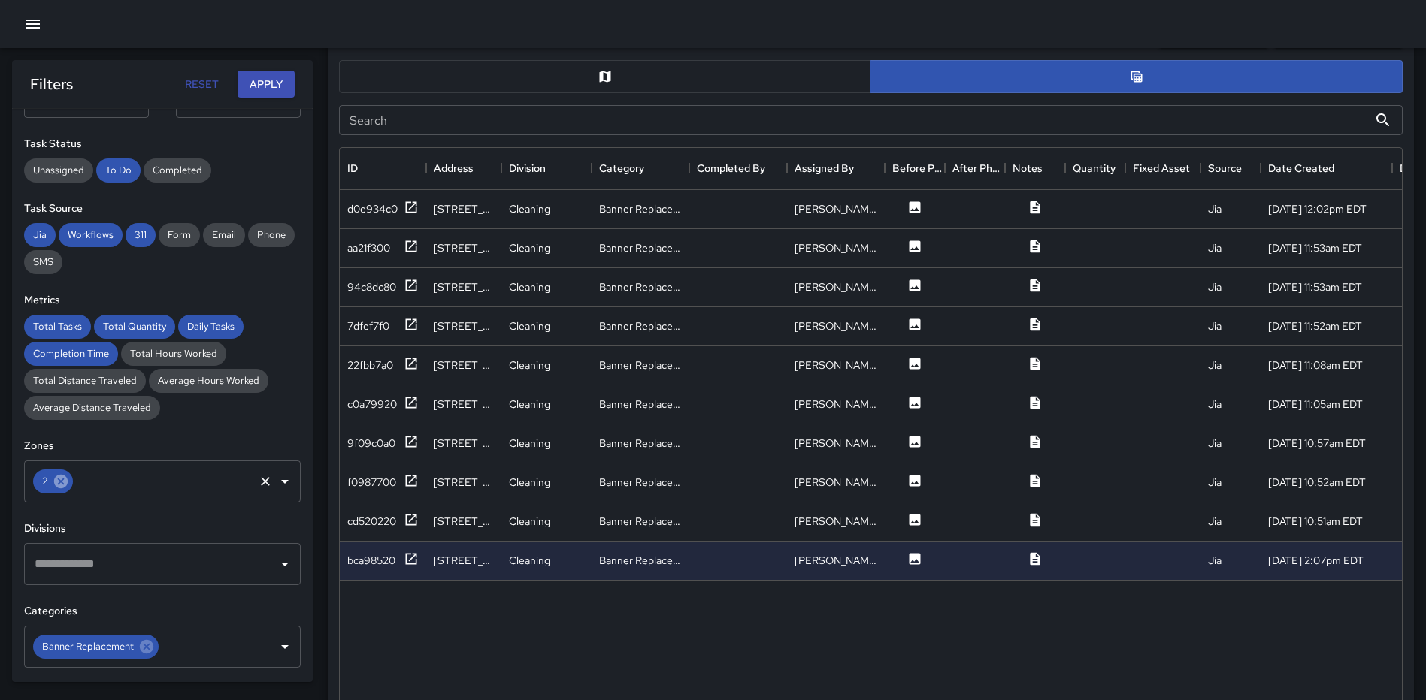
click at [57, 483] on icon at bounding box center [61, 482] width 14 height 14
click at [267, 84] on button "Apply" at bounding box center [265, 85] width 57 height 28
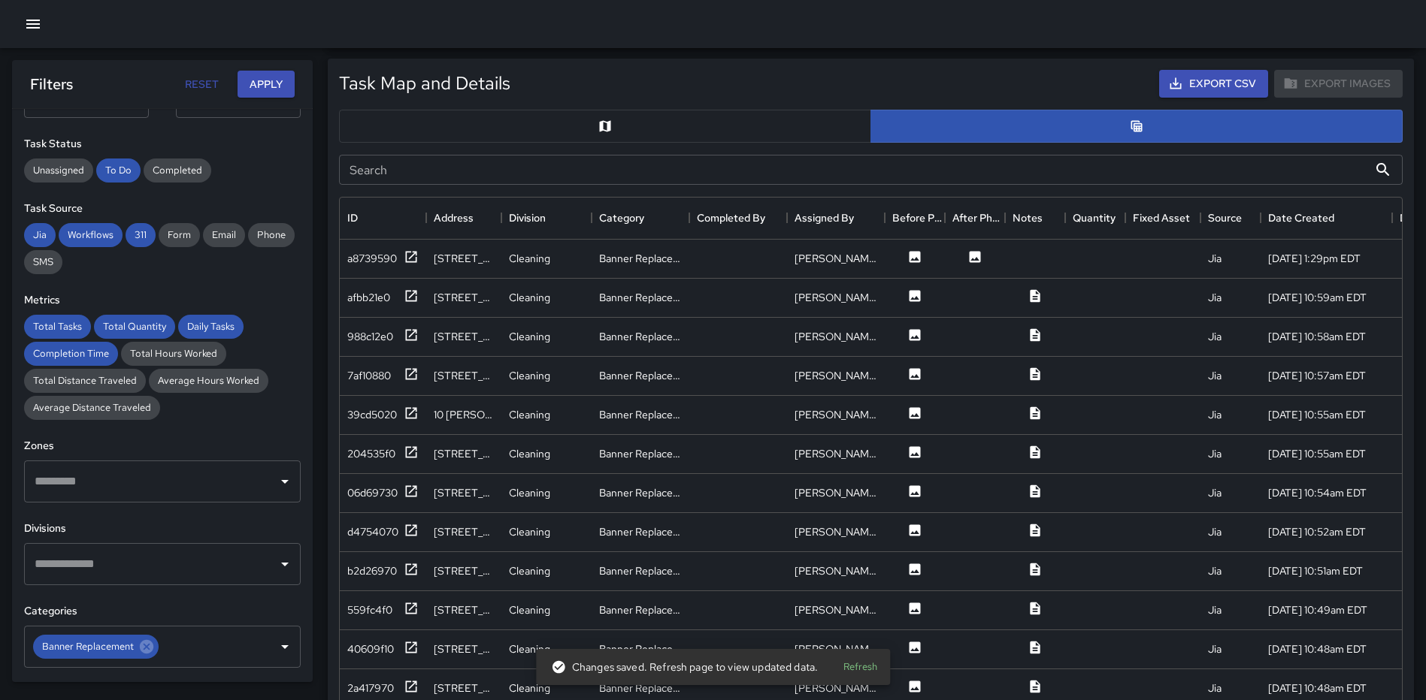
scroll to position [682, 0]
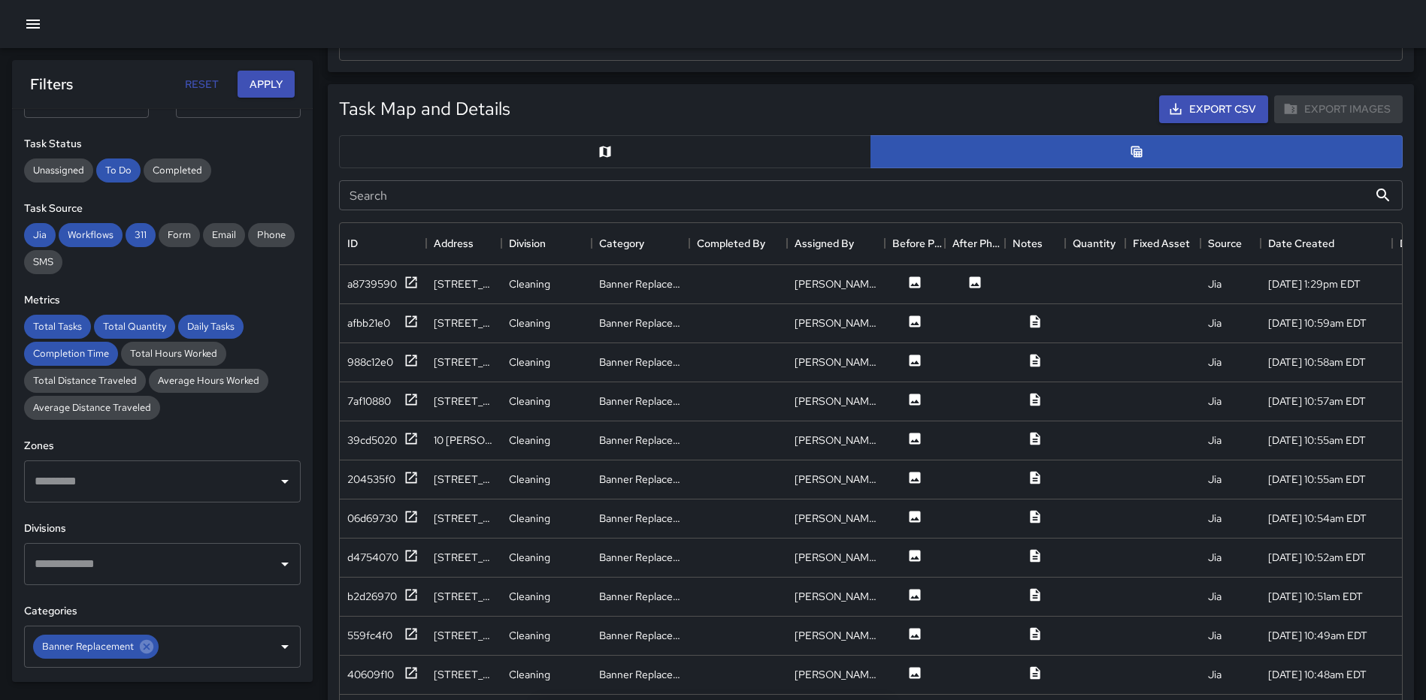
click at [176, 486] on input "text" at bounding box center [151, 481] width 241 height 29
click at [261, 89] on button "Apply" at bounding box center [265, 85] width 57 height 28
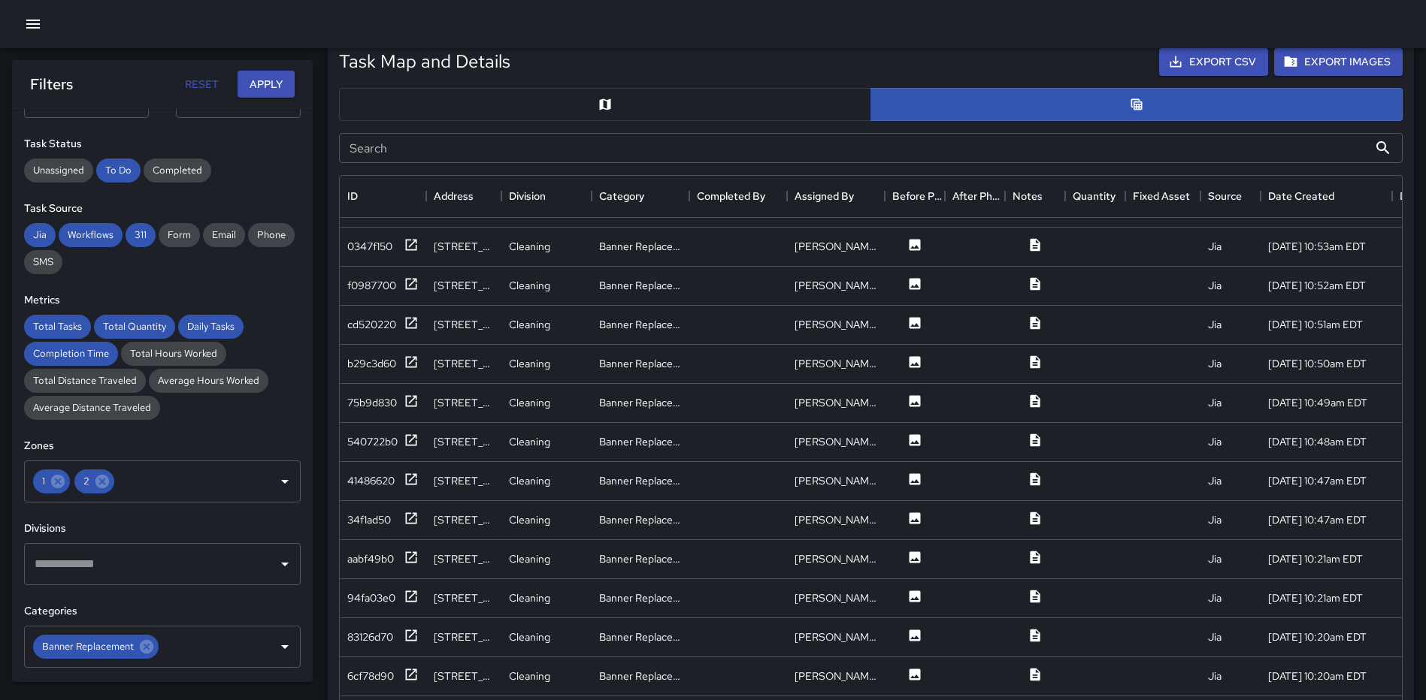
scroll to position [907, 0]
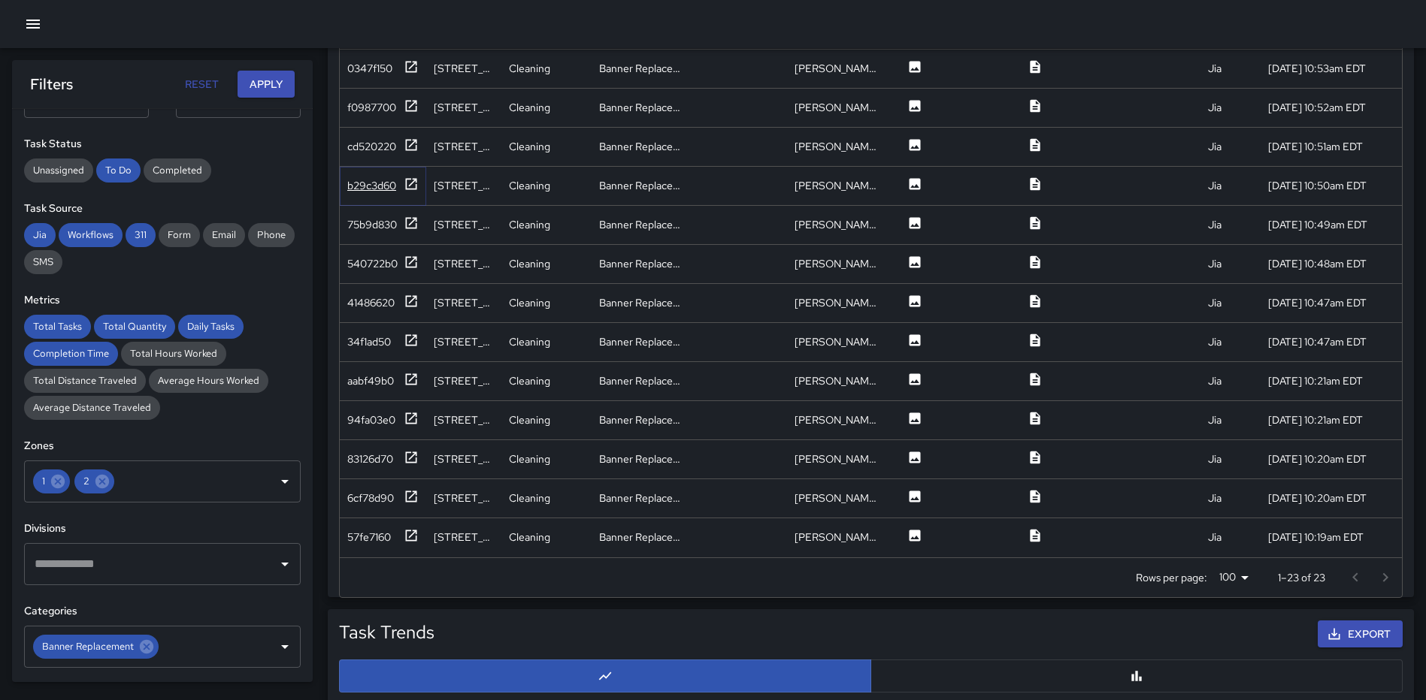
click at [407, 178] on icon at bounding box center [411, 183] width 11 height 11
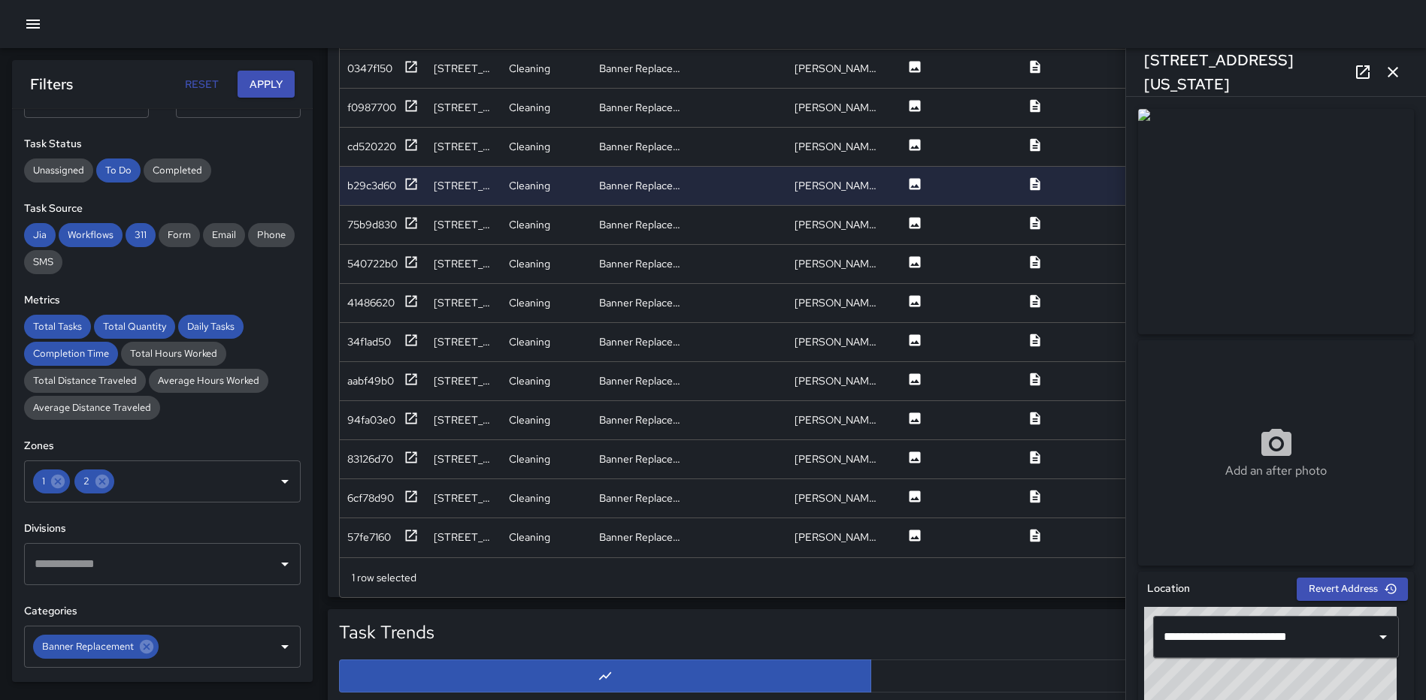
click at [1396, 77] on icon "button" at bounding box center [1392, 72] width 11 height 11
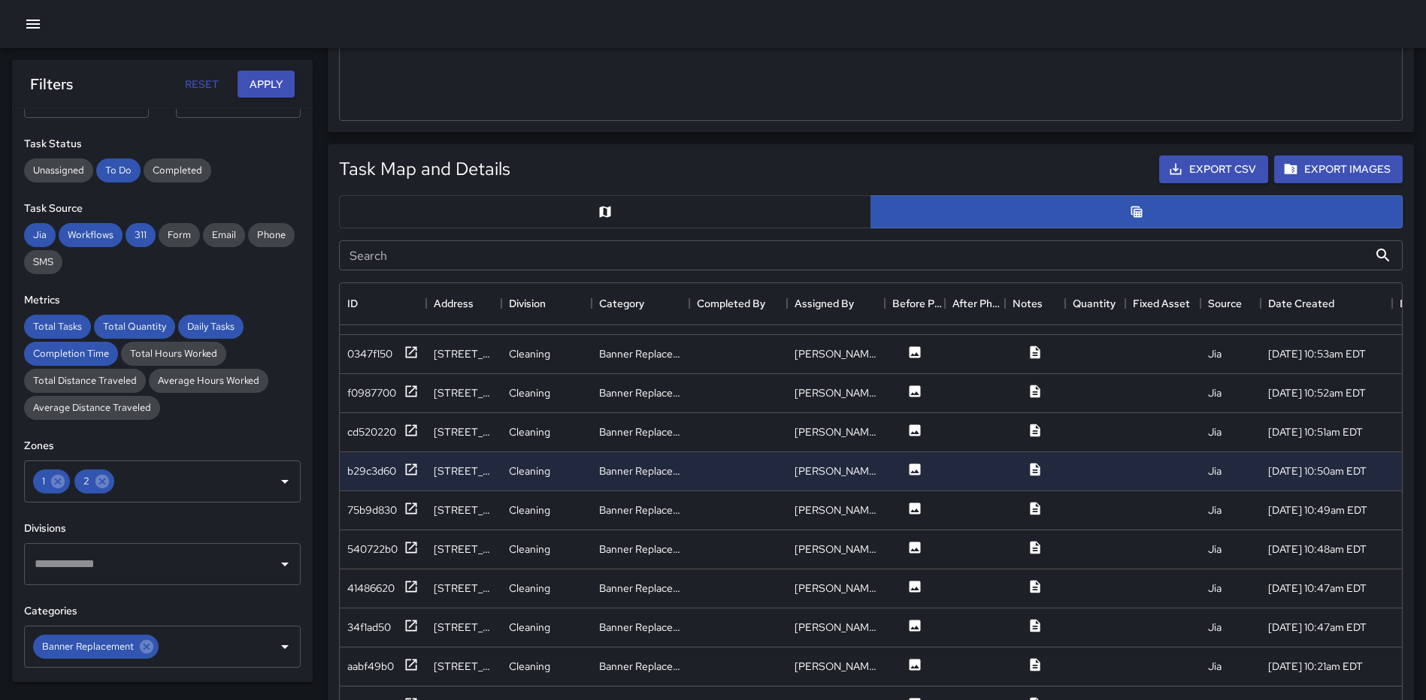
scroll to position [453, 0]
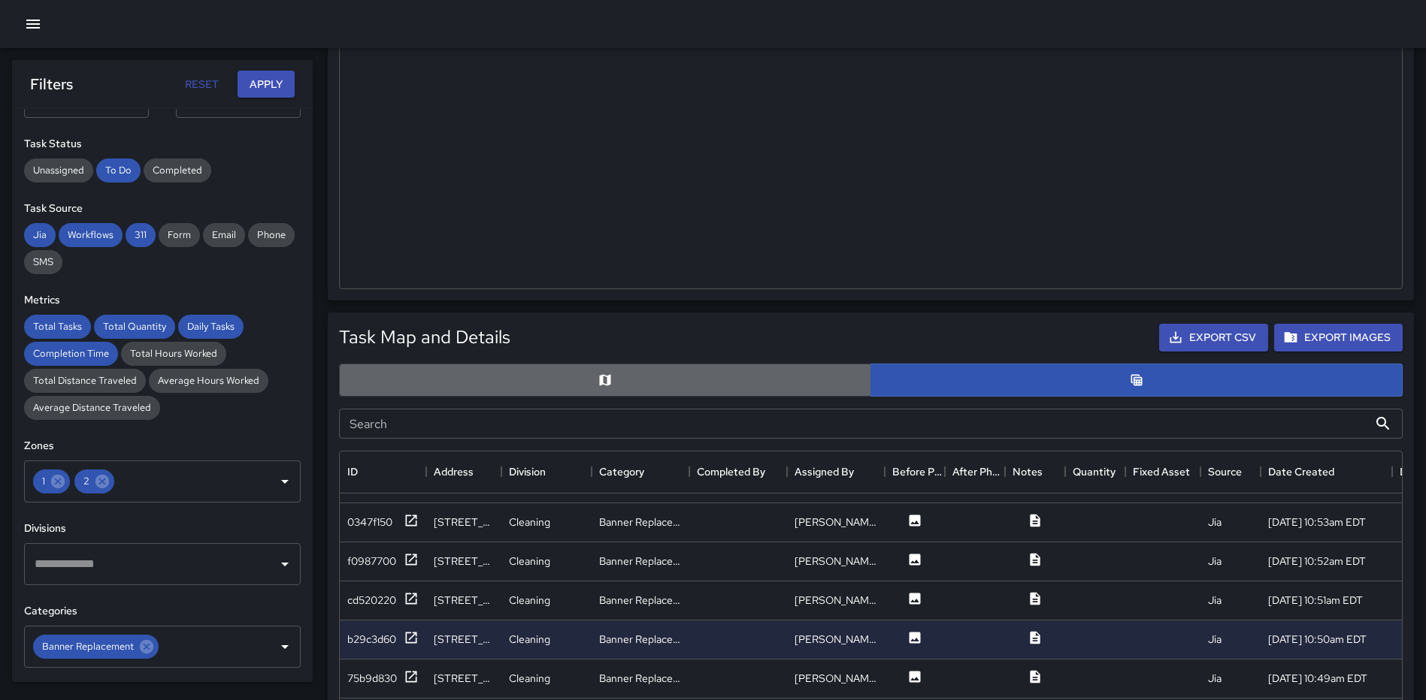
click at [625, 375] on button "button" at bounding box center [605, 380] width 532 height 33
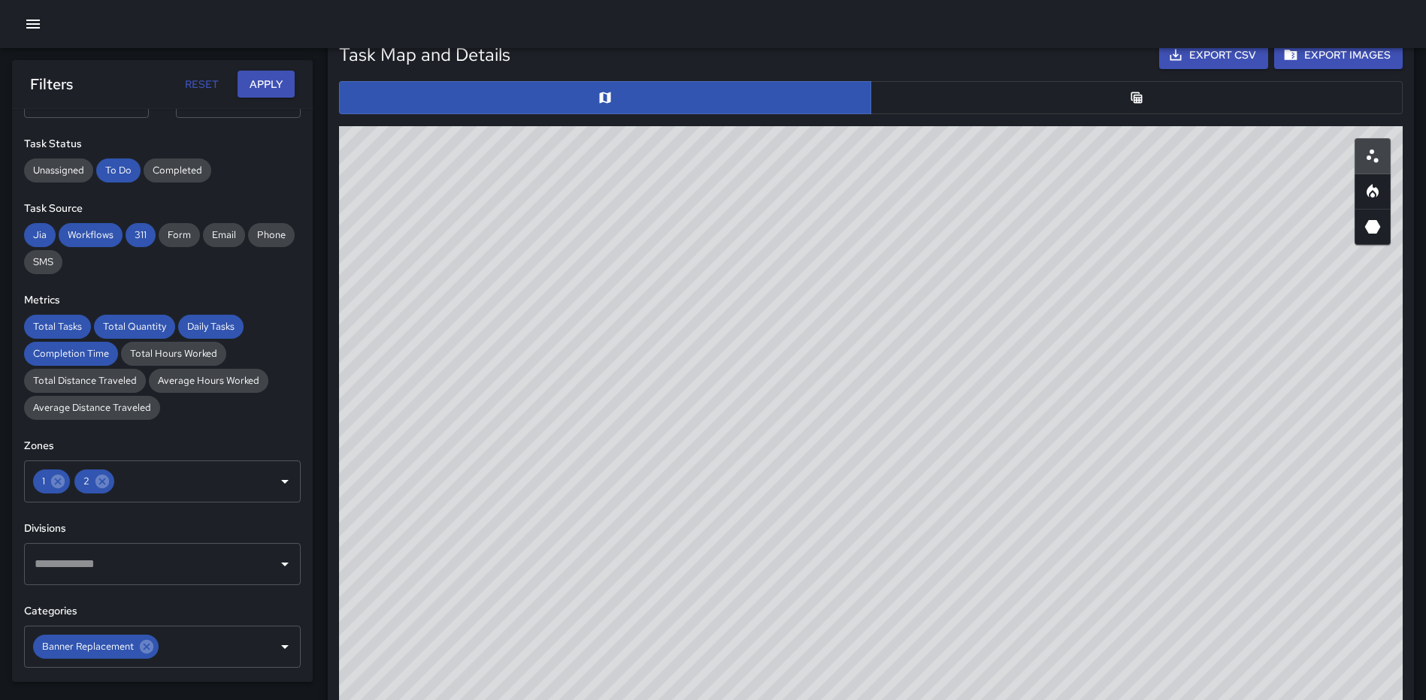
scroll to position [740, 0]
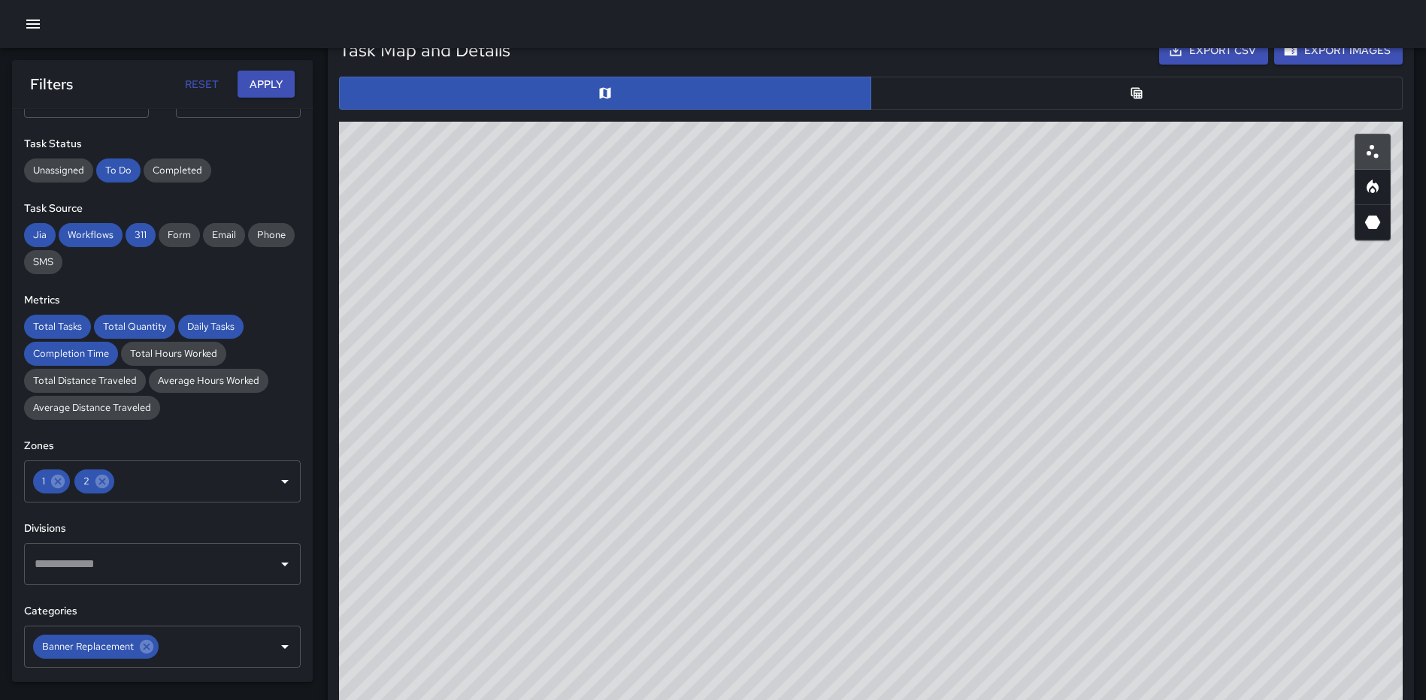
drag, startPoint x: 1061, startPoint y: 481, endPoint x: 1055, endPoint y: 395, distance: 85.9
click at [1055, 395] on div "© Mapbox © OpenStreetMap Improve this map" at bounding box center [870, 422] width 1063 height 601
drag, startPoint x: 1080, startPoint y: 316, endPoint x: 1024, endPoint y: 389, distance: 91.7
drag, startPoint x: 1024, startPoint y: 389, endPoint x: 1255, endPoint y: 315, distance: 242.4
click at [1255, 315] on div "© Mapbox © OpenStreetMap Improve this map" at bounding box center [870, 422] width 1063 height 601
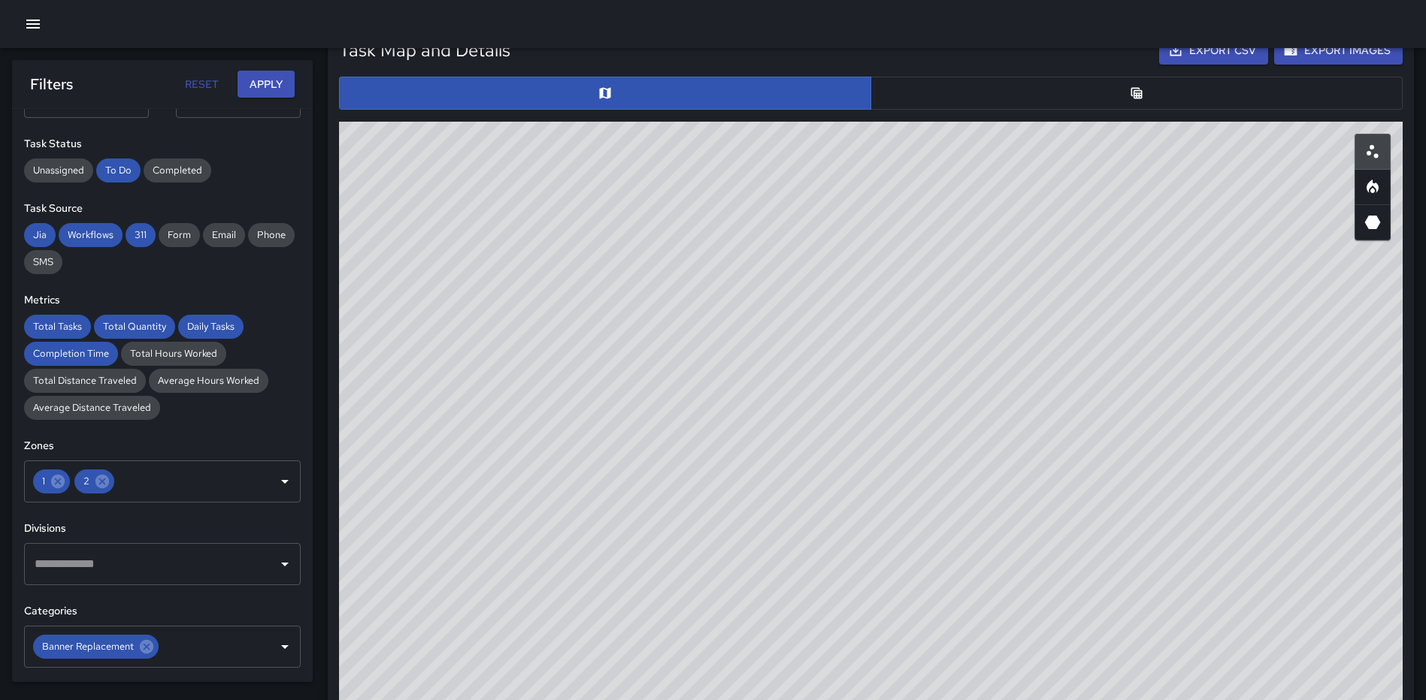
drag, startPoint x: 1135, startPoint y: 355, endPoint x: 1060, endPoint y: 398, distance: 86.2
click at [1062, 398] on div "© Mapbox © OpenStreetMap Improve this map" at bounding box center [870, 422] width 1063 height 601
click at [1112, 107] on button "button" at bounding box center [1136, 93] width 532 height 33
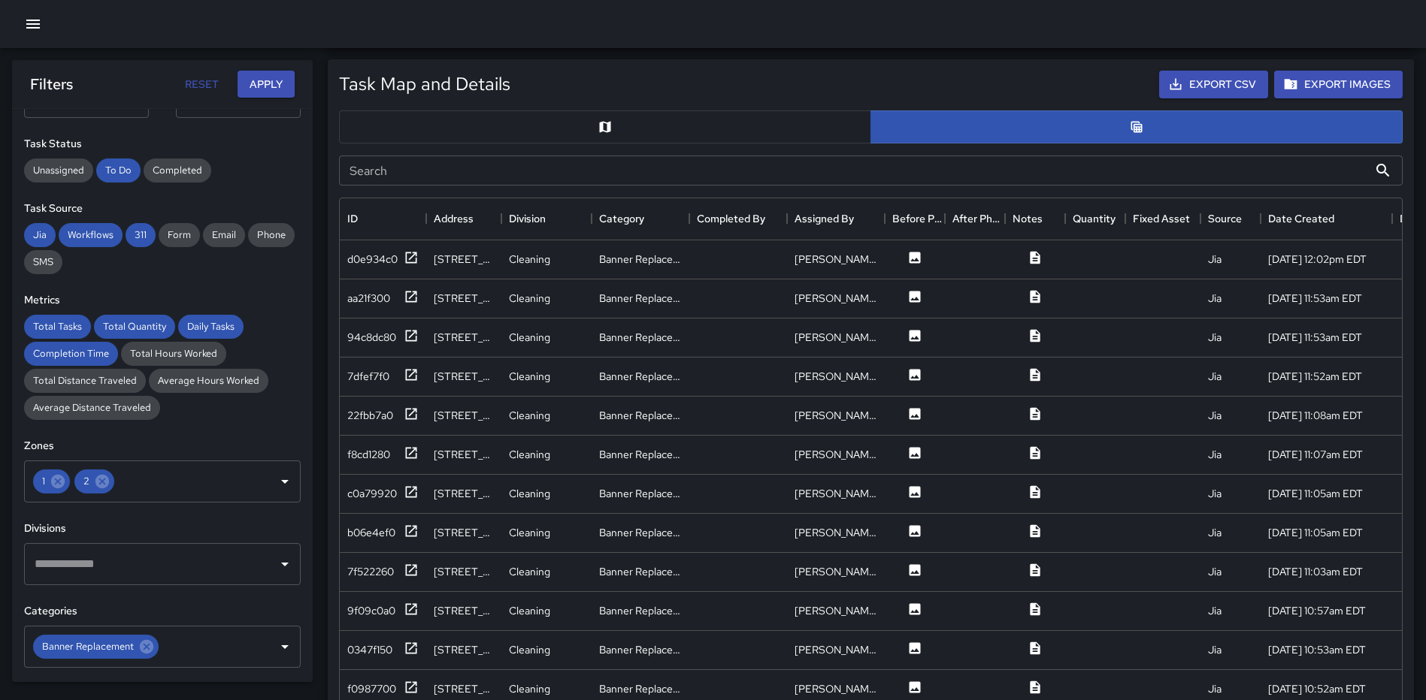
scroll to position [665, 0]
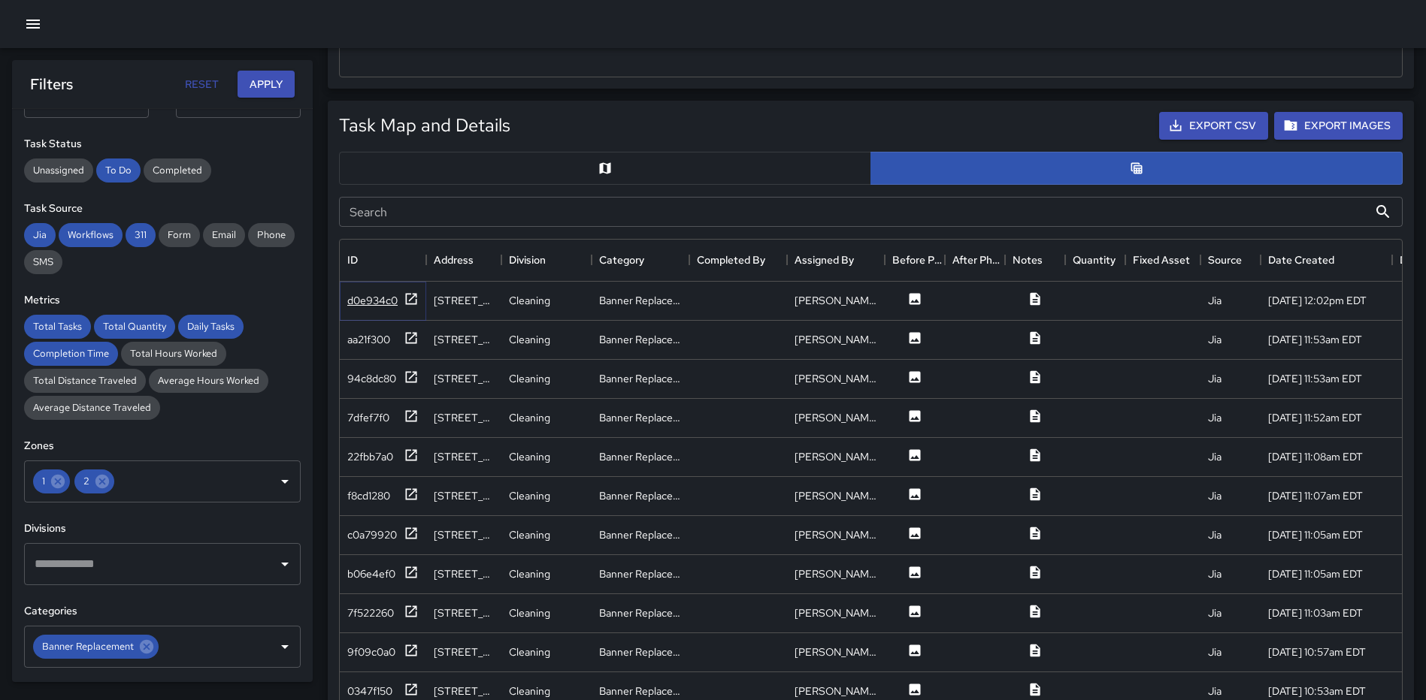
click at [411, 295] on icon at bounding box center [411, 299] width 15 height 15
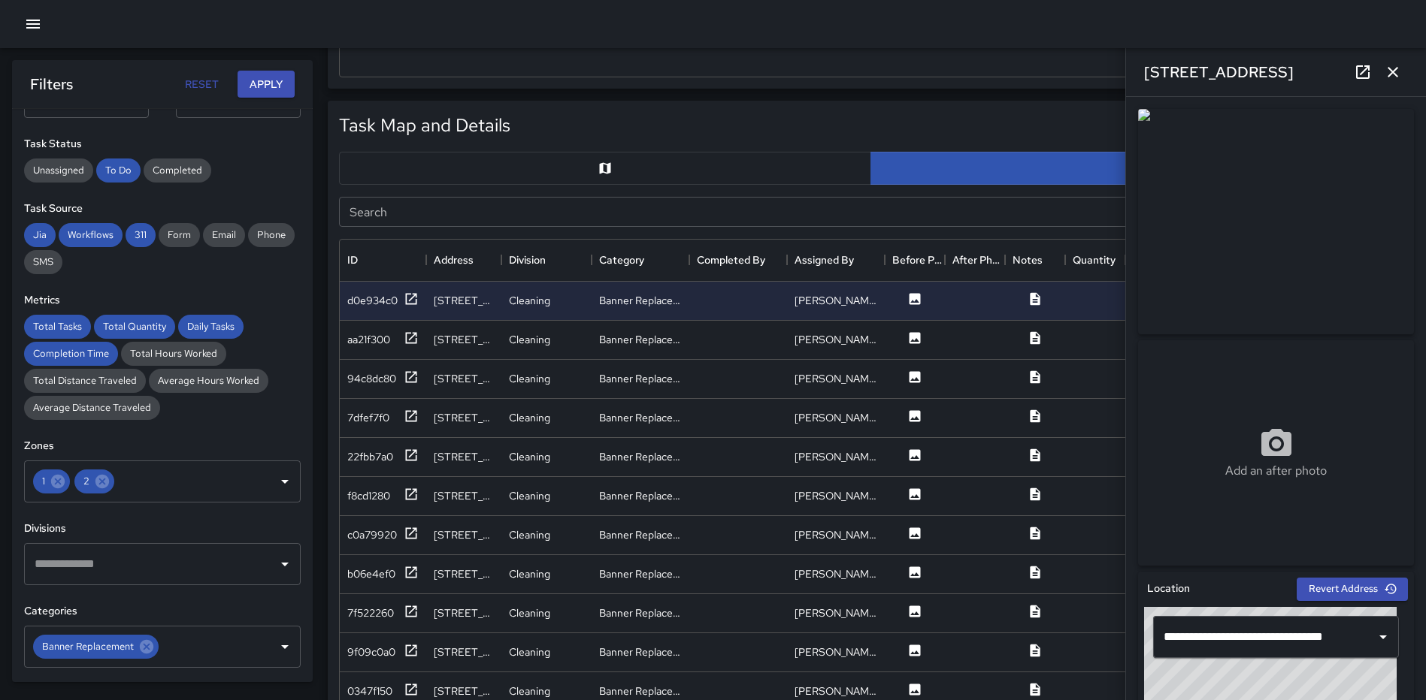
click at [1360, 65] on icon at bounding box center [1363, 72] width 18 height 18
click at [1388, 75] on icon "button" at bounding box center [1393, 72] width 18 height 18
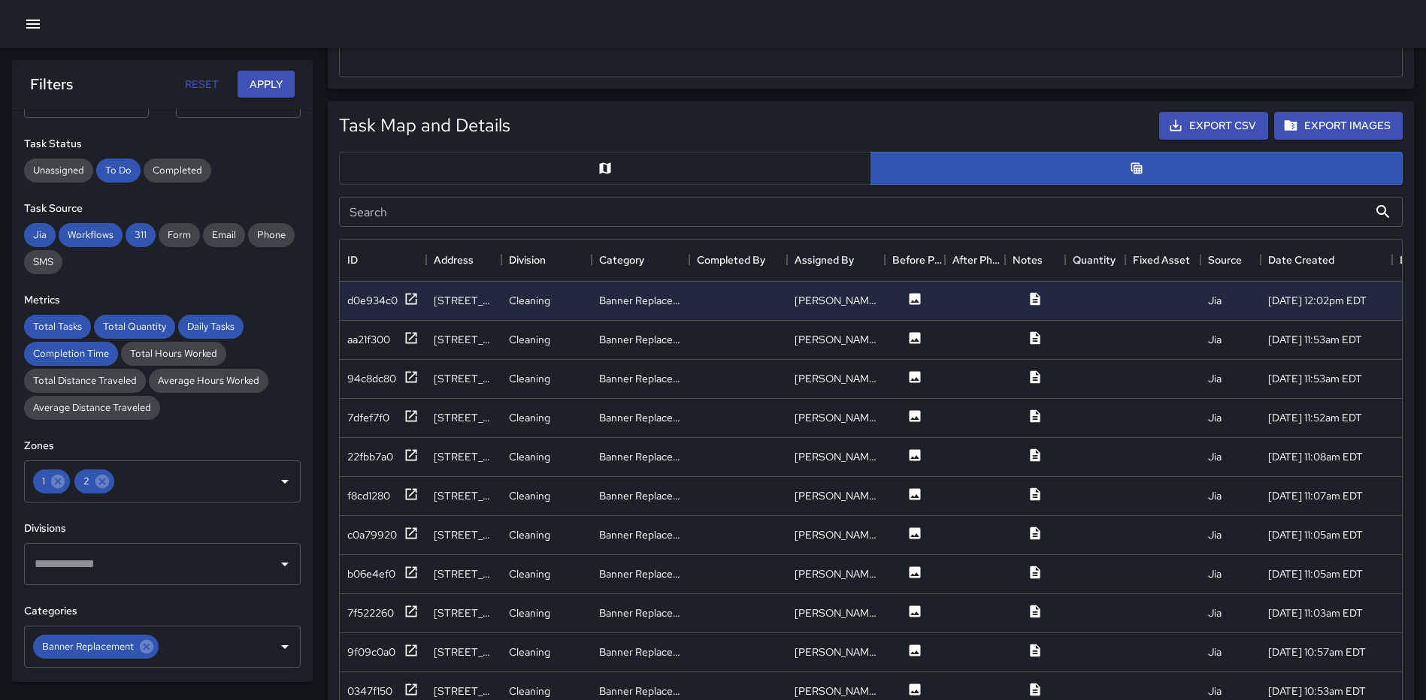
click at [616, 174] on button "button" at bounding box center [605, 168] width 532 height 33
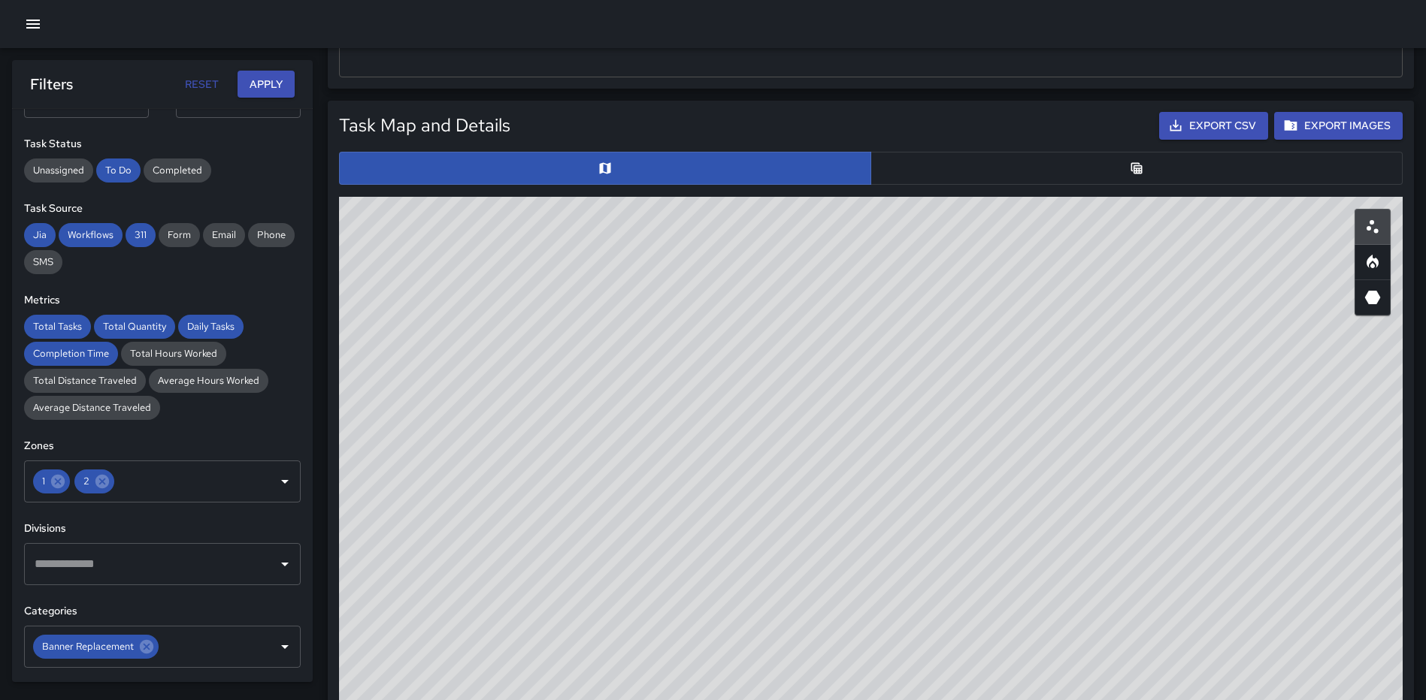
drag, startPoint x: 977, startPoint y: 461, endPoint x: 903, endPoint y: 522, distance: 96.1
click at [903, 522] on div "© Mapbox © OpenStreetMap Improve this map" at bounding box center [870, 497] width 1063 height 601
drag, startPoint x: 930, startPoint y: 482, endPoint x: 935, endPoint y: 522, distance: 40.1
click at [935, 522] on div "© Mapbox © OpenStreetMap Improve this map" at bounding box center [870, 497] width 1063 height 601
click at [1181, 168] on button "button" at bounding box center [1136, 168] width 532 height 33
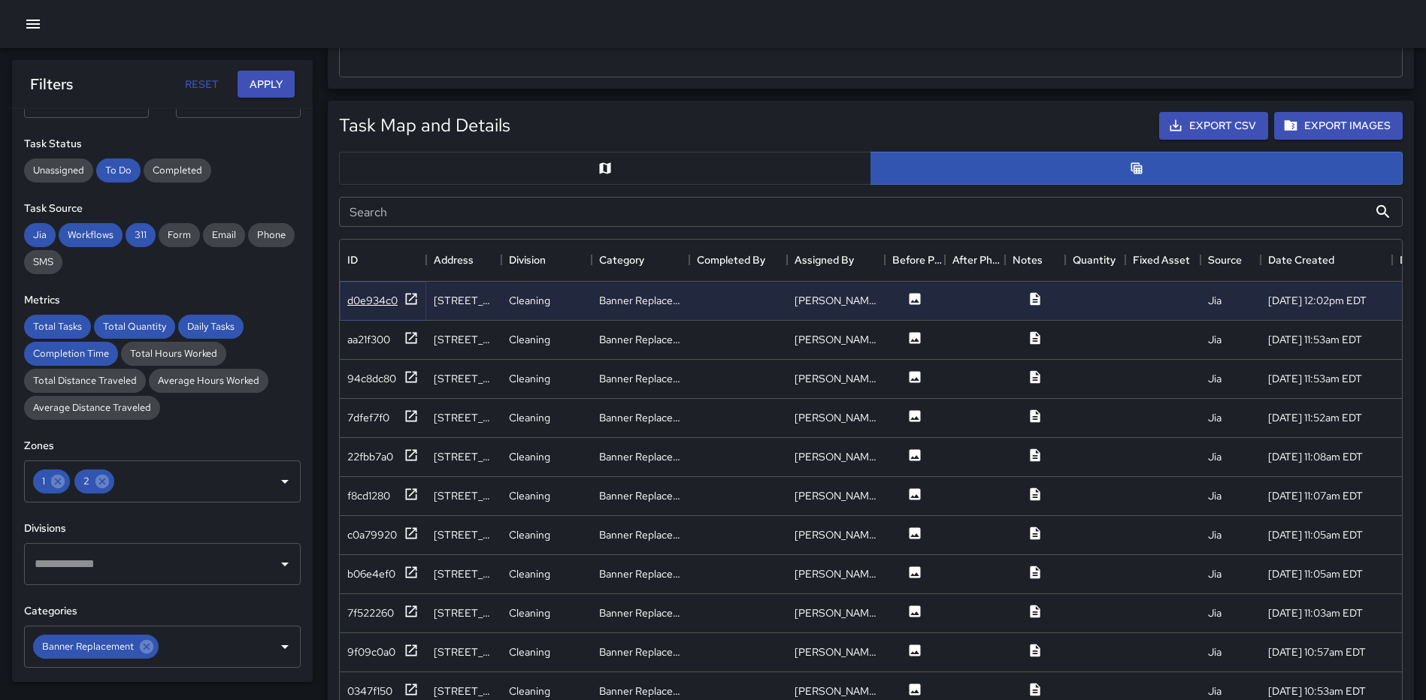
click at [410, 297] on icon at bounding box center [411, 299] width 15 height 15
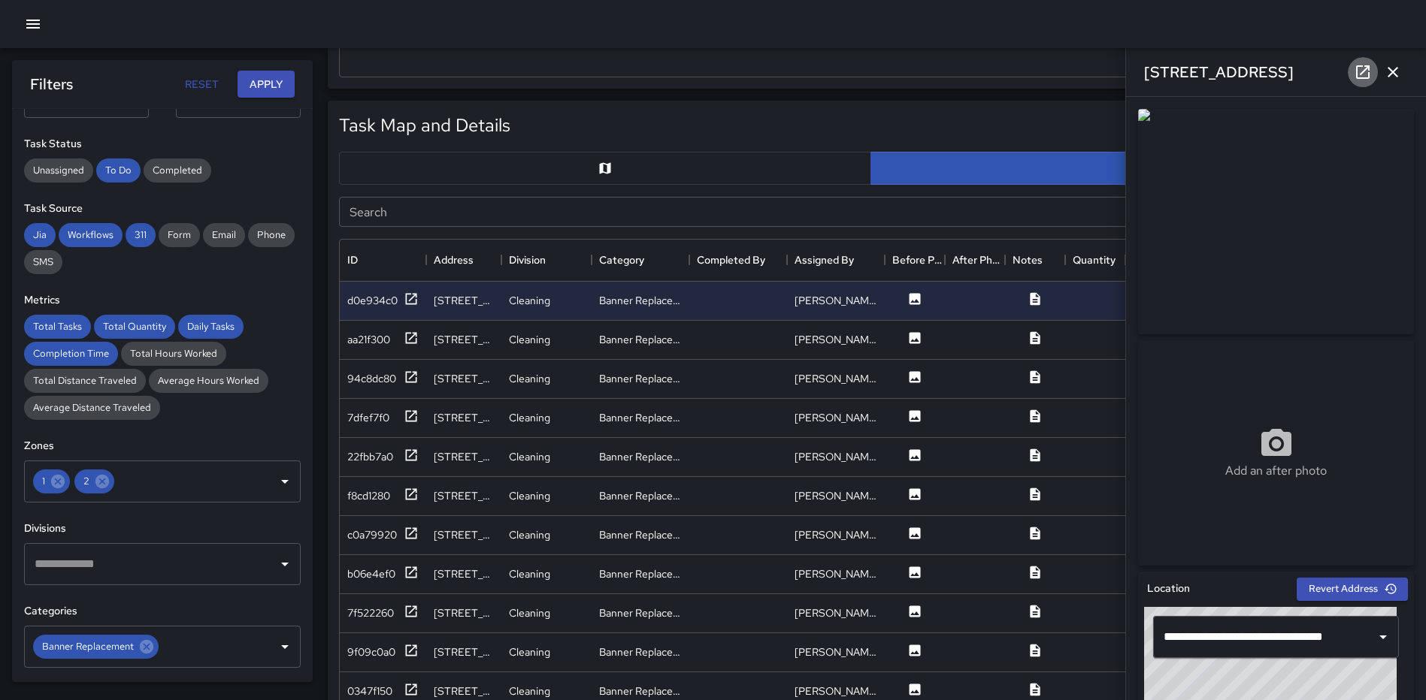
click at [1363, 75] on icon at bounding box center [1363, 72] width 18 height 18
click at [1384, 71] on icon "button" at bounding box center [1393, 72] width 18 height 18
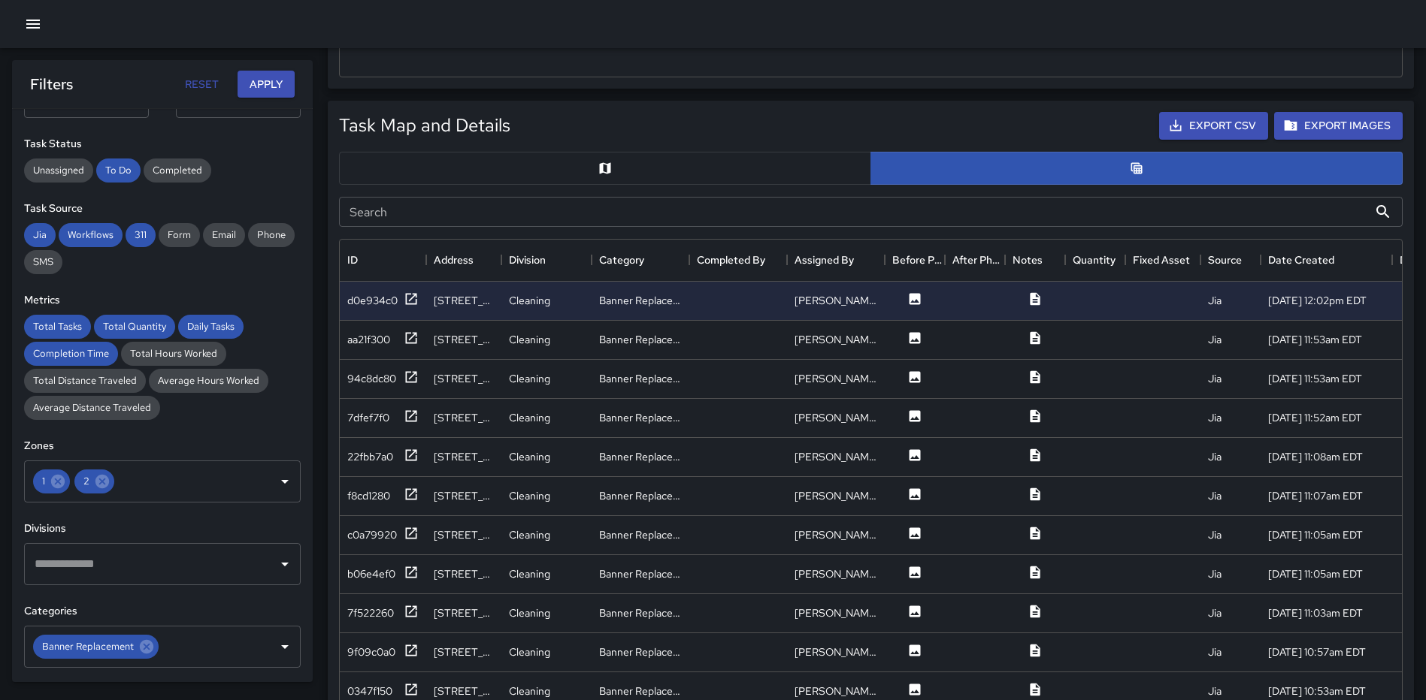
drag, startPoint x: 260, startPoint y: 84, endPoint x: 625, endPoint y: 107, distance: 366.0
click at [261, 84] on button "Apply" at bounding box center [265, 85] width 57 height 28
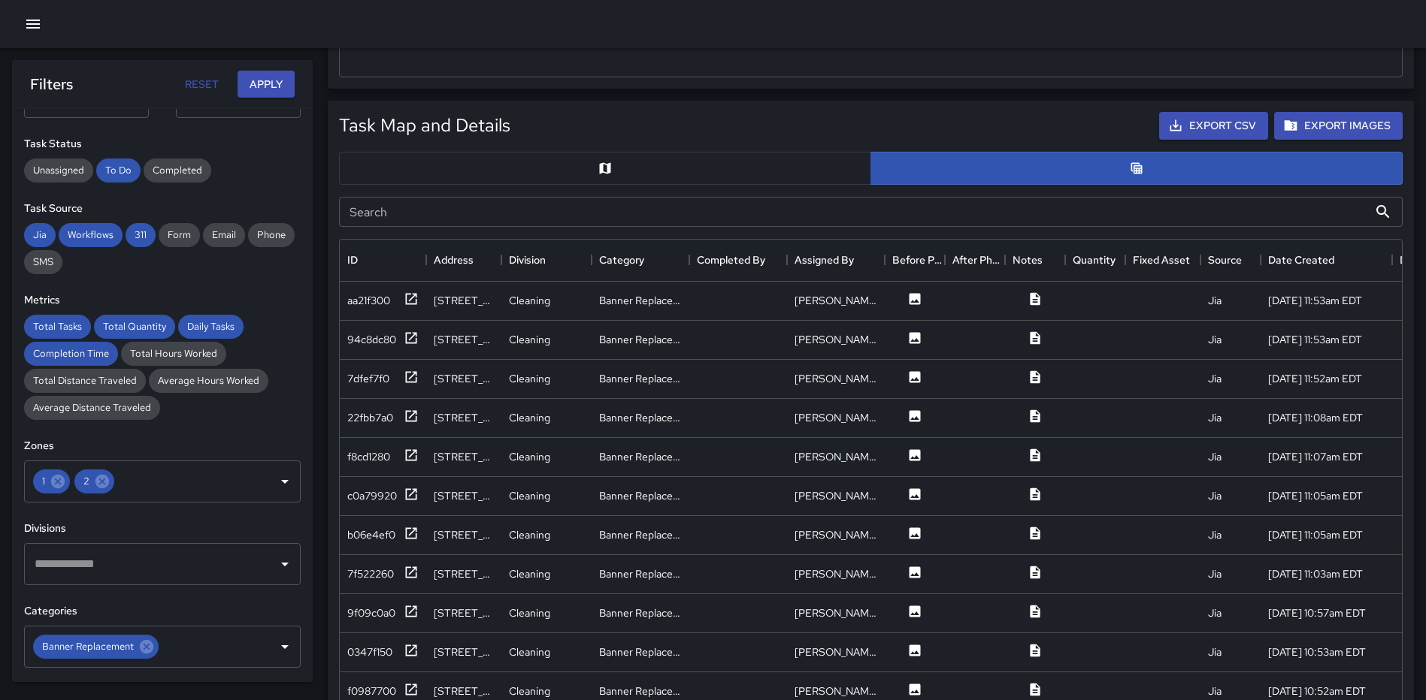
drag, startPoint x: 633, startPoint y: 155, endPoint x: 640, endPoint y: 153, distance: 7.7
click at [632, 155] on button "button" at bounding box center [605, 168] width 532 height 33
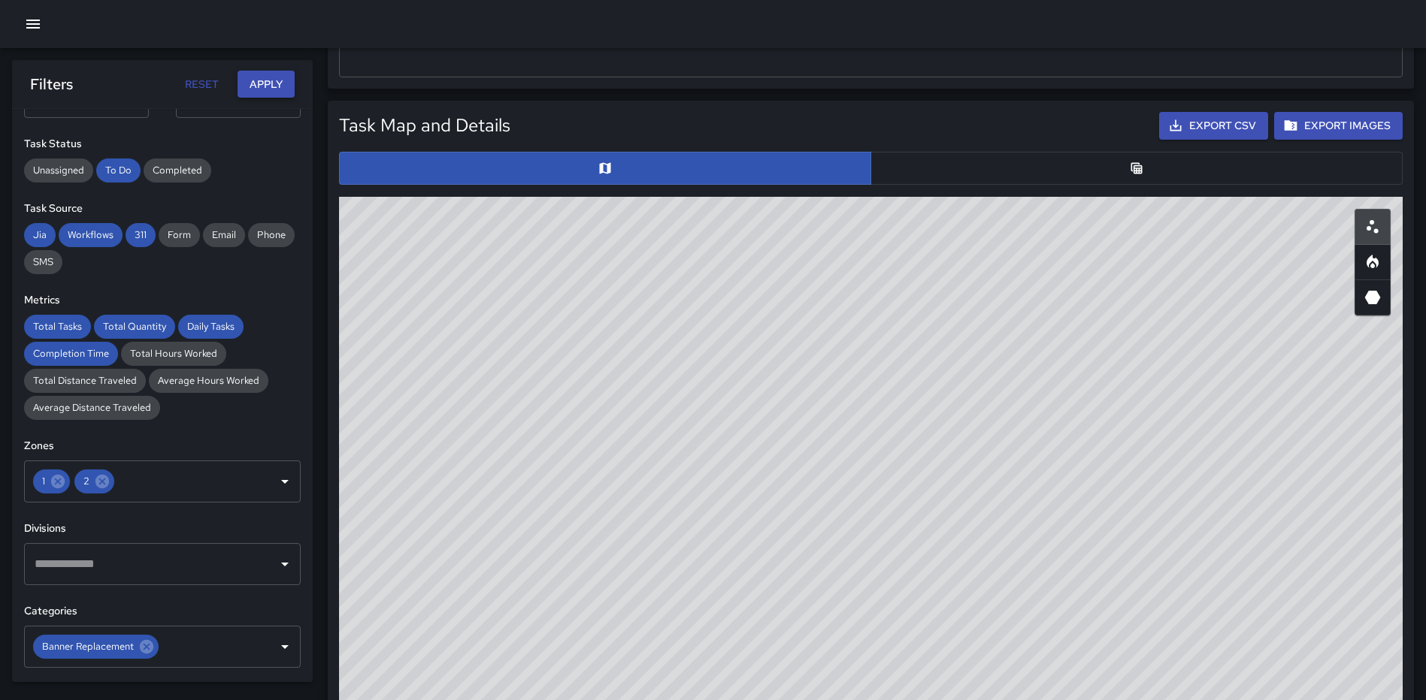
click at [263, 85] on button "Apply" at bounding box center [265, 85] width 57 height 28
click at [178, 166] on span "Completed" at bounding box center [178, 170] width 68 height 13
click at [113, 168] on span "To Do" at bounding box center [118, 170] width 44 height 13
click at [60, 481] on icon at bounding box center [58, 482] width 14 height 14
click at [276, 478] on icon "Open" at bounding box center [285, 482] width 18 height 18
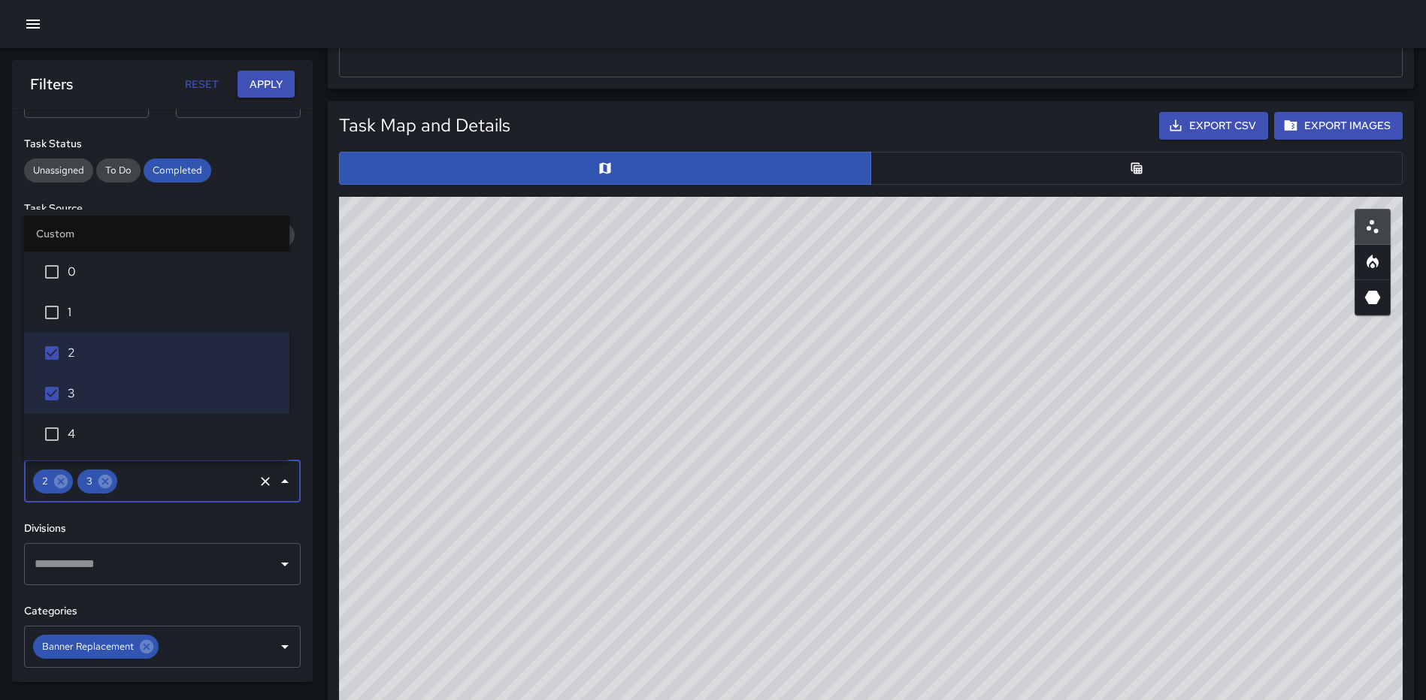
click at [271, 82] on button "Apply" at bounding box center [265, 85] width 57 height 28
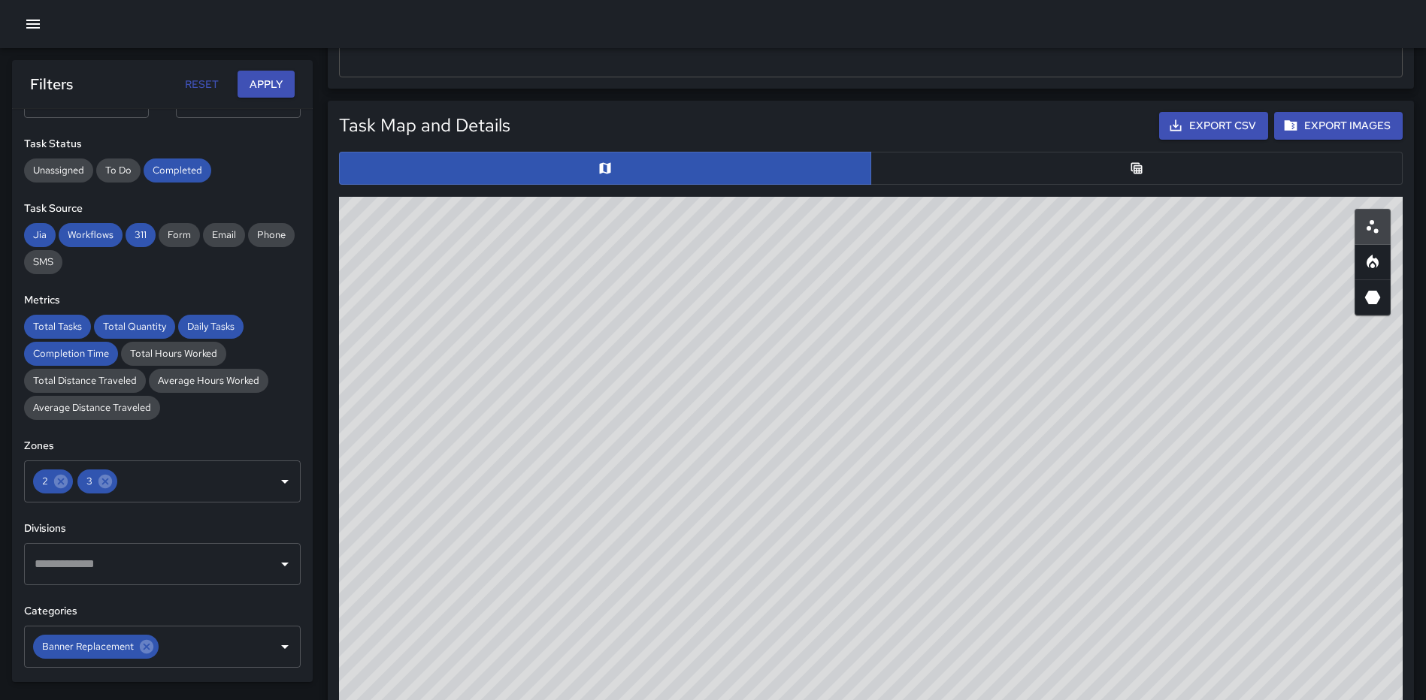
click at [1135, 177] on button "button" at bounding box center [1136, 168] width 532 height 33
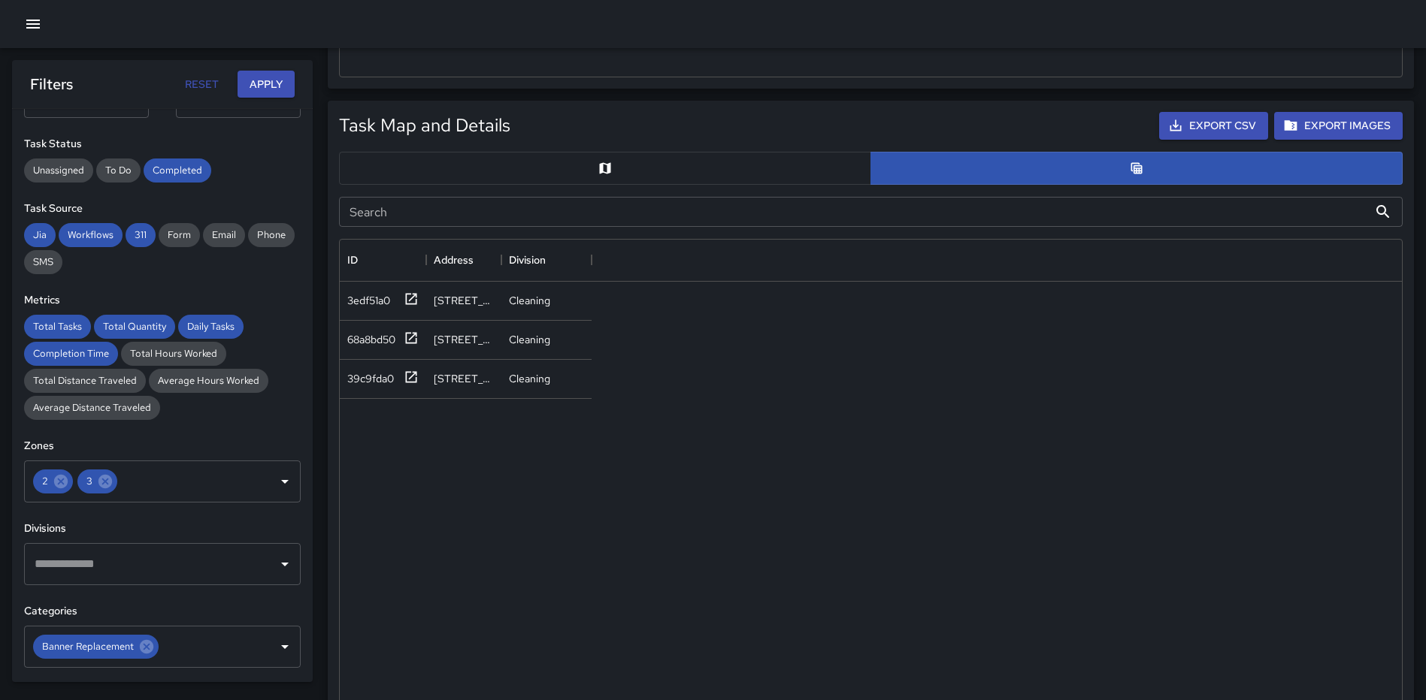
click at [748, 157] on button "button" at bounding box center [605, 168] width 532 height 33
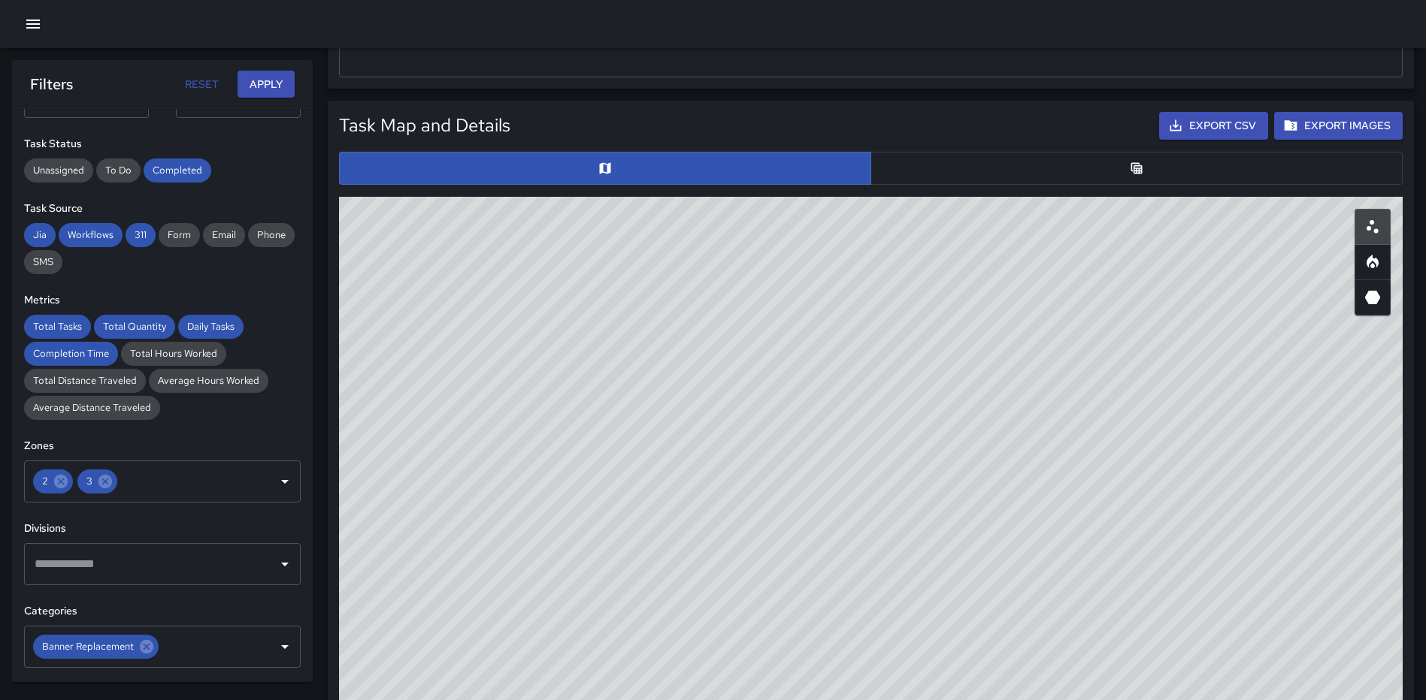
drag, startPoint x: 1006, startPoint y: 558, endPoint x: 991, endPoint y: 369, distance: 190.0
click at [991, 371] on div "© Mapbox © OpenStreetMap Improve this map" at bounding box center [870, 497] width 1063 height 601
click at [815, 545] on div "© Mapbox © OpenStreetMap Improve this map" at bounding box center [870, 497] width 1063 height 601
click at [1168, 171] on button "button" at bounding box center [1136, 168] width 532 height 33
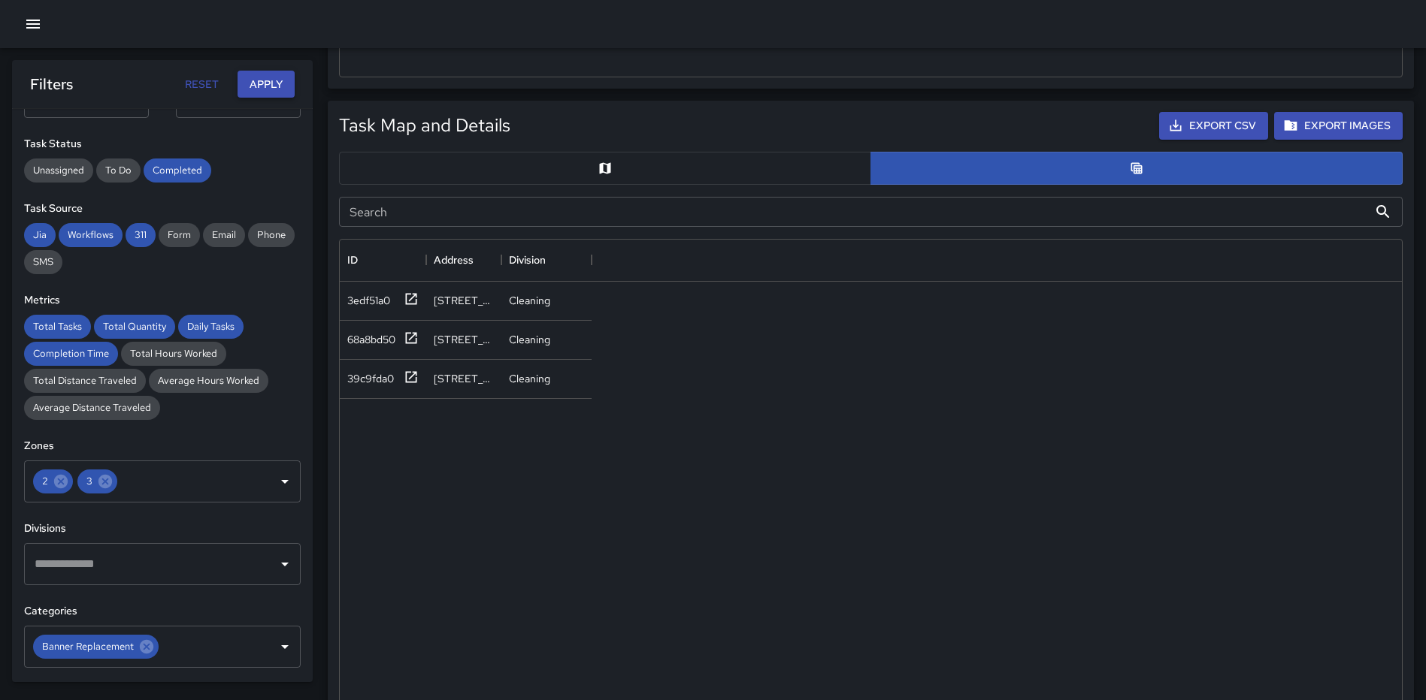
click at [252, 82] on button "Apply" at bounding box center [265, 85] width 57 height 28
click at [123, 168] on span "To Do" at bounding box center [118, 170] width 44 height 13
click at [165, 165] on span "Completed" at bounding box center [178, 170] width 68 height 13
click at [280, 74] on button "Apply" at bounding box center [265, 85] width 57 height 28
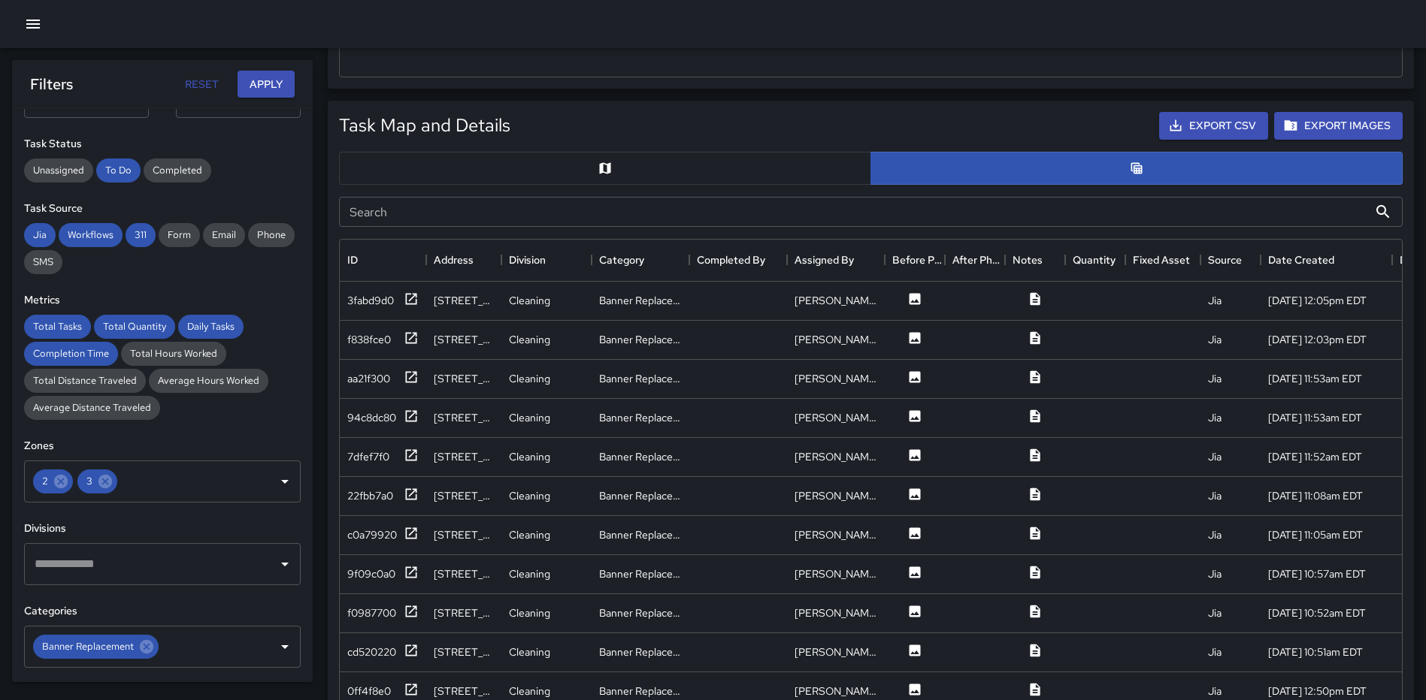
click at [679, 171] on button "button" at bounding box center [605, 168] width 532 height 33
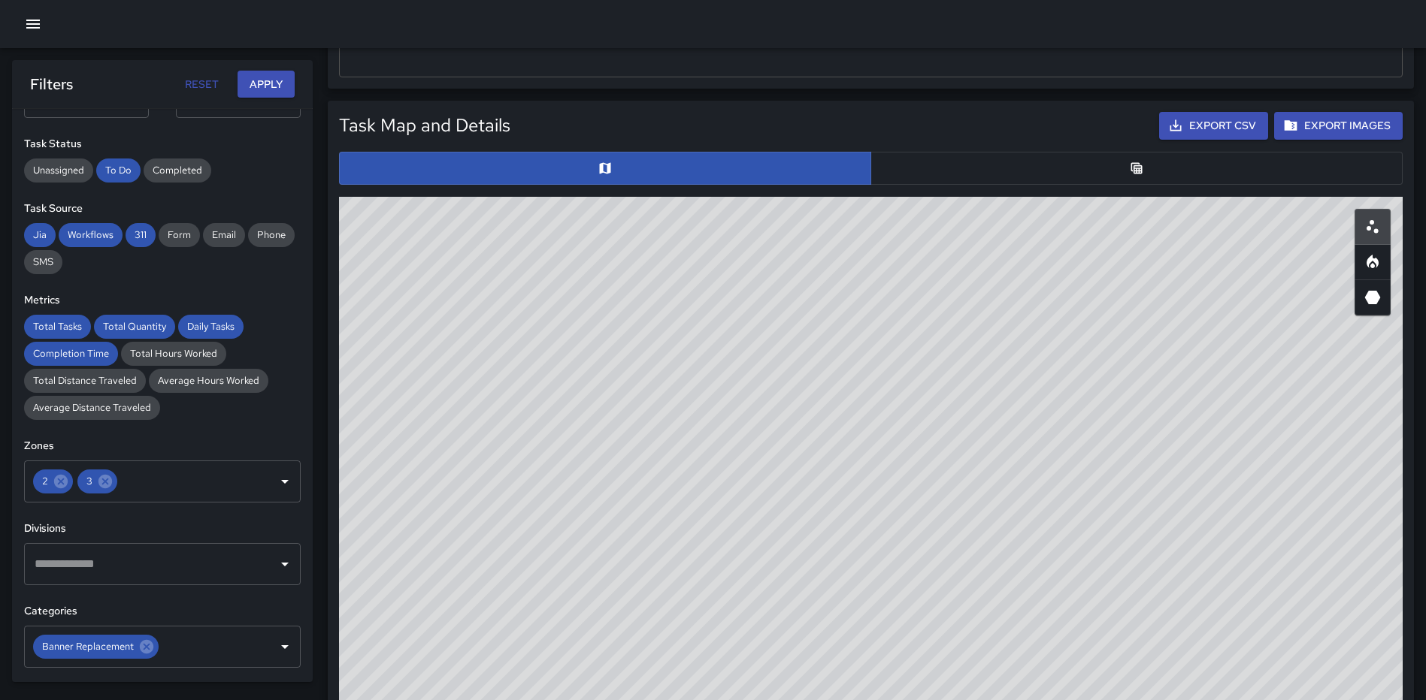
click at [1162, 163] on button "button" at bounding box center [1136, 168] width 532 height 33
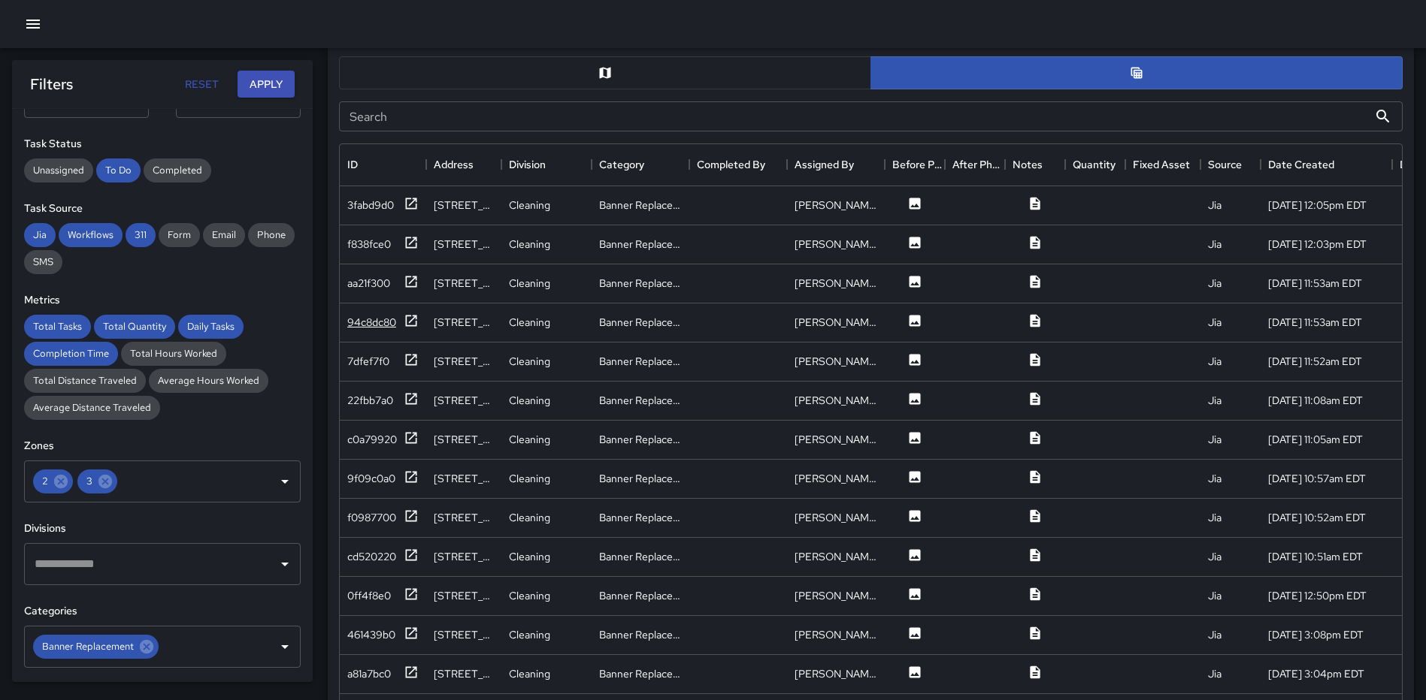
scroll to position [740, 0]
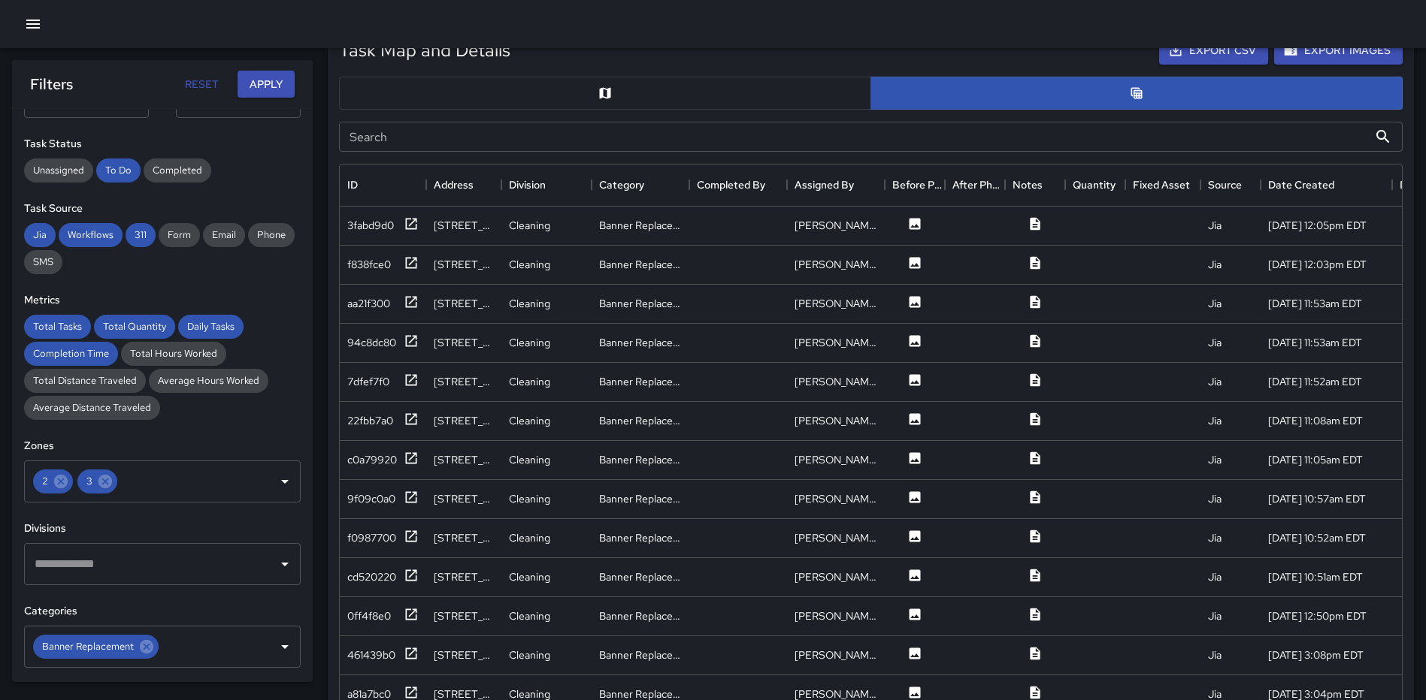
click at [594, 99] on button "button" at bounding box center [605, 93] width 532 height 33
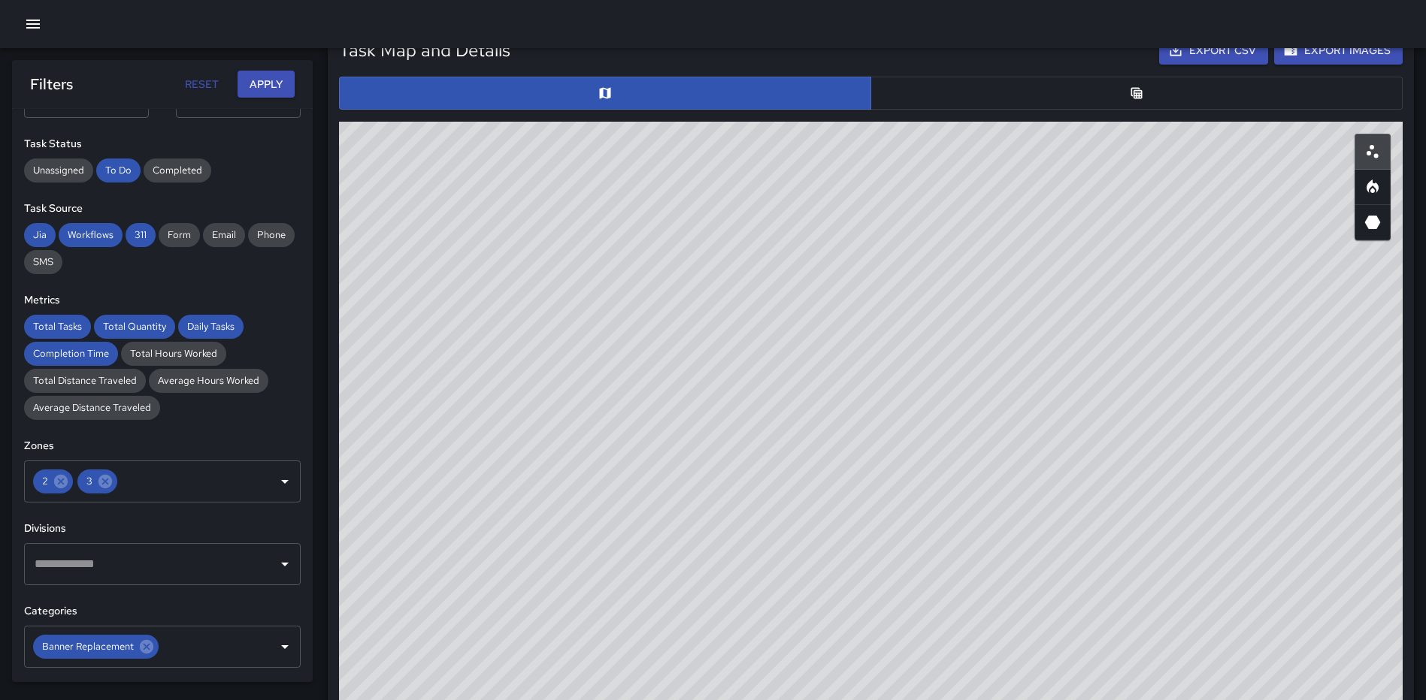
click at [1115, 98] on button "button" at bounding box center [1136, 93] width 532 height 33
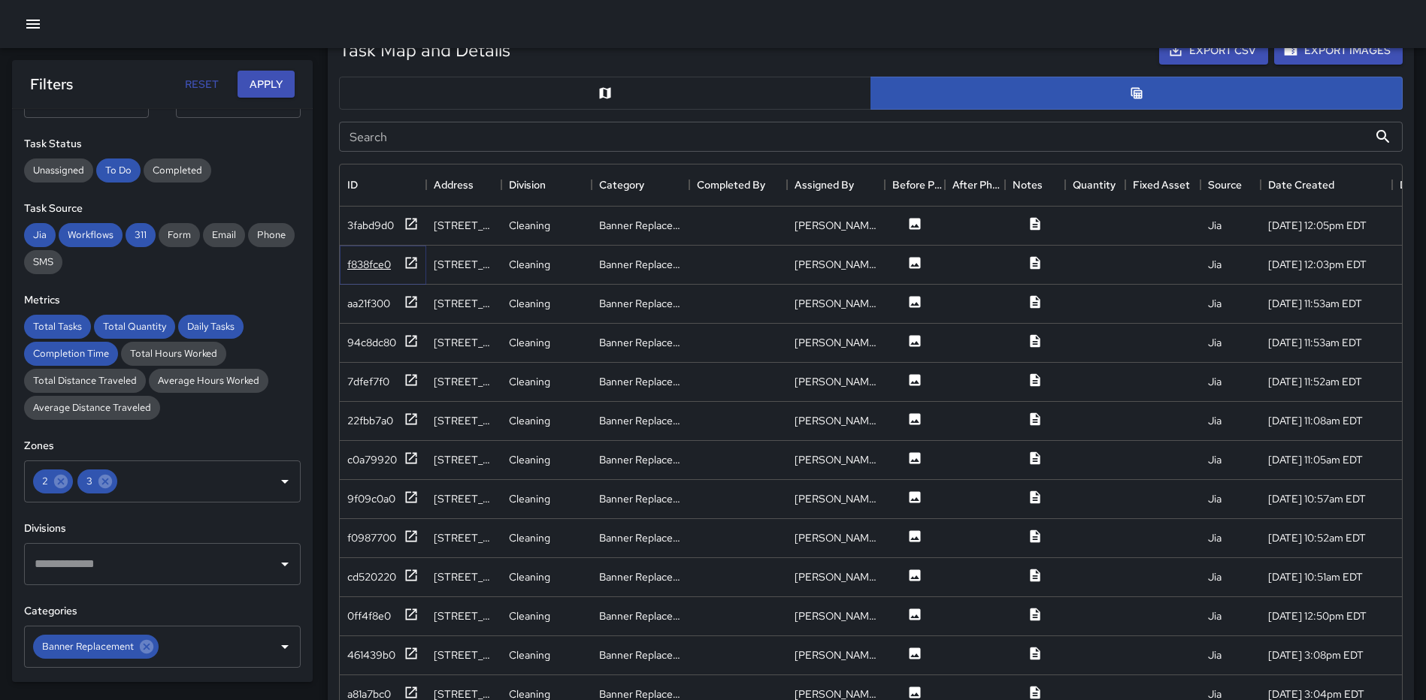
click at [407, 259] on icon at bounding box center [411, 263] width 15 height 15
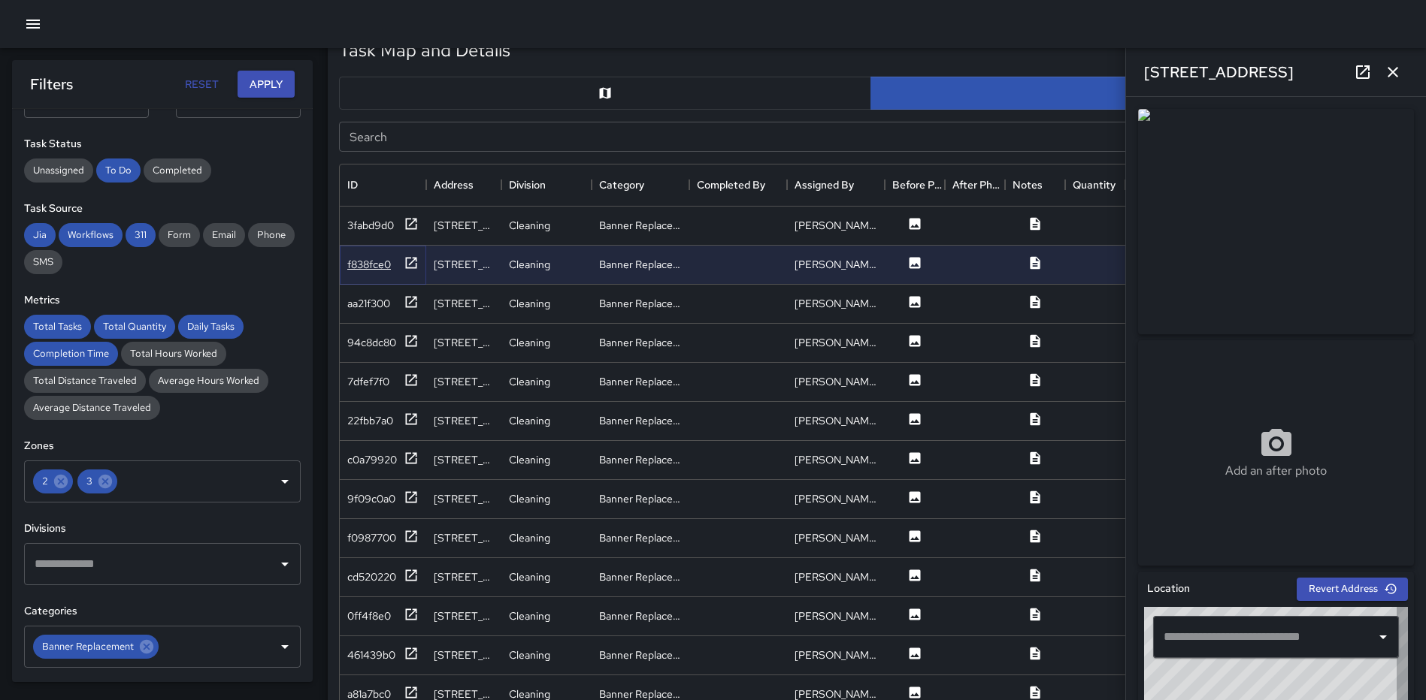
type input "**********"
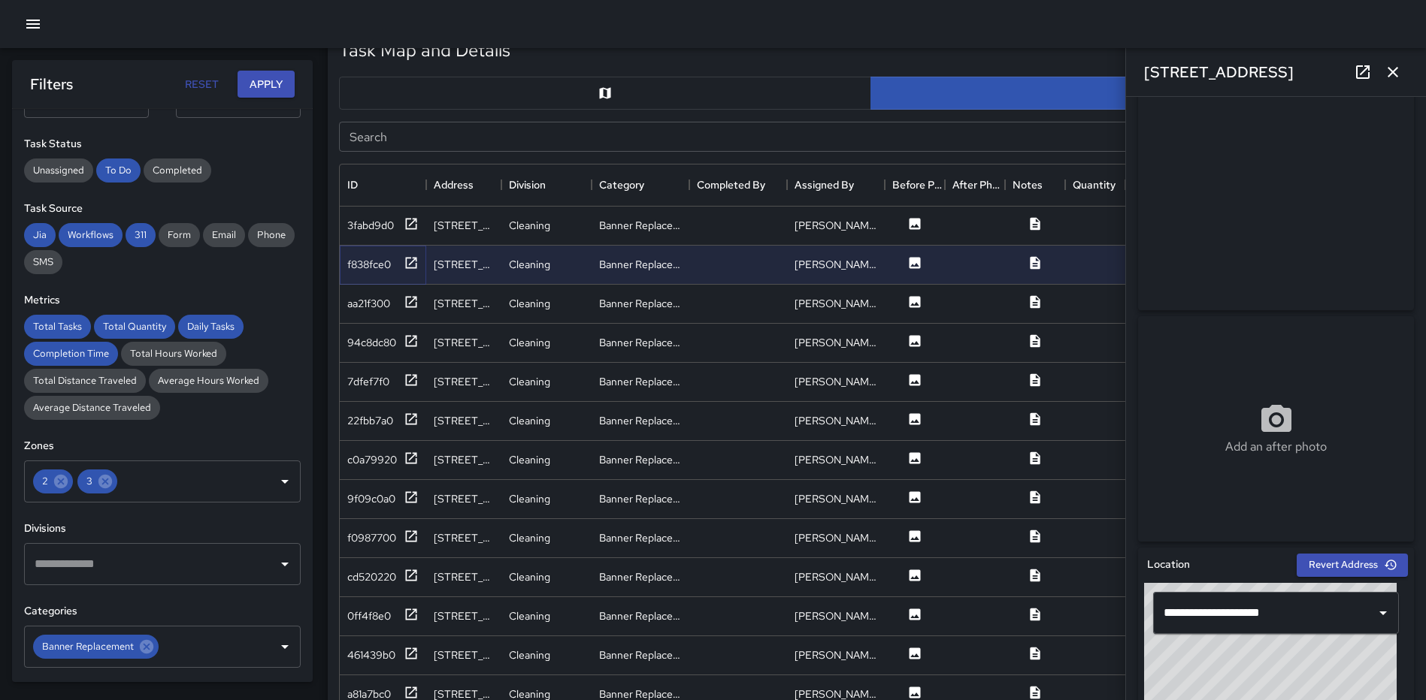
scroll to position [0, 0]
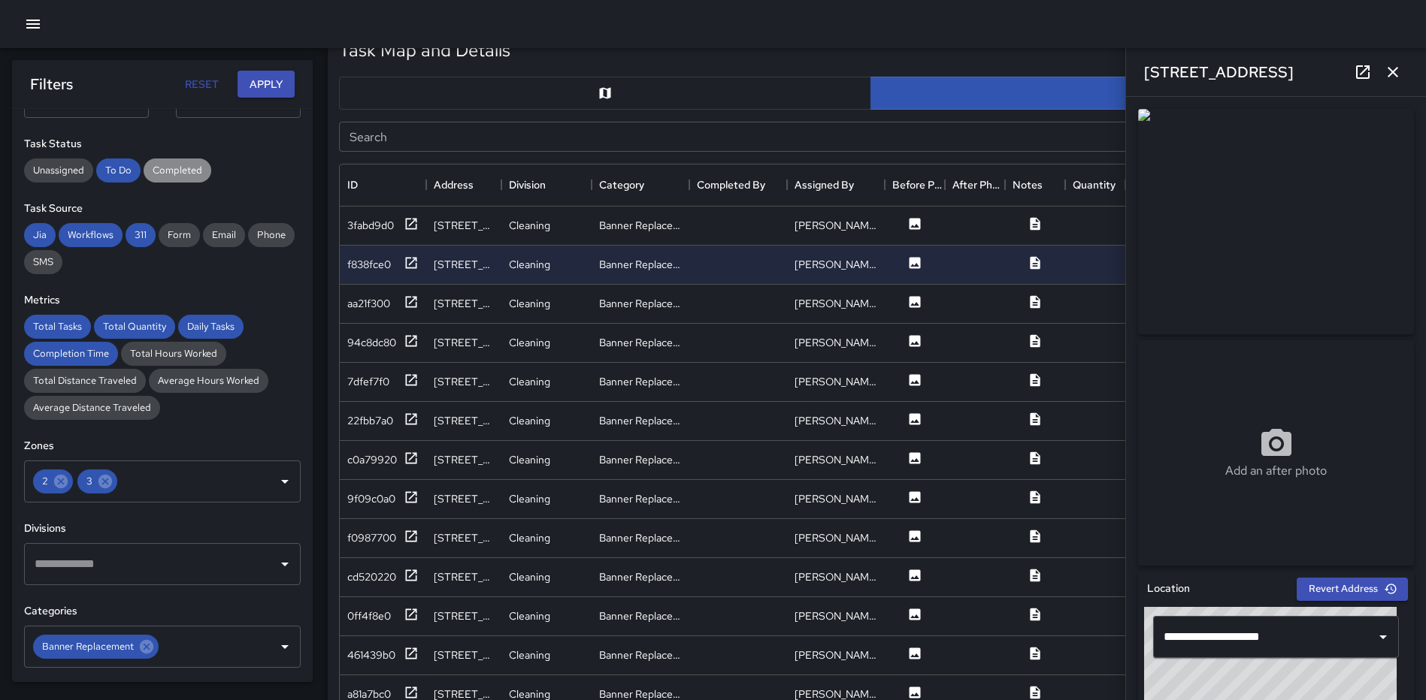
click at [195, 175] on span "Completed" at bounding box center [178, 170] width 68 height 13
click at [123, 172] on span "To Do" at bounding box center [118, 170] width 44 height 13
click at [262, 77] on button "Apply" at bounding box center [265, 85] width 57 height 28
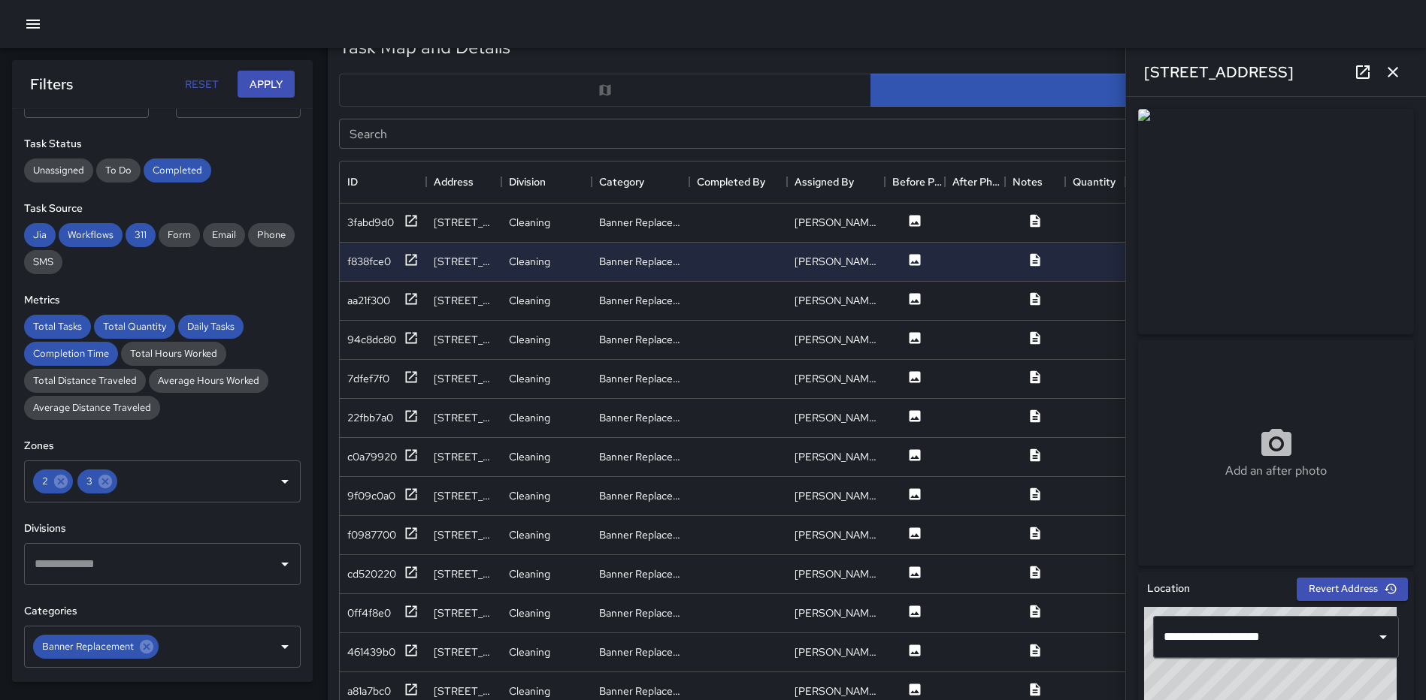
scroll to position [737, 0]
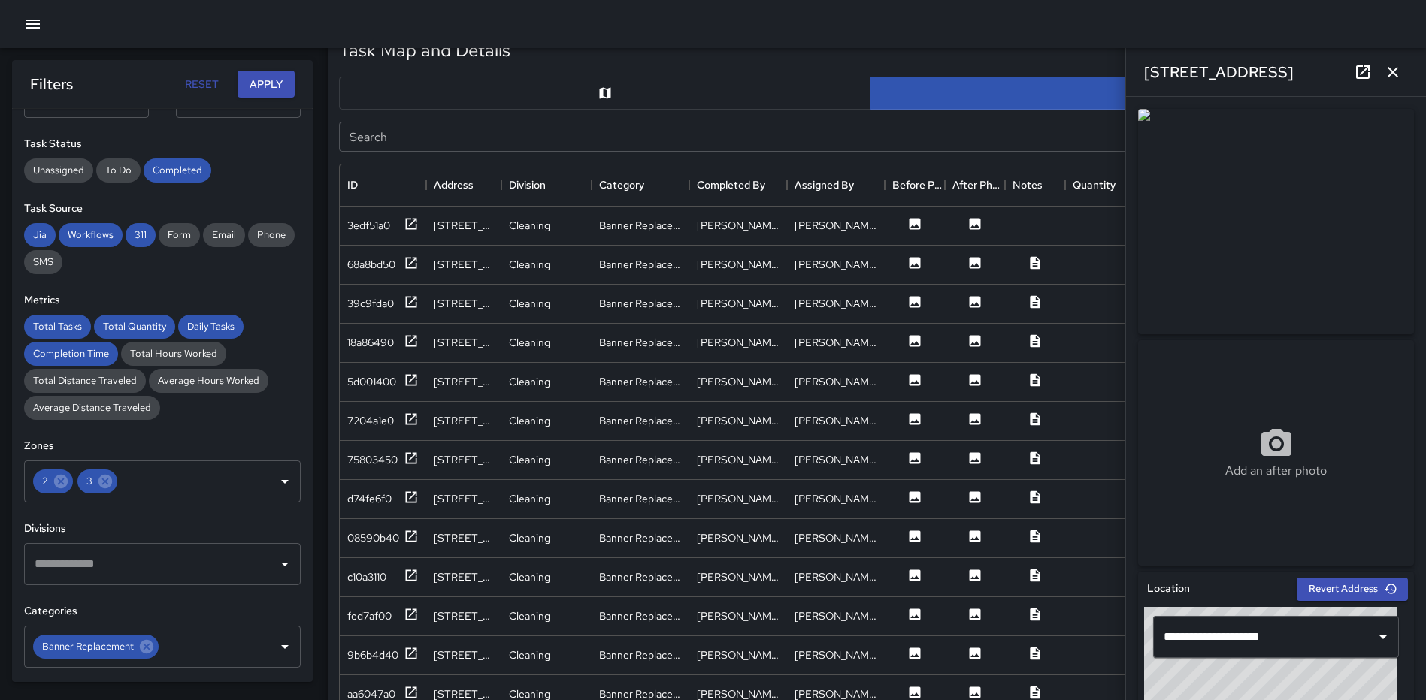
click at [1391, 62] on button "button" at bounding box center [1393, 72] width 30 height 30
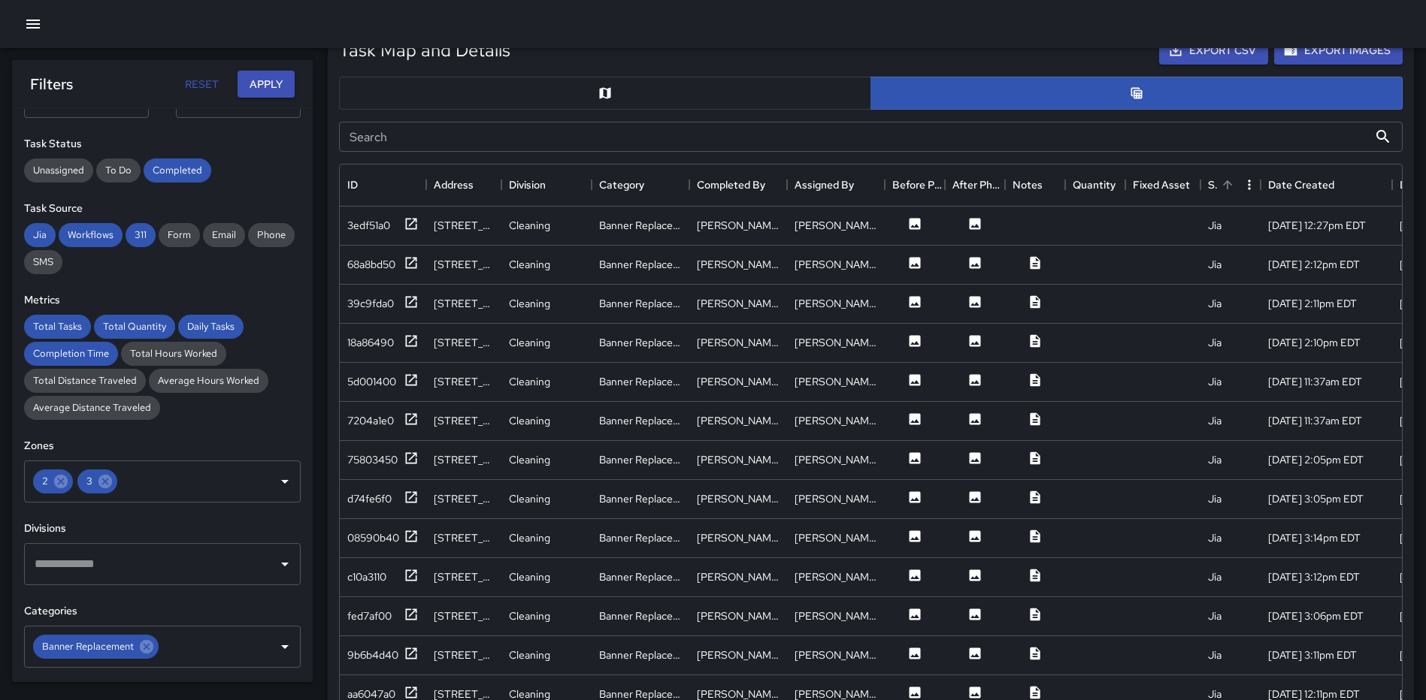
scroll to position [740, 0]
click at [406, 342] on icon at bounding box center [411, 340] width 11 height 11
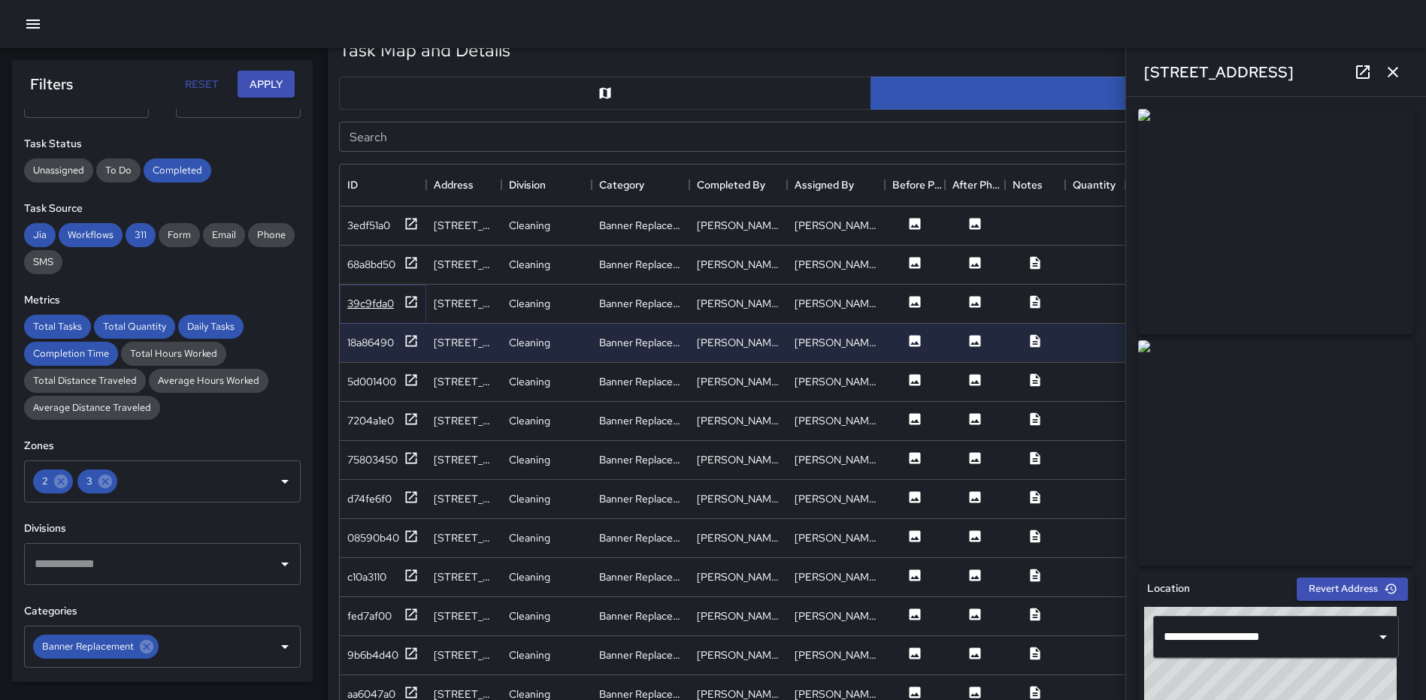
click at [407, 295] on icon at bounding box center [411, 302] width 15 height 15
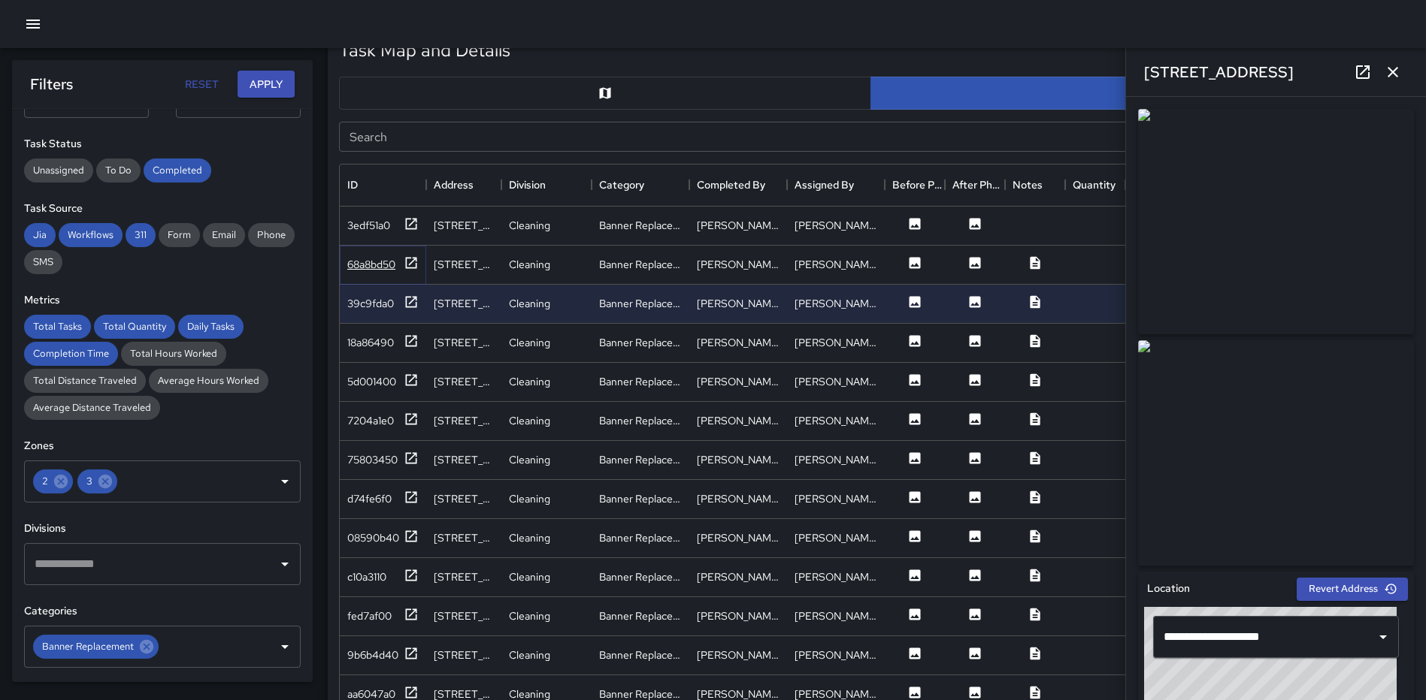
click at [409, 262] on icon at bounding box center [411, 263] width 15 height 15
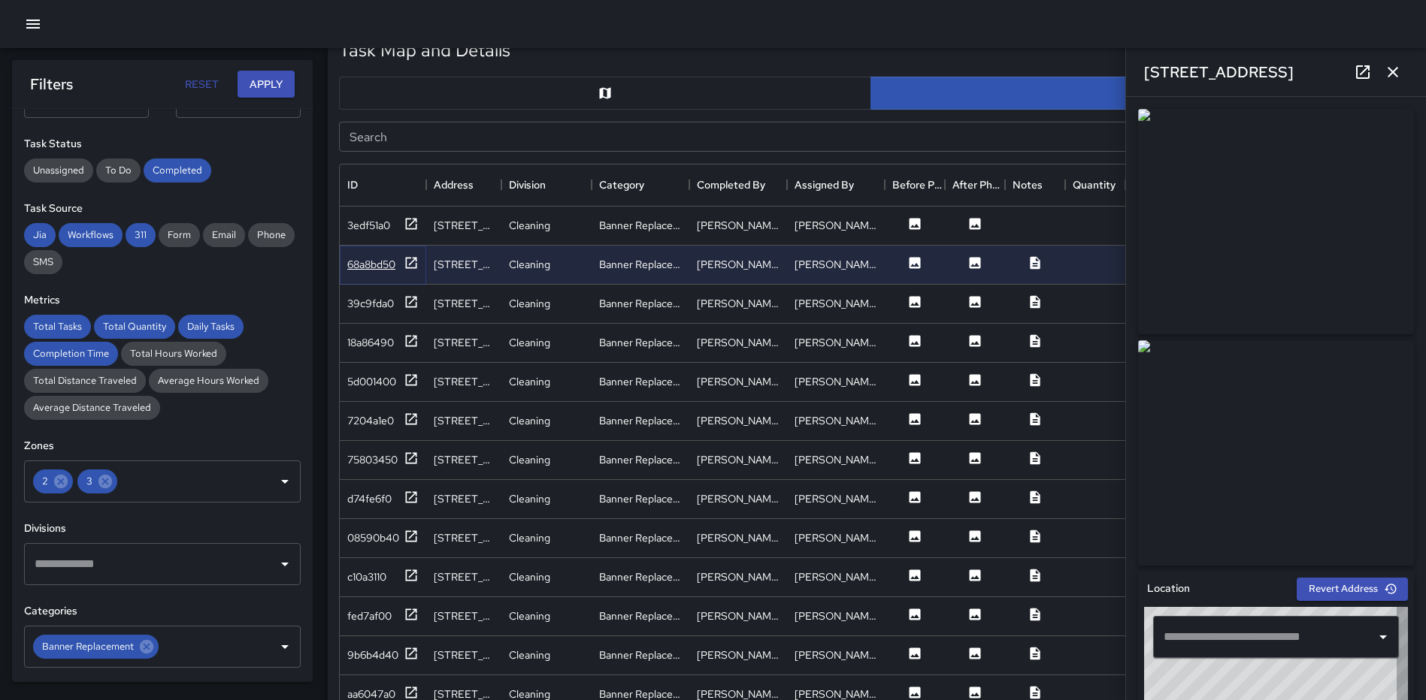
type input "**********"
click at [410, 224] on icon at bounding box center [411, 223] width 15 height 15
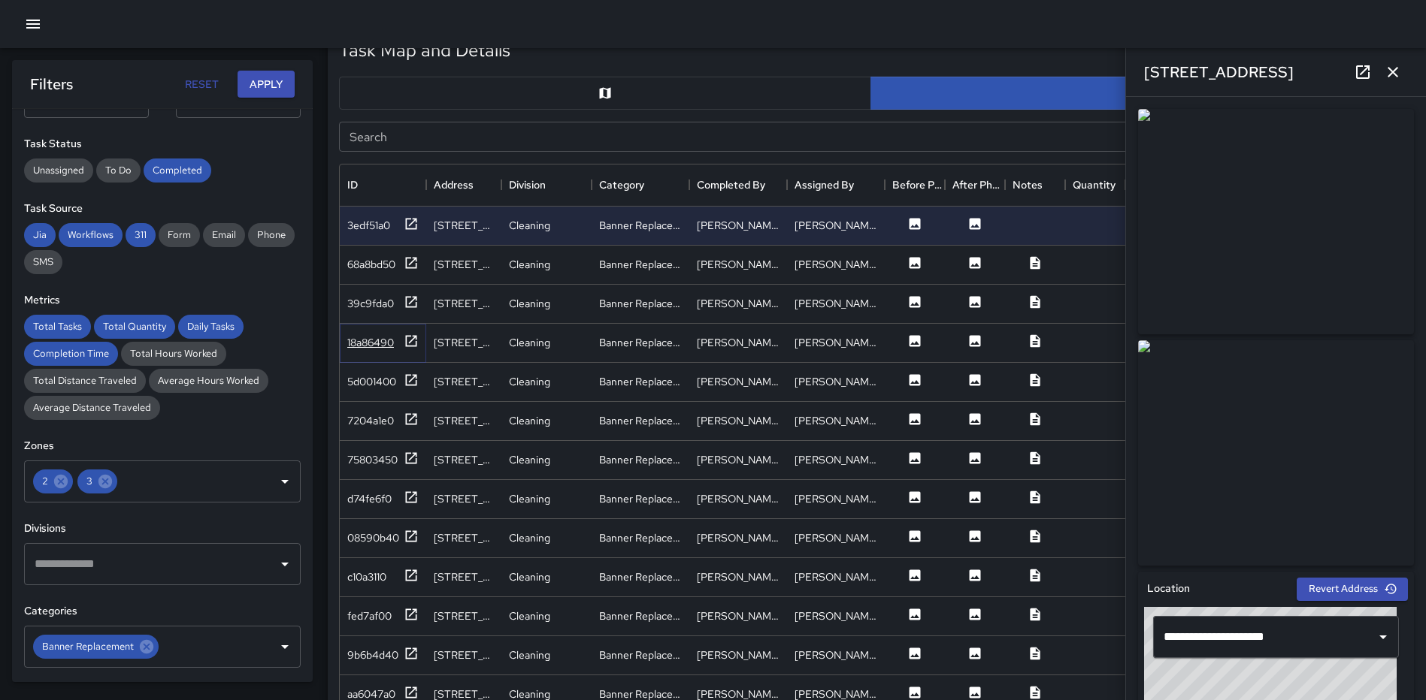
click at [418, 345] on icon at bounding box center [411, 341] width 15 height 15
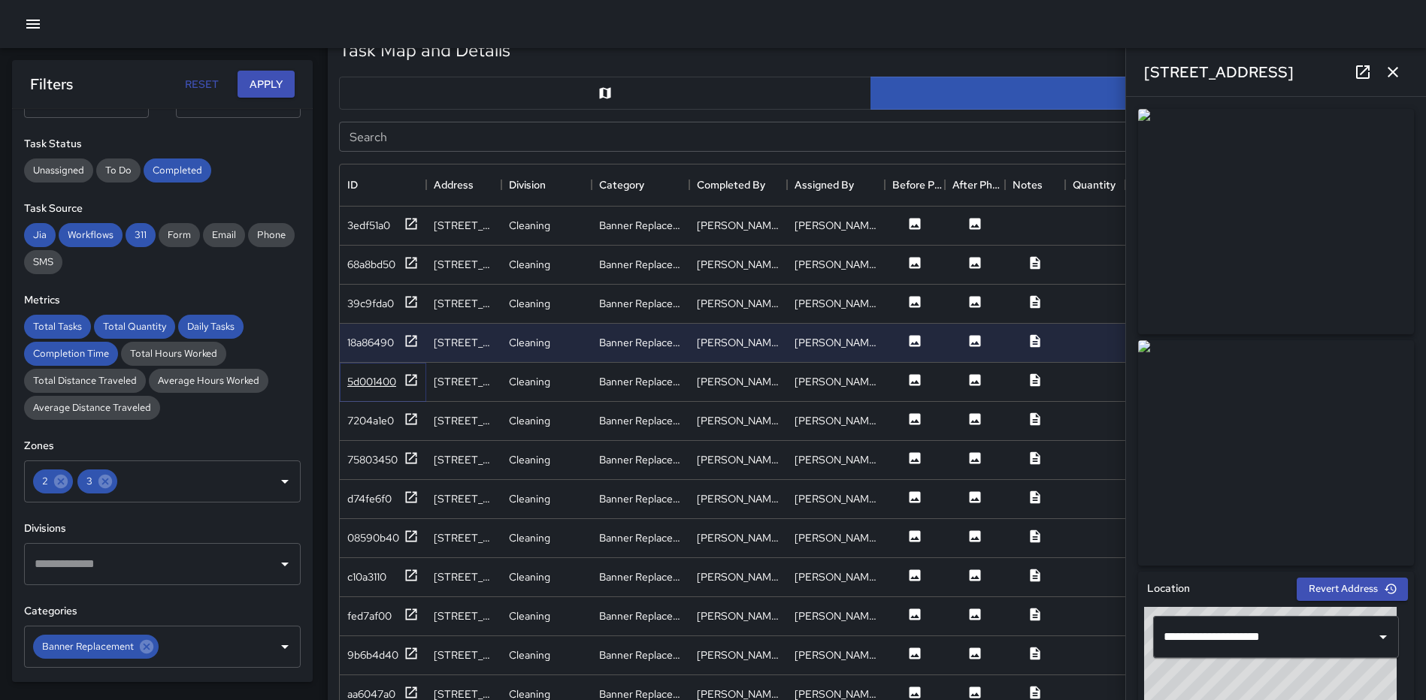
click at [413, 383] on icon at bounding box center [411, 380] width 15 height 15
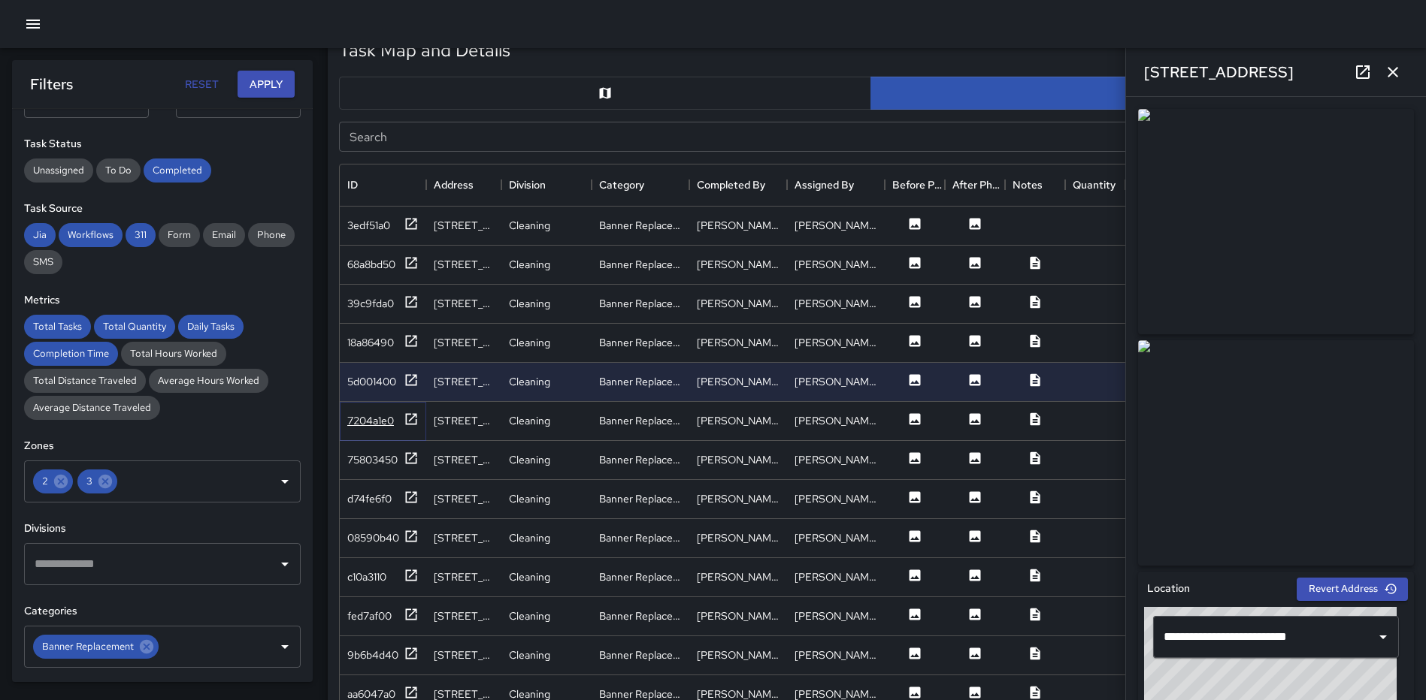
click at [414, 414] on icon at bounding box center [411, 418] width 11 height 11
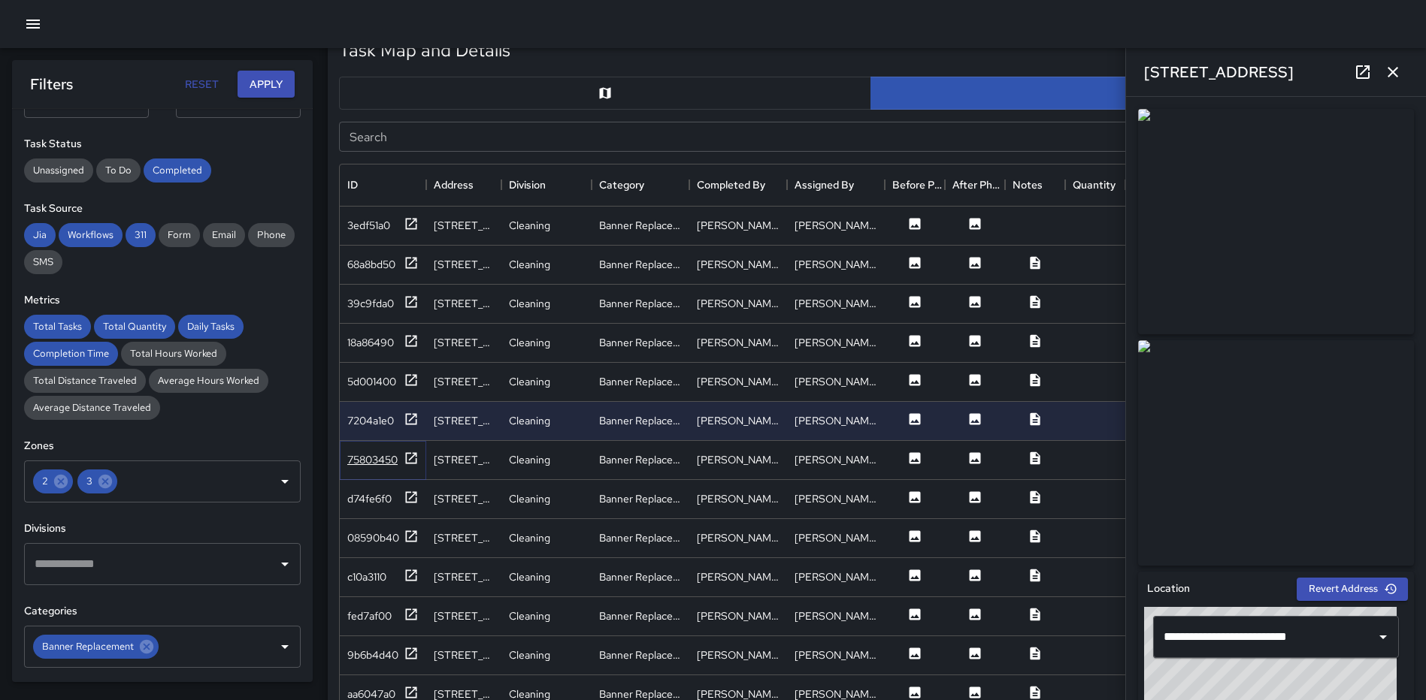
click at [407, 458] on icon at bounding box center [411, 458] width 15 height 15
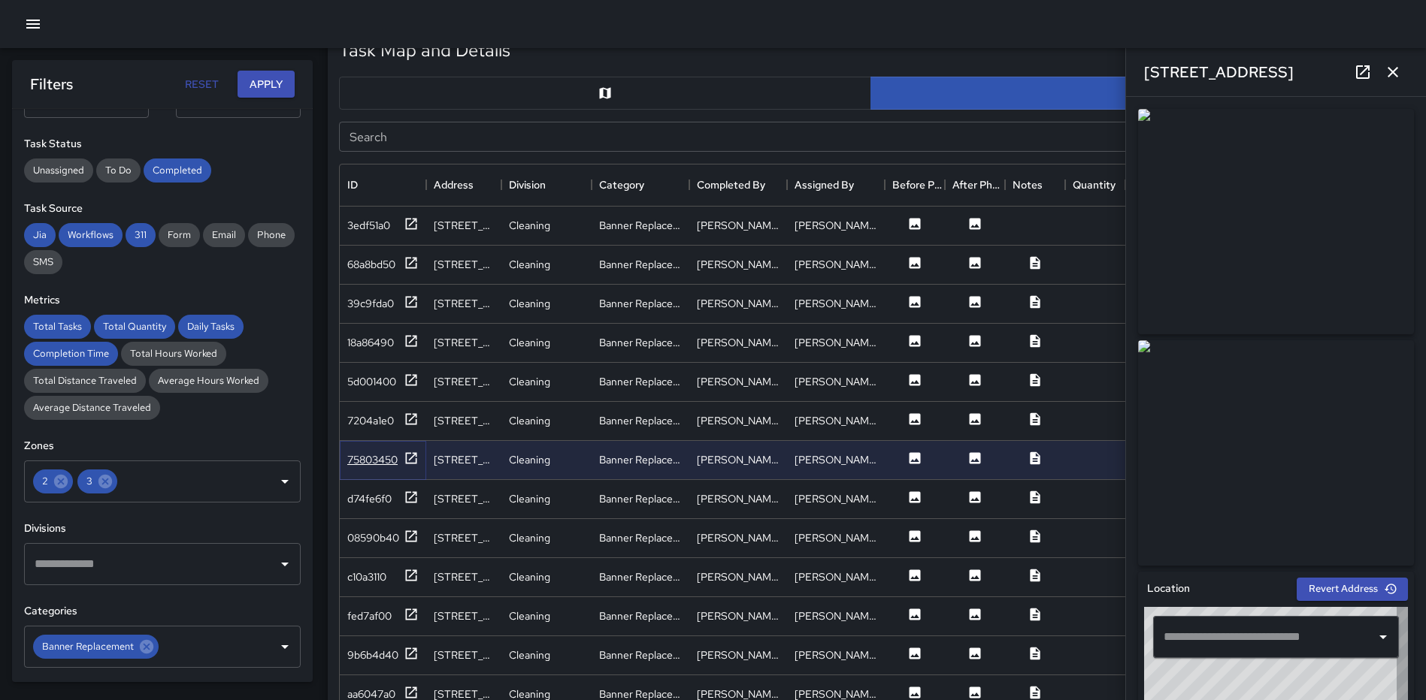
type input "**********"
click at [411, 495] on icon at bounding box center [411, 497] width 15 height 15
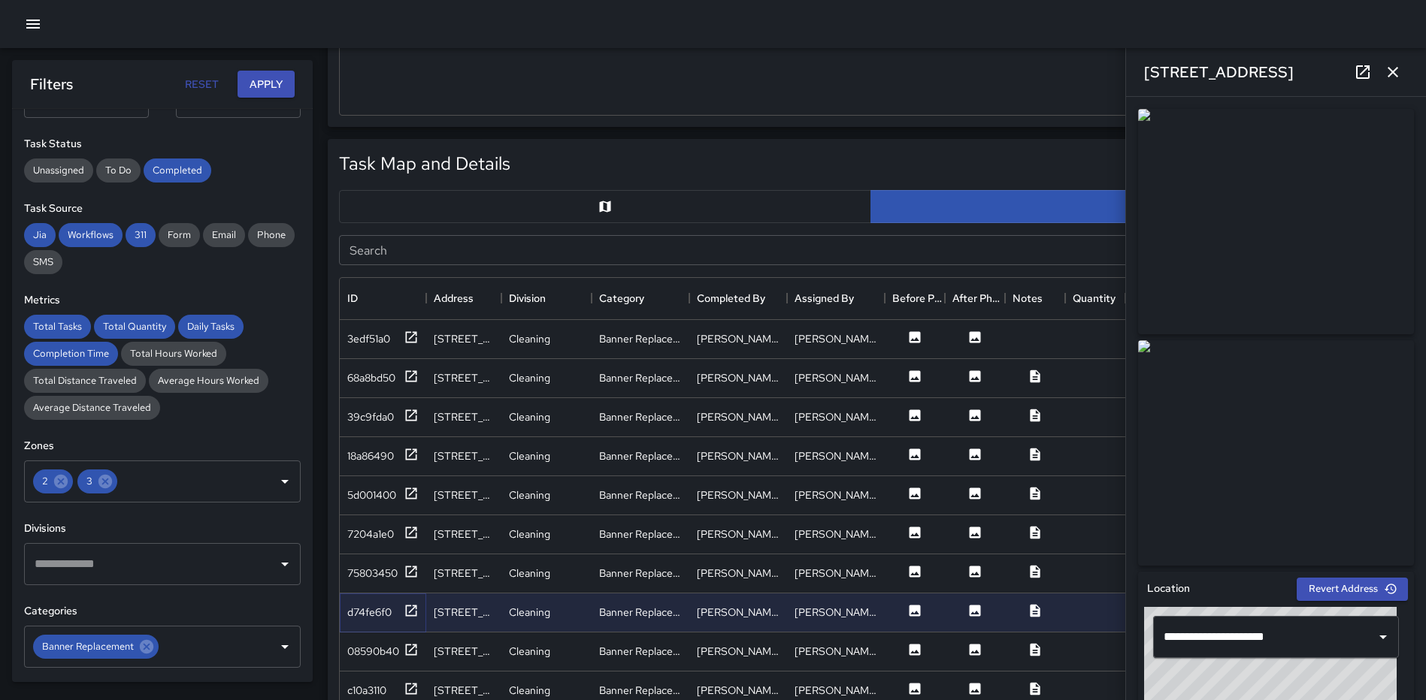
scroll to position [440, 0]
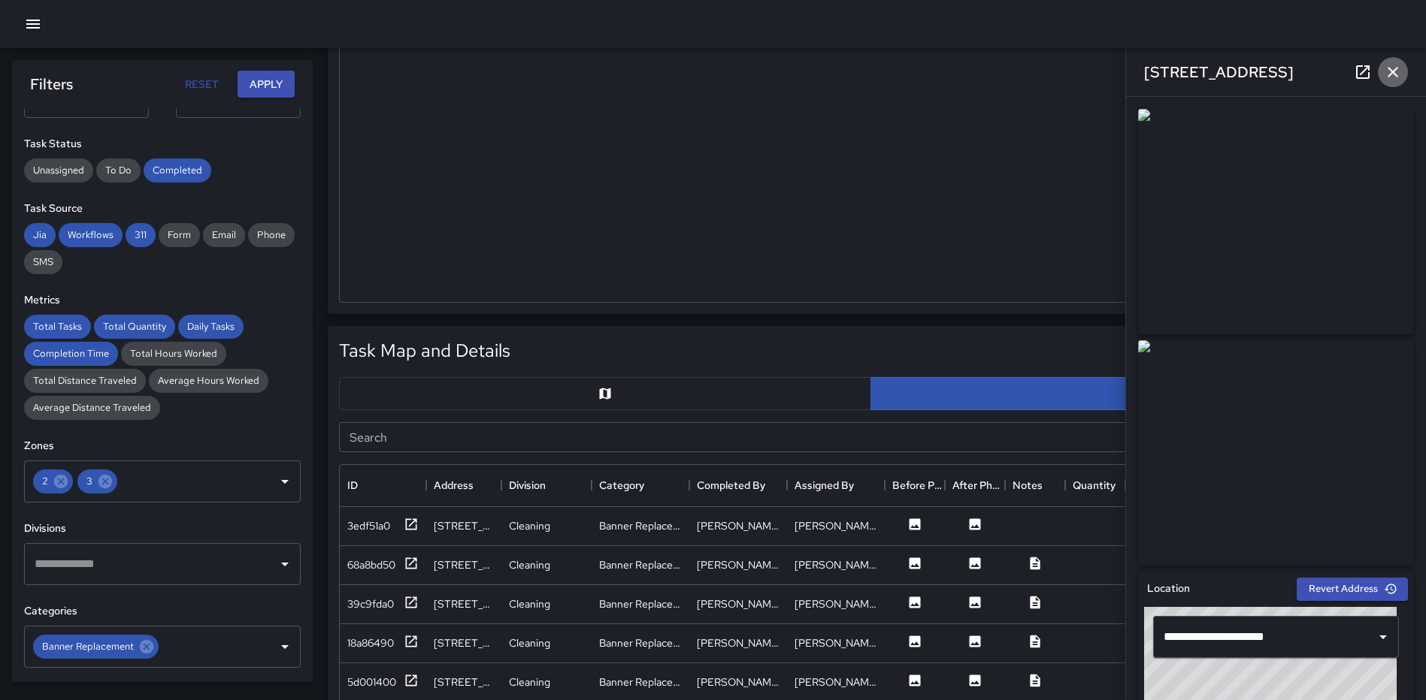
click at [1393, 71] on icon "button" at bounding box center [1392, 72] width 11 height 11
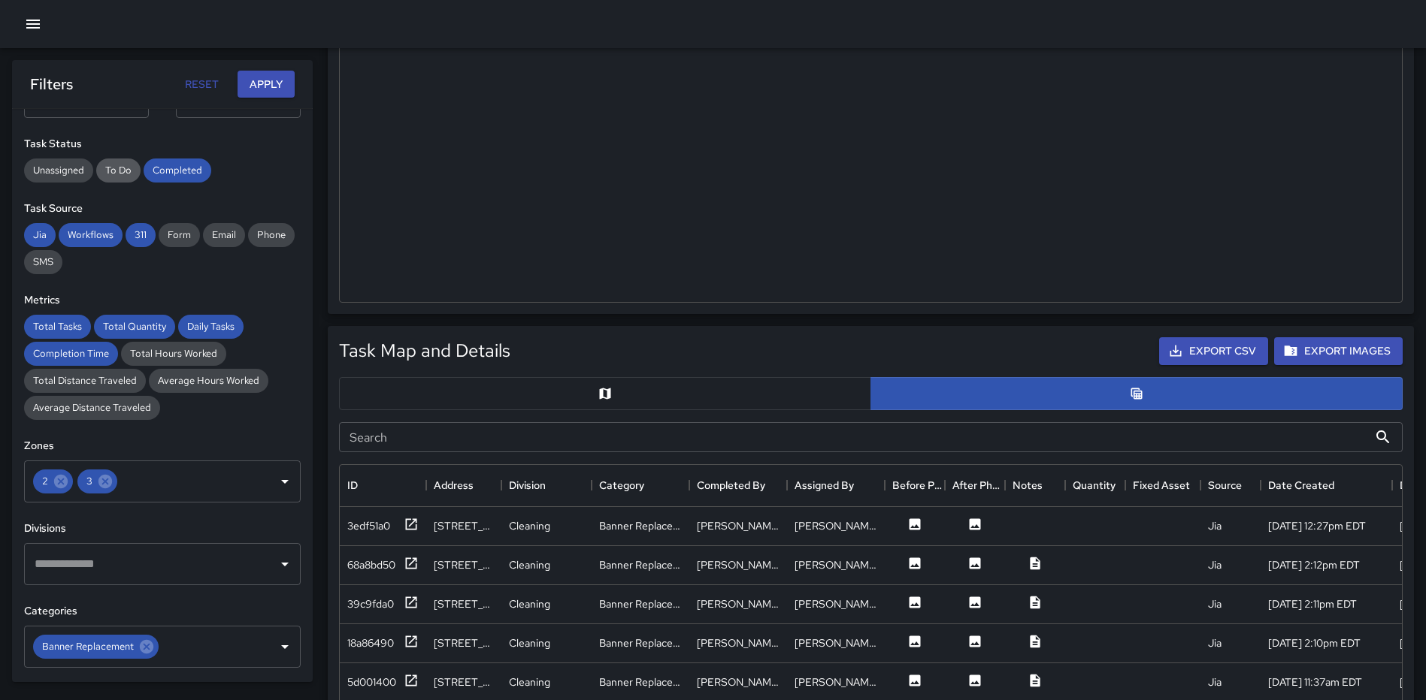
click at [128, 169] on span "To Do" at bounding box center [118, 170] width 44 height 13
click at [183, 167] on span "Completed" at bounding box center [178, 170] width 68 height 13
click at [284, 75] on button "Apply" at bounding box center [265, 85] width 57 height 28
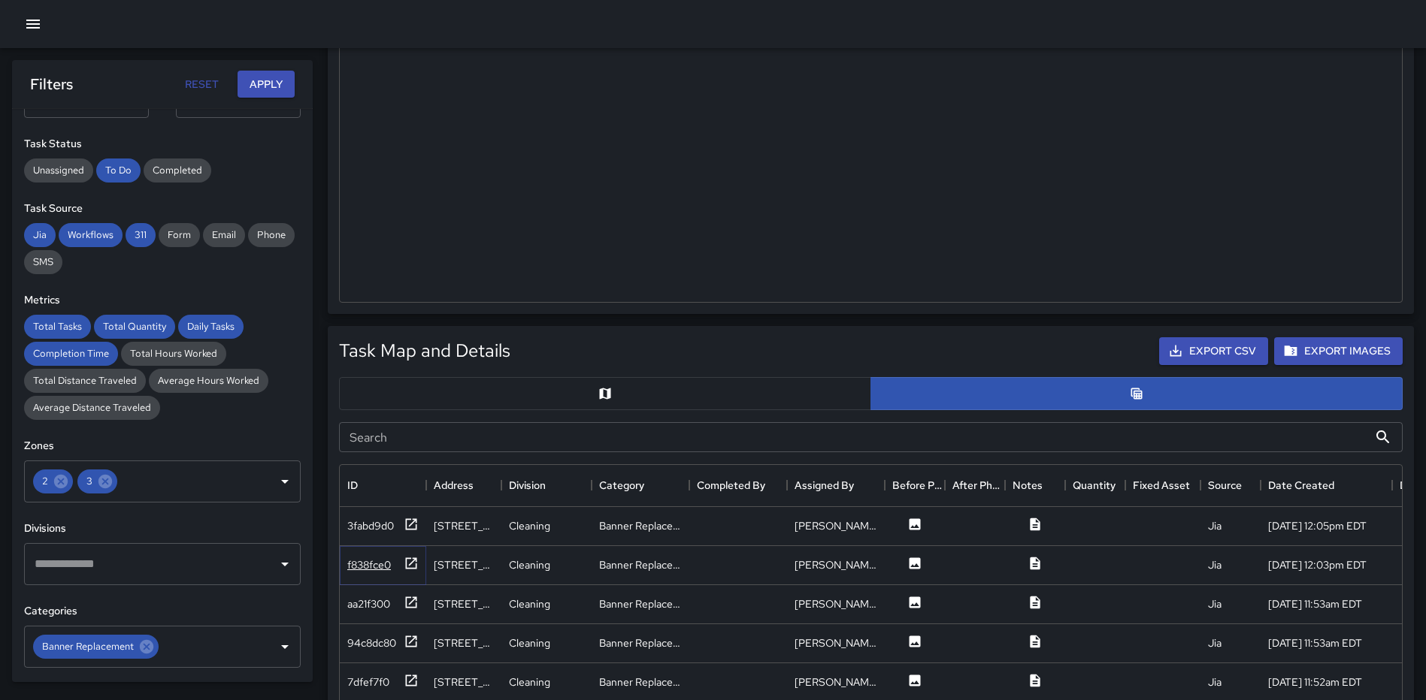
click at [413, 566] on icon at bounding box center [411, 563] width 15 height 15
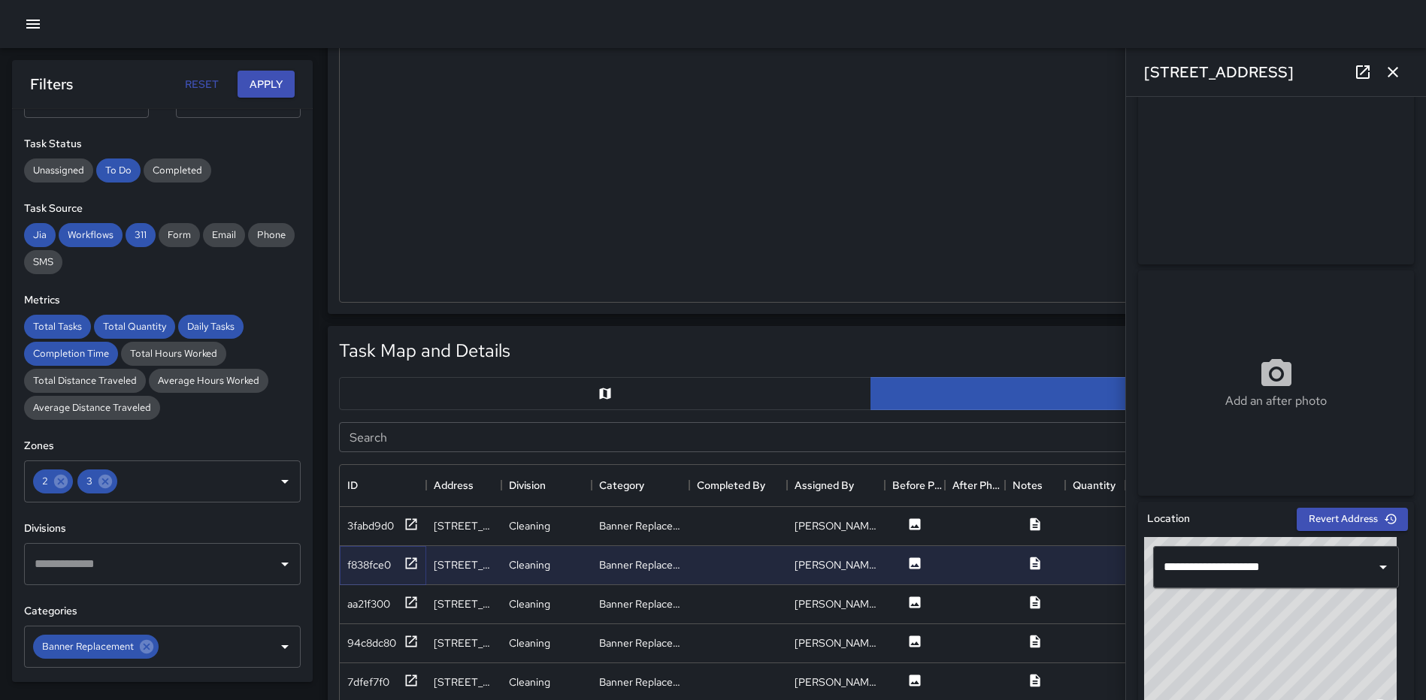
scroll to position [79, 0]
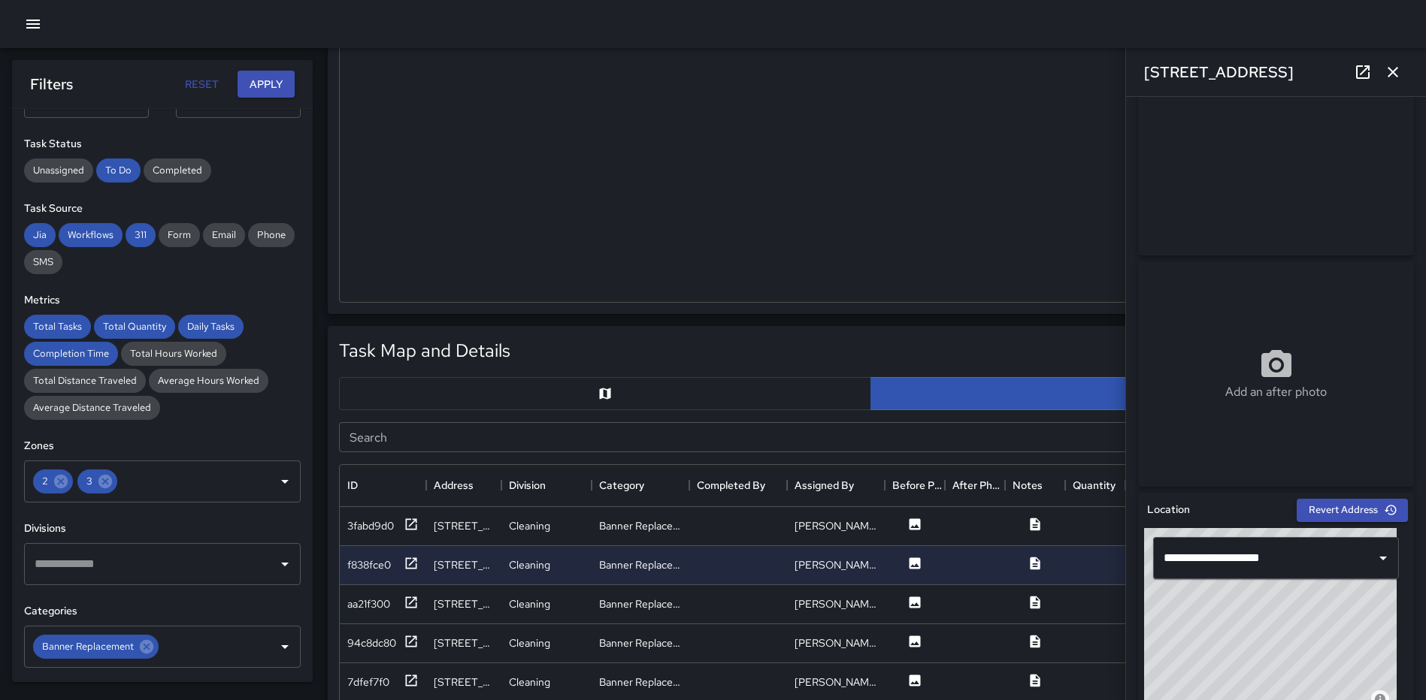
type input "**********"
drag, startPoint x: 1266, startPoint y: 634, endPoint x: 1266, endPoint y: 645, distance: 11.3
click at [1266, 645] on div "© Mapbox © OpenStreetMap Improve this map" at bounding box center [1270, 622] width 253 height 188
click at [1396, 68] on icon "button" at bounding box center [1392, 72] width 11 height 11
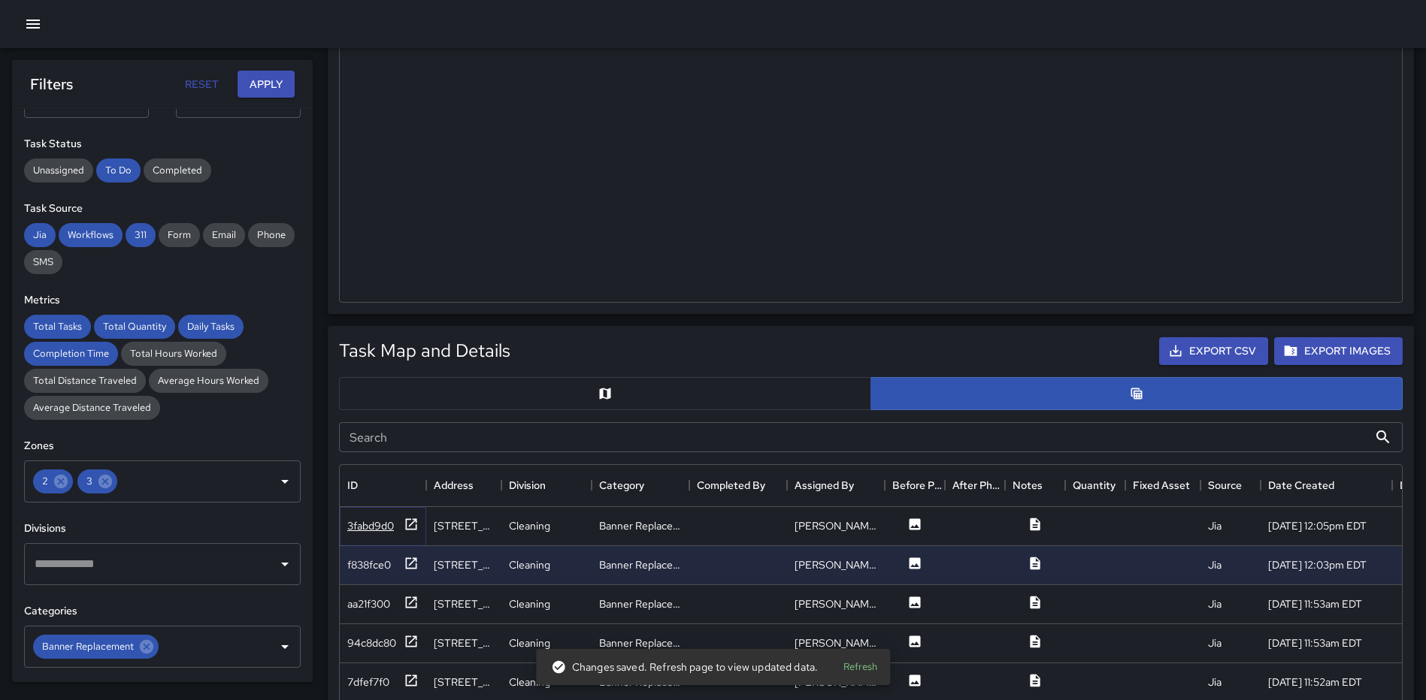
click at [405, 523] on icon at bounding box center [411, 524] width 15 height 15
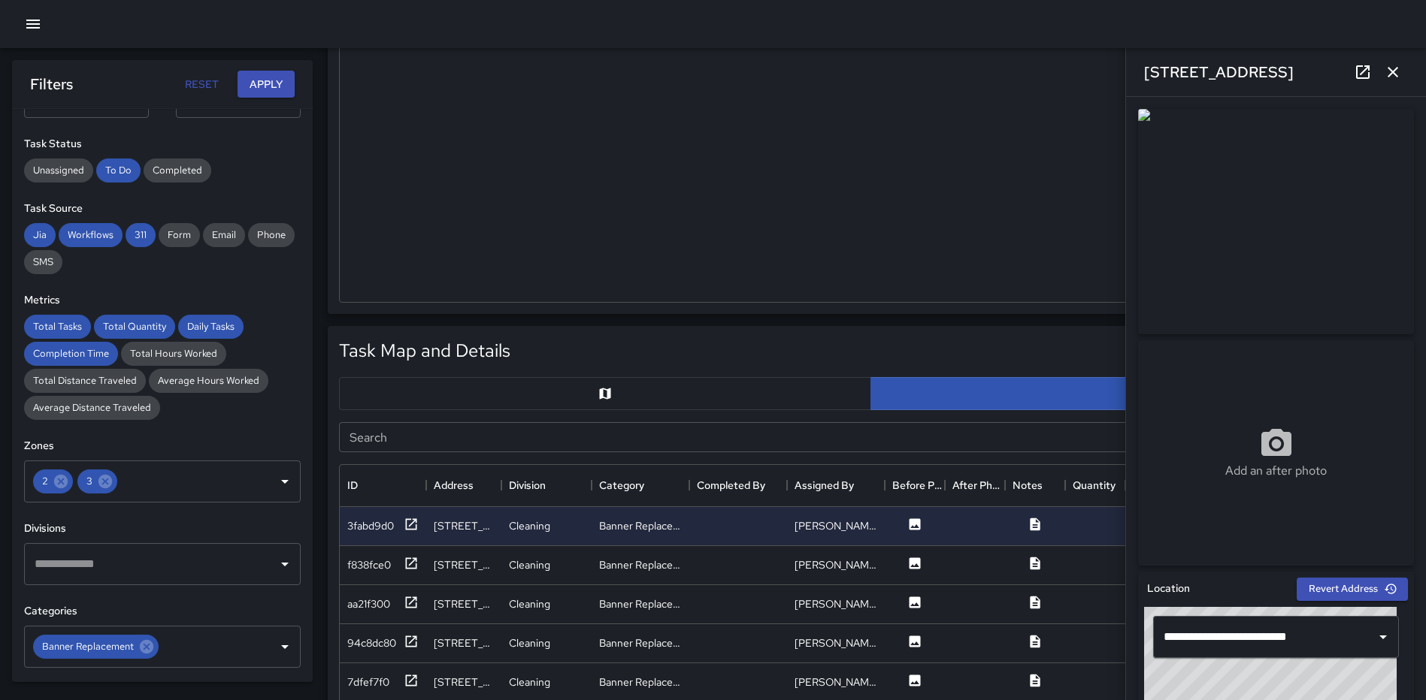
click at [1389, 79] on icon "button" at bounding box center [1393, 72] width 18 height 18
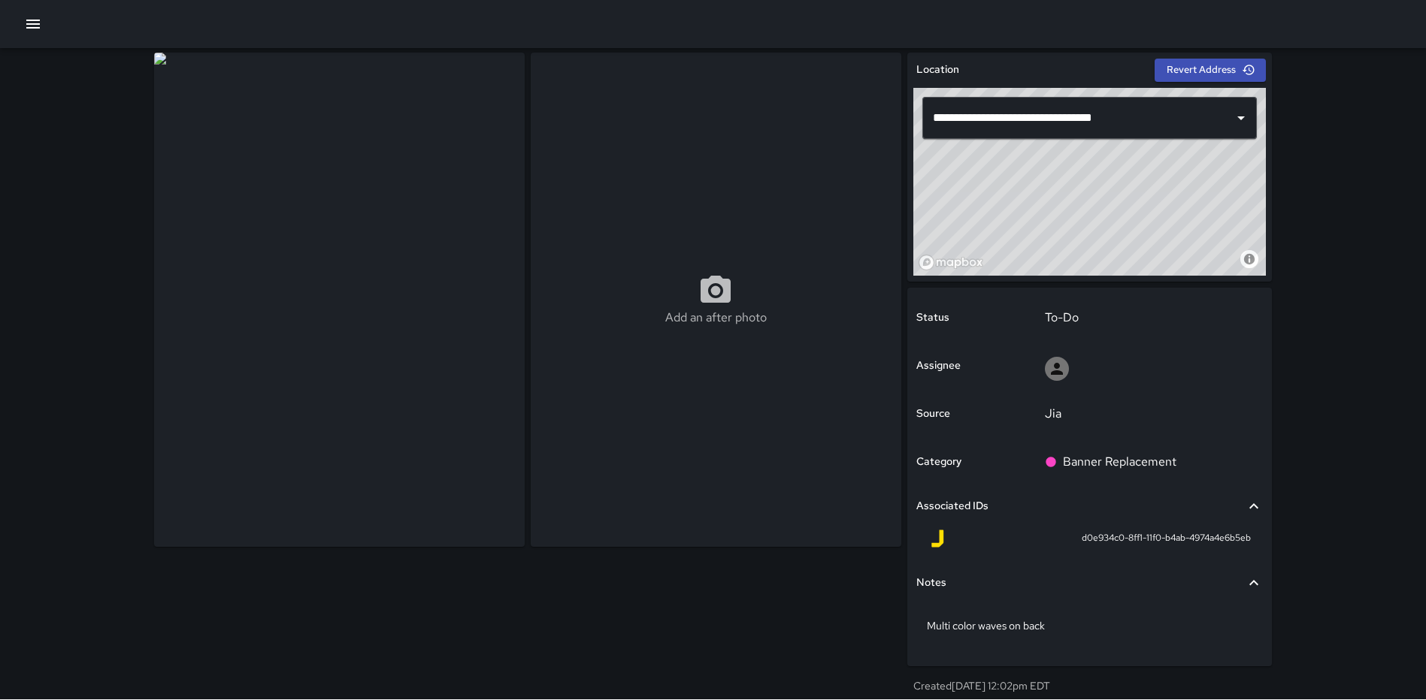
scroll to position [56, 0]
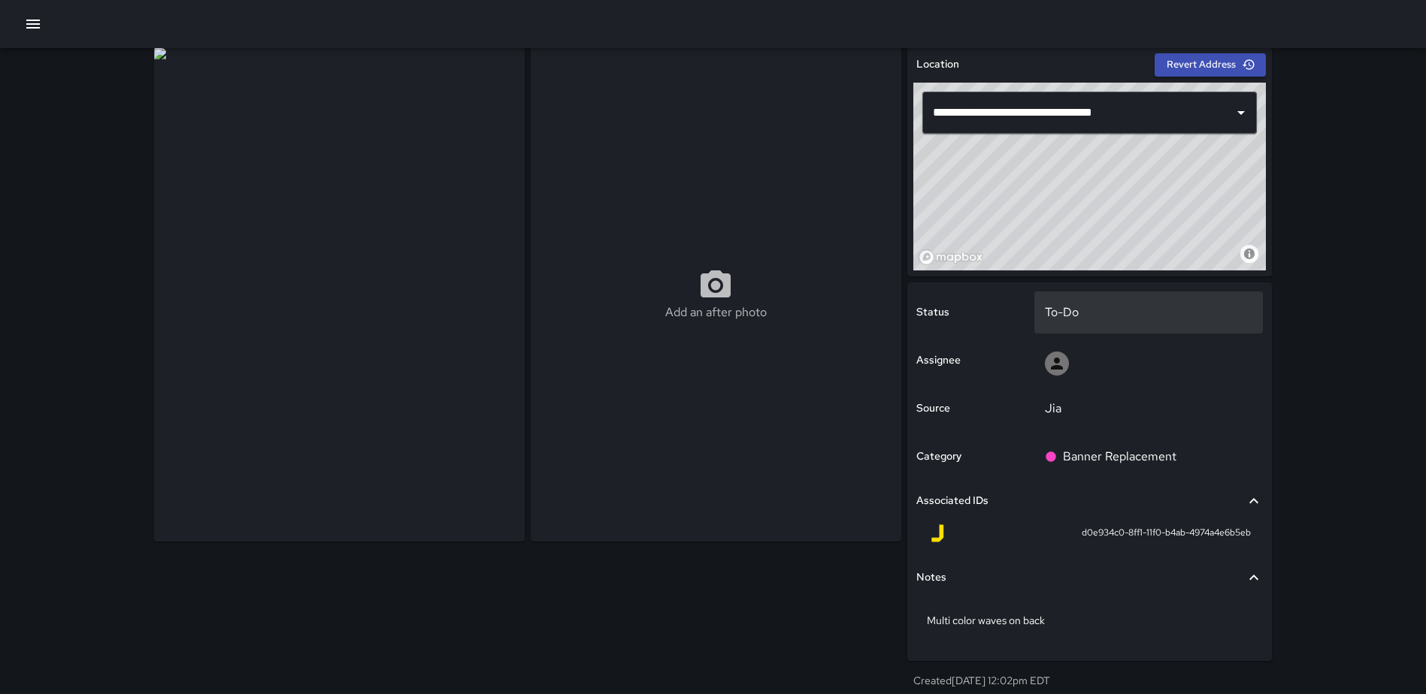
click at [1068, 318] on p "To-Do" at bounding box center [1149, 313] width 208 height 18
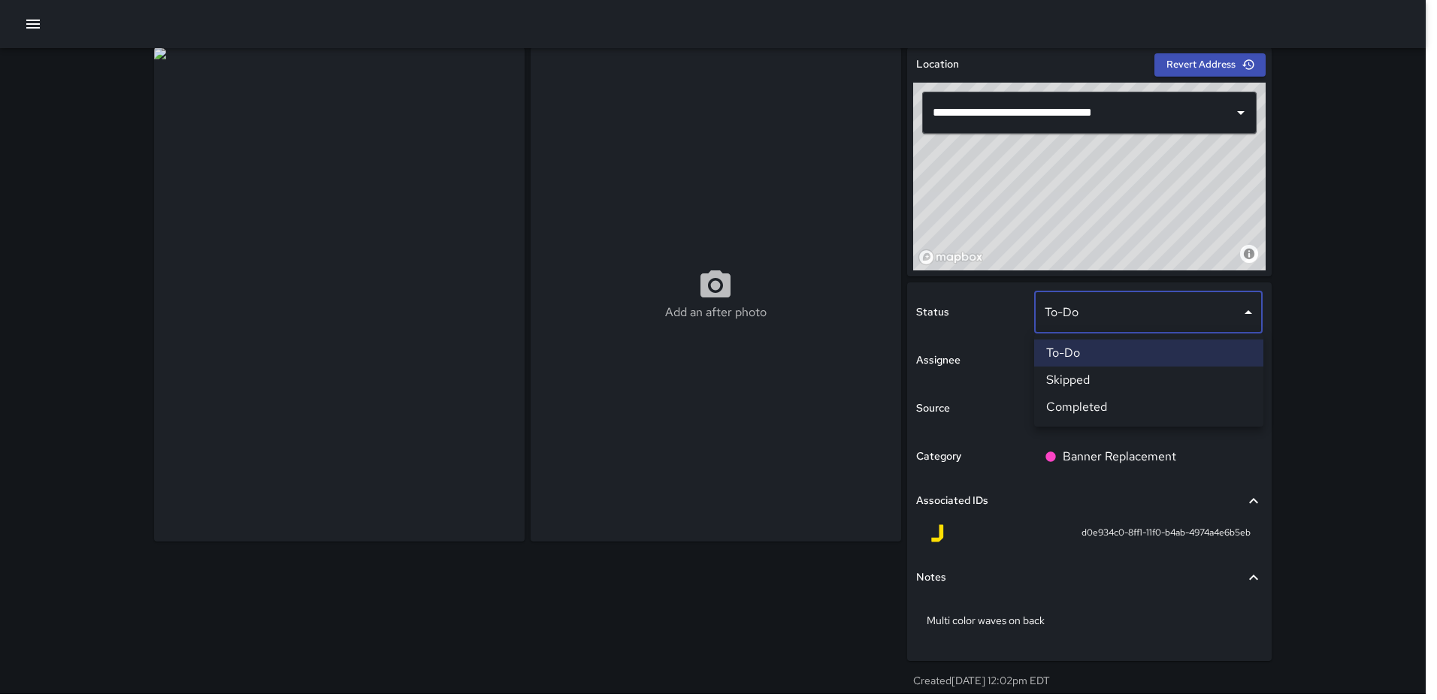
click at [1062, 378] on li "Skipped" at bounding box center [1148, 380] width 229 height 27
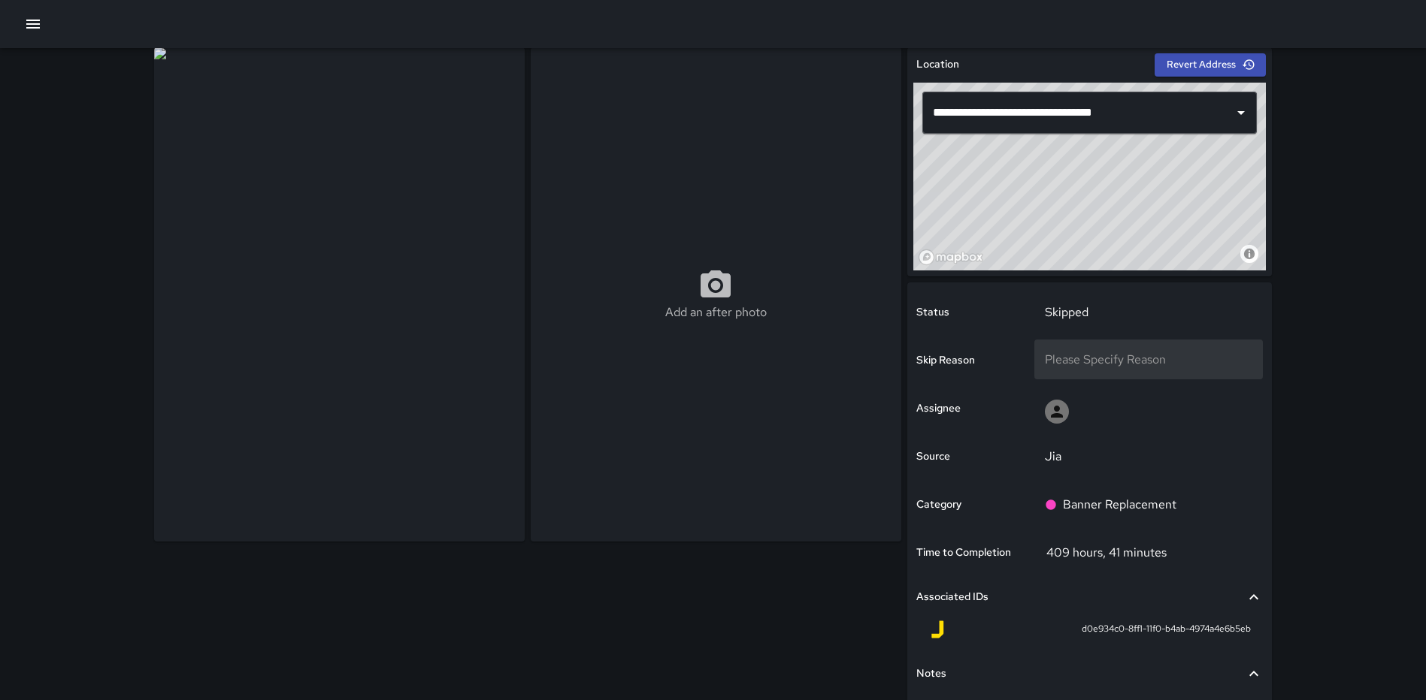
click at [1094, 350] on div "Please Specify Reason" at bounding box center [1148, 360] width 229 height 40
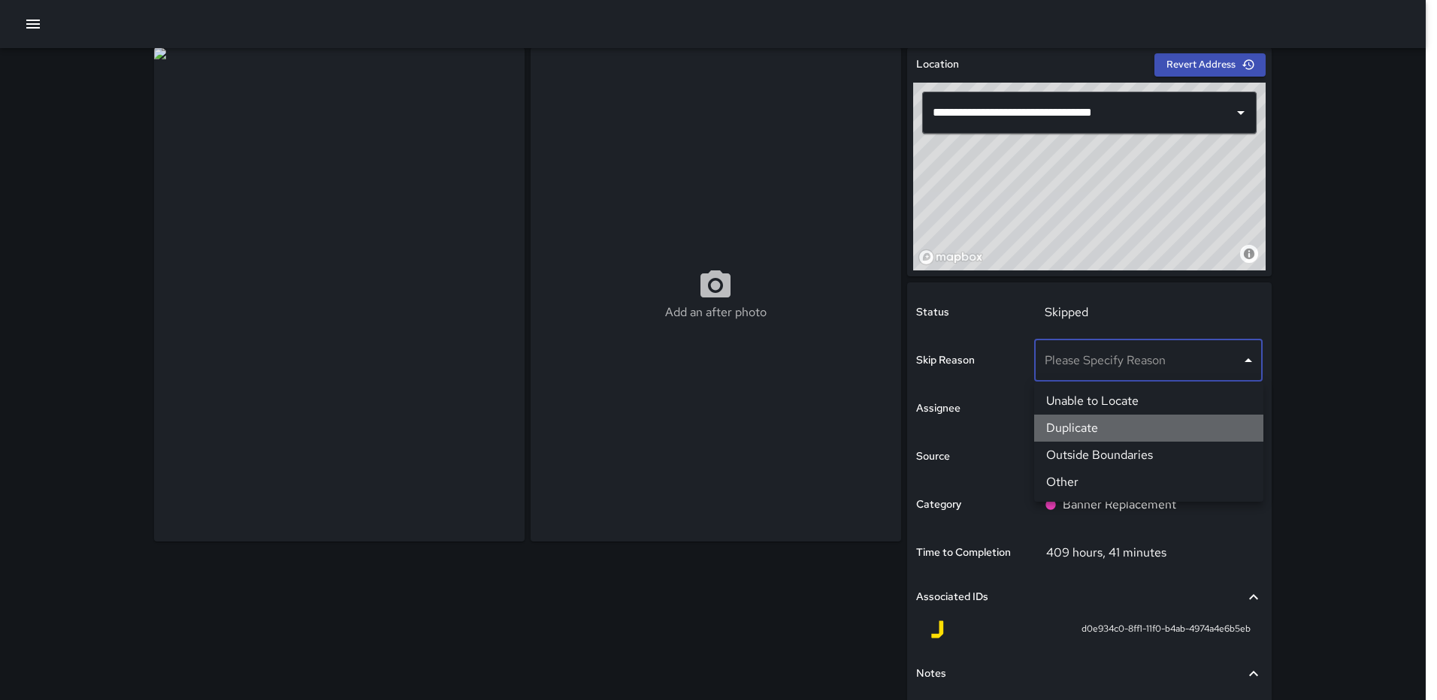
click at [1081, 426] on li "Duplicate" at bounding box center [1148, 428] width 229 height 27
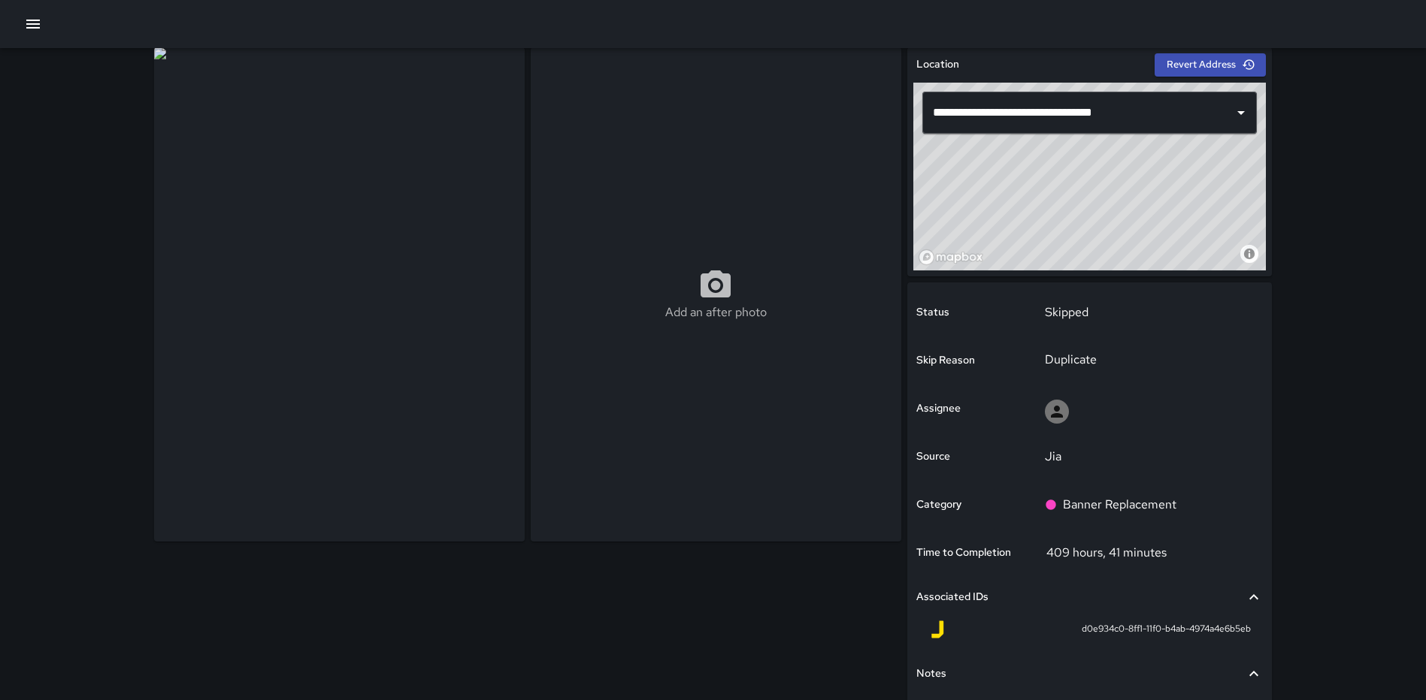
scroll to position [0, 0]
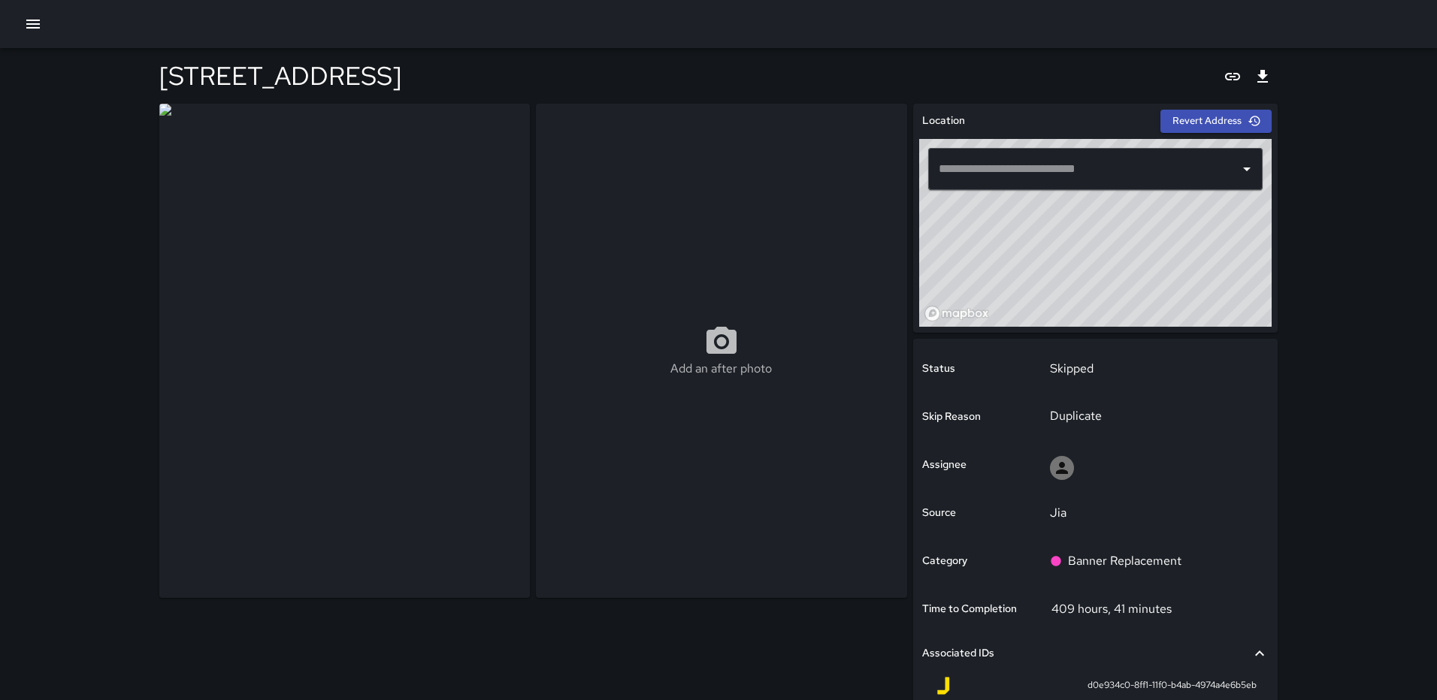
type input "**********"
